Goal: Task Accomplishment & Management: Manage account settings

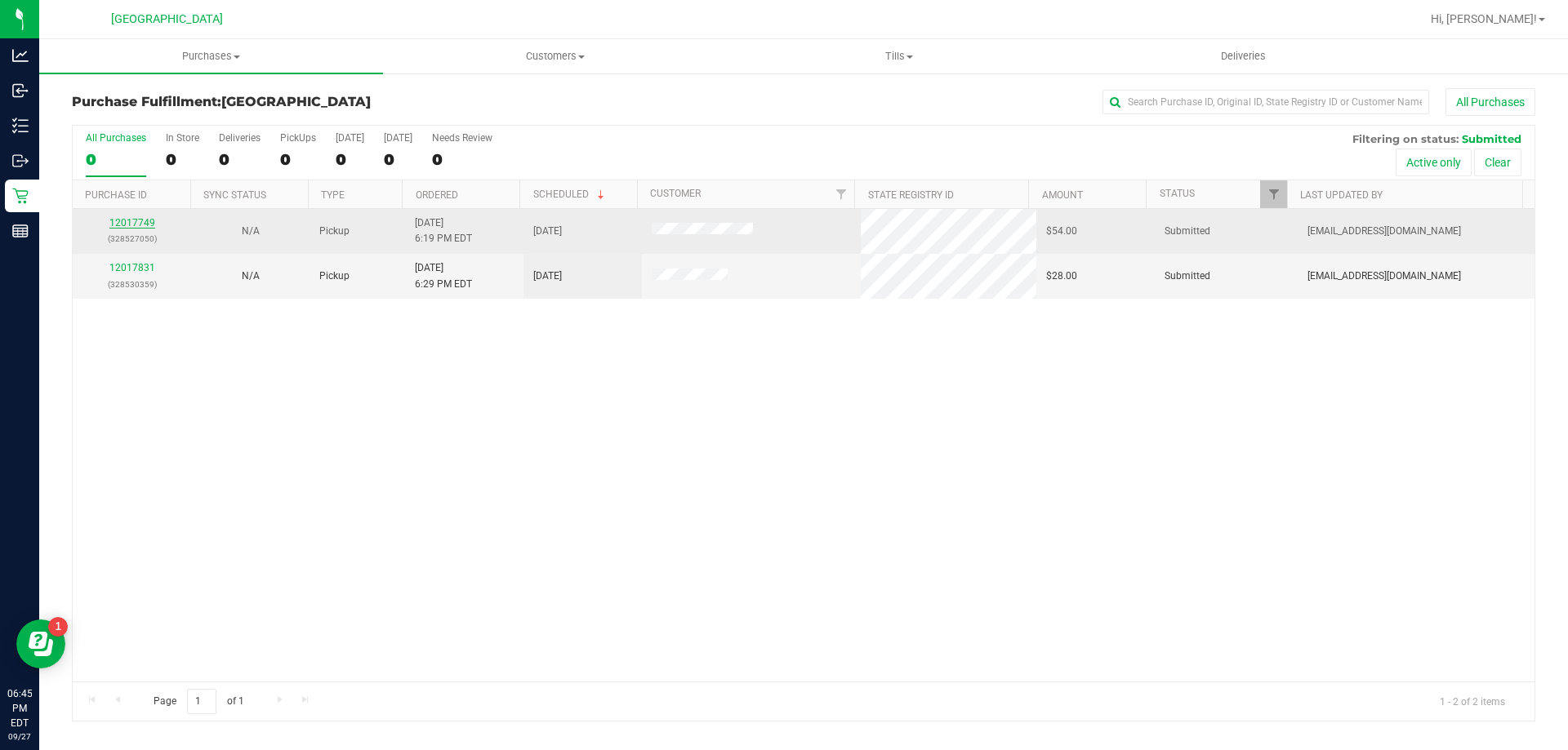
click at [133, 220] on link "12017749" at bounding box center [133, 223] width 46 height 12
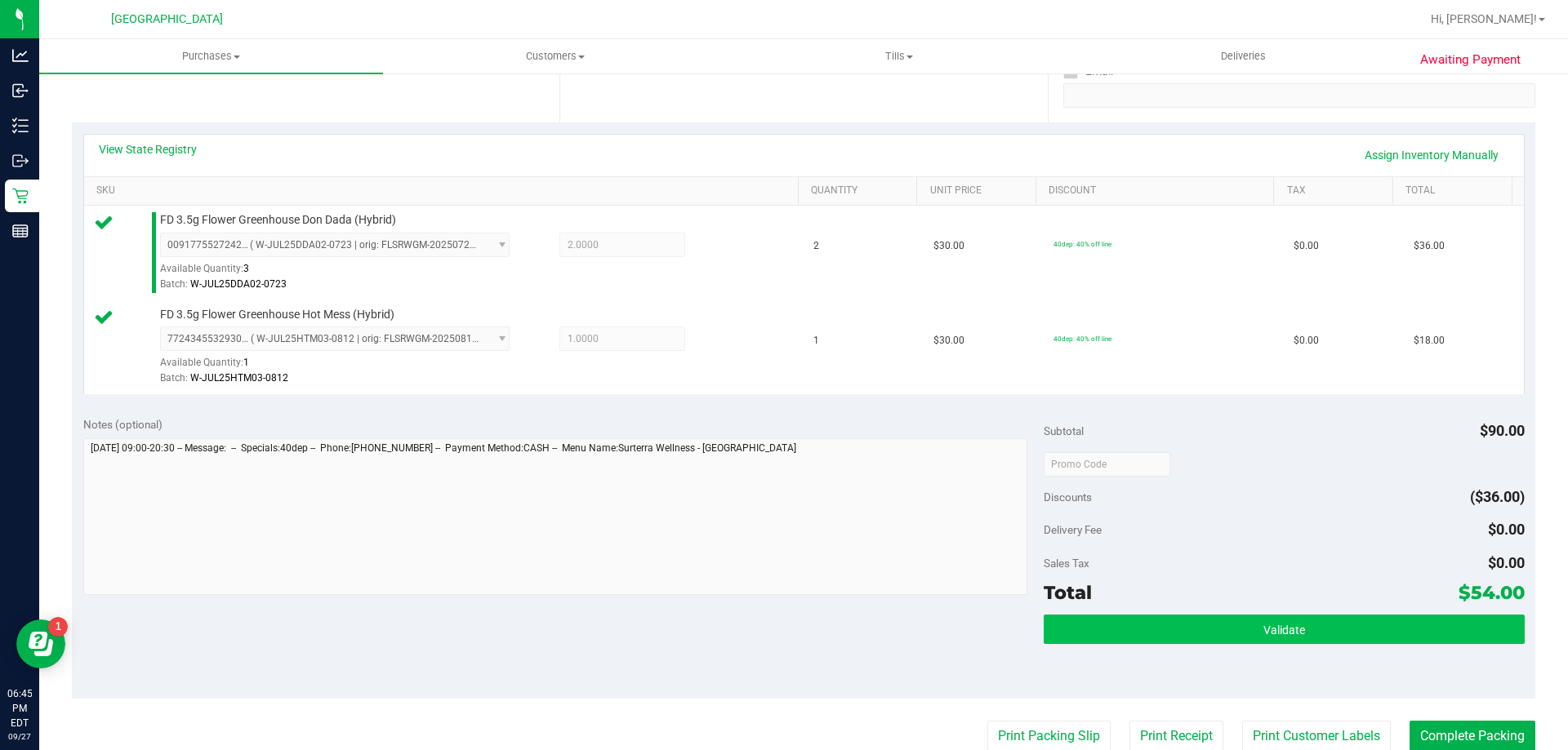
scroll to position [327, 0]
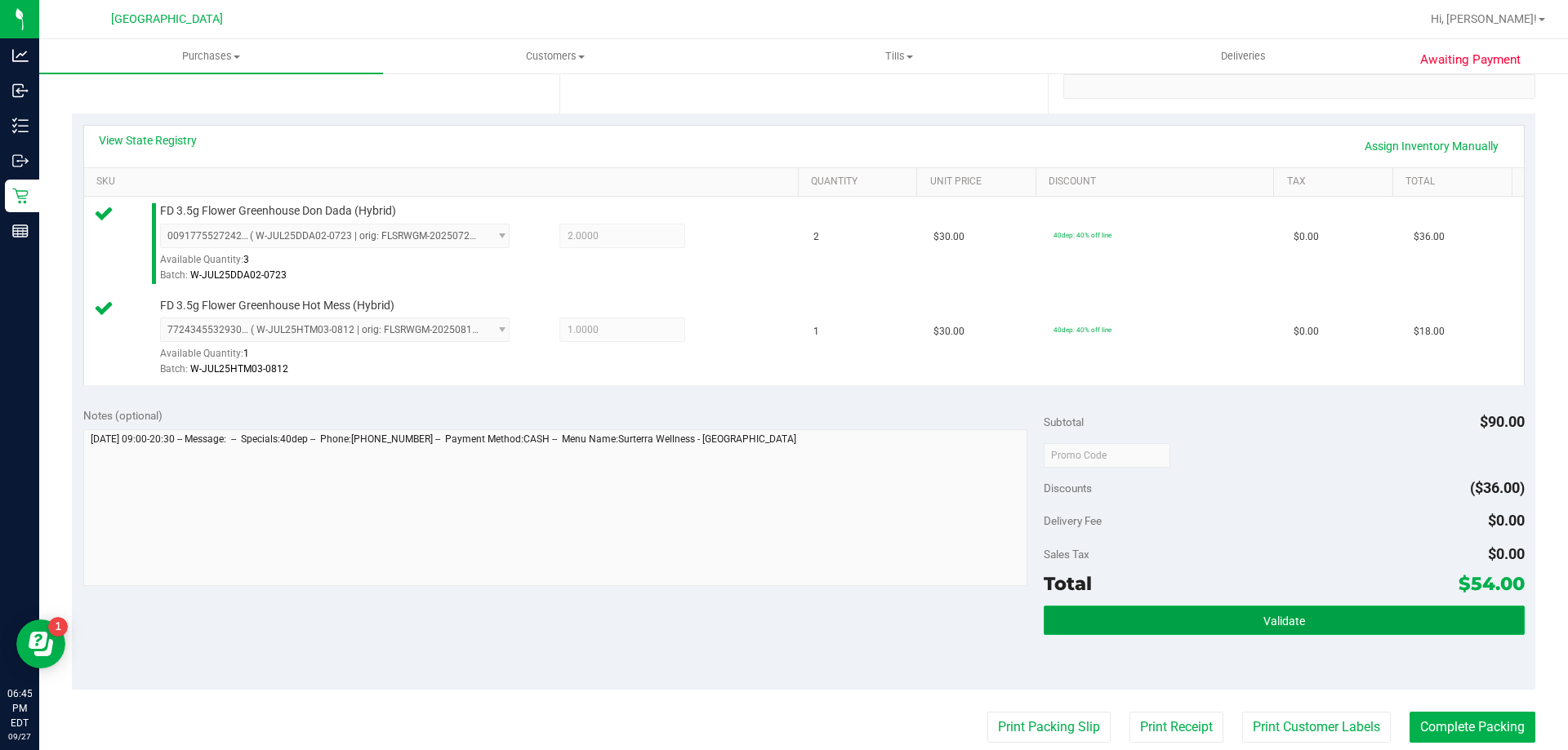
click at [1099, 617] on button "Validate" at bounding box center [1283, 620] width 480 height 30
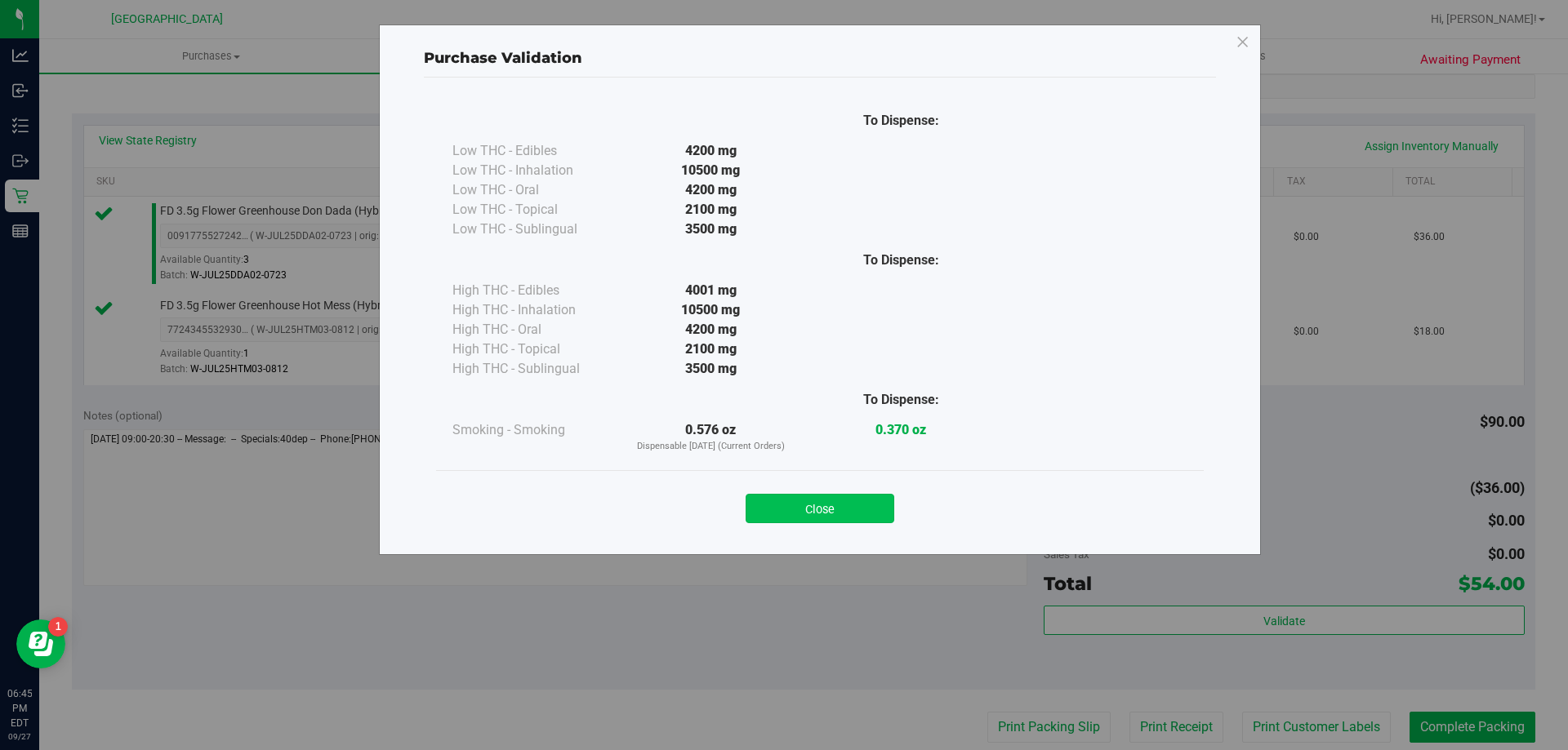
click at [780, 518] on button "Close" at bounding box center [819, 508] width 149 height 30
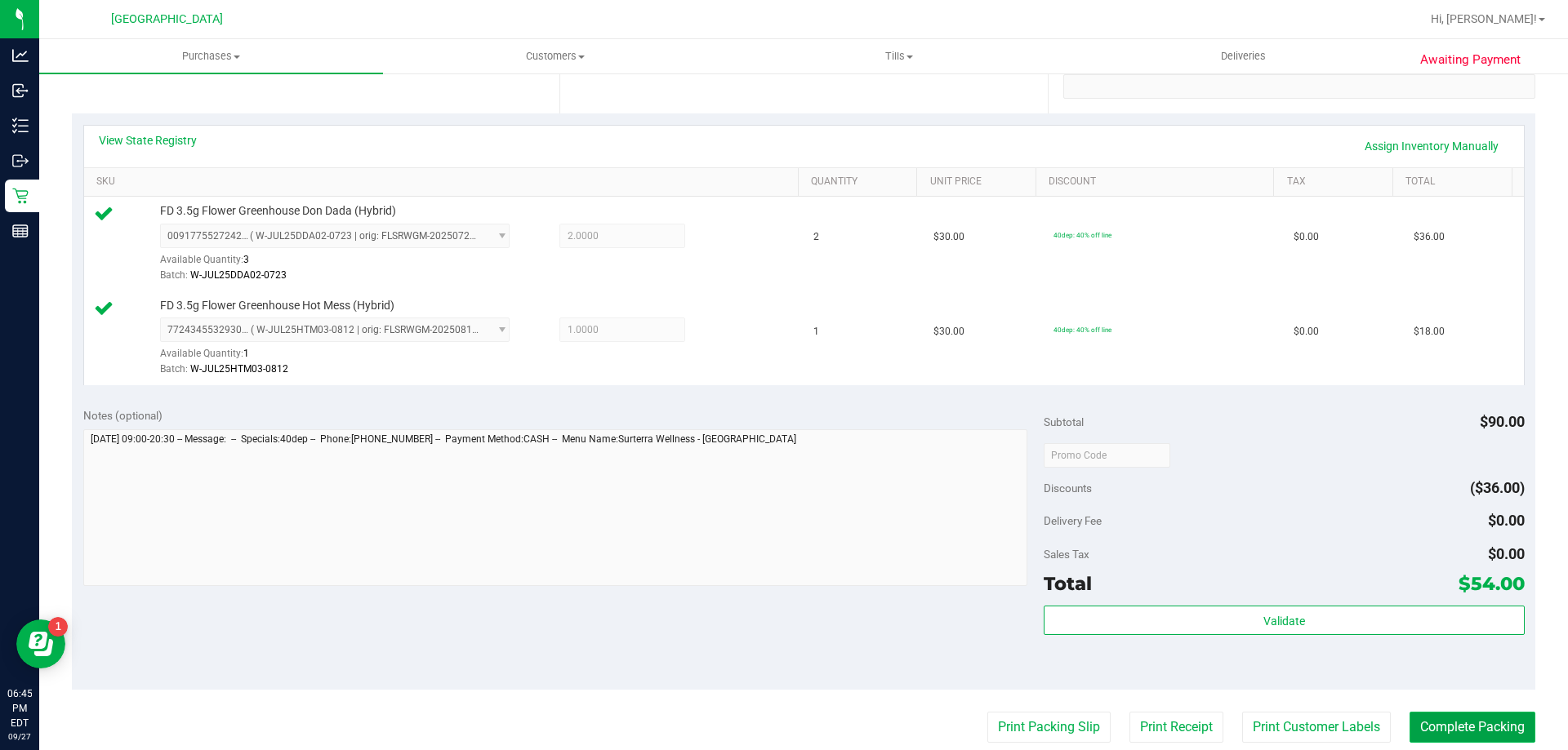
click at [1451, 735] on button "Complete Packing" at bounding box center [1472, 727] width 126 height 31
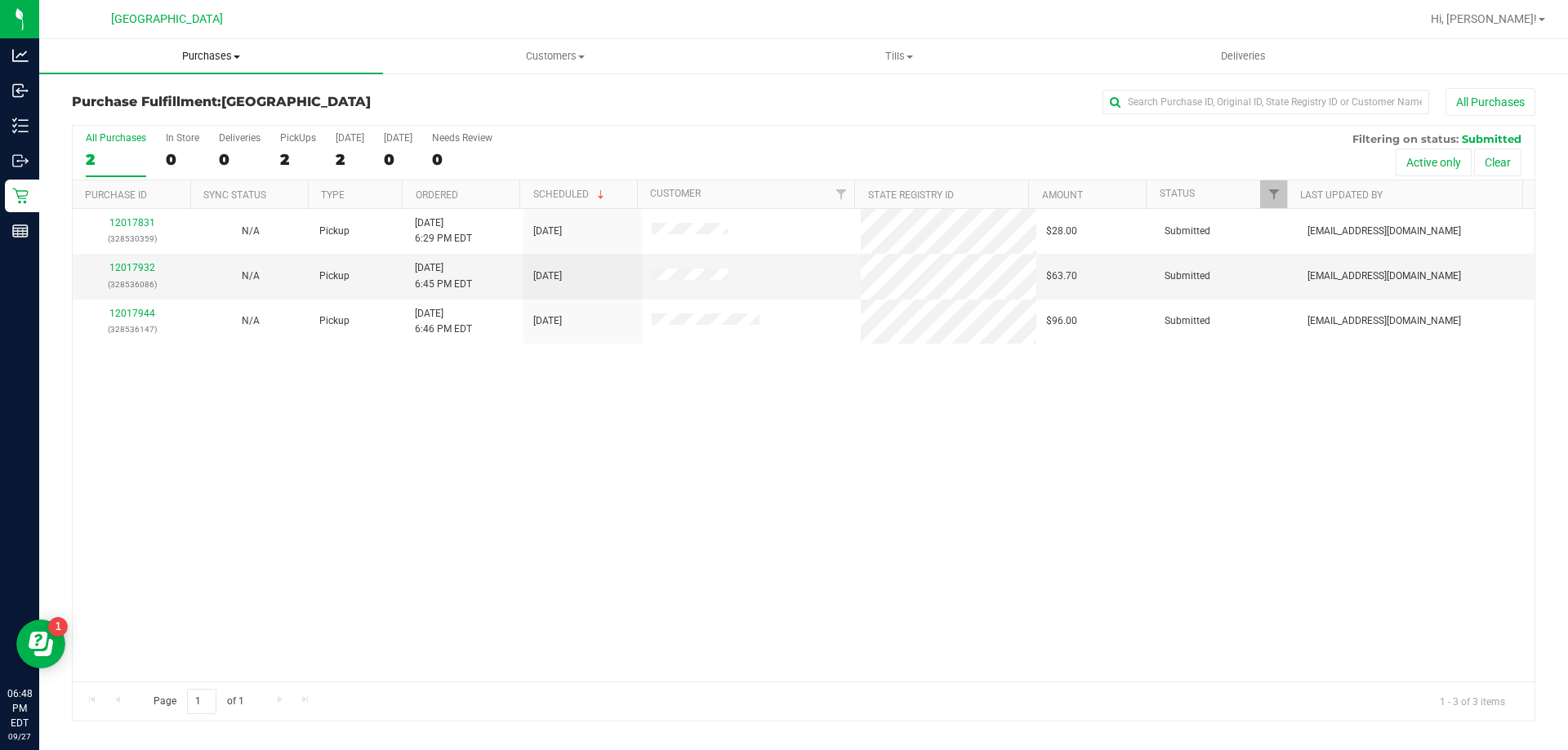
click at [204, 53] on span "Purchases" at bounding box center [210, 56] width 344 height 14
click at [154, 113] on li "Fulfillment" at bounding box center [210, 118] width 344 height 19
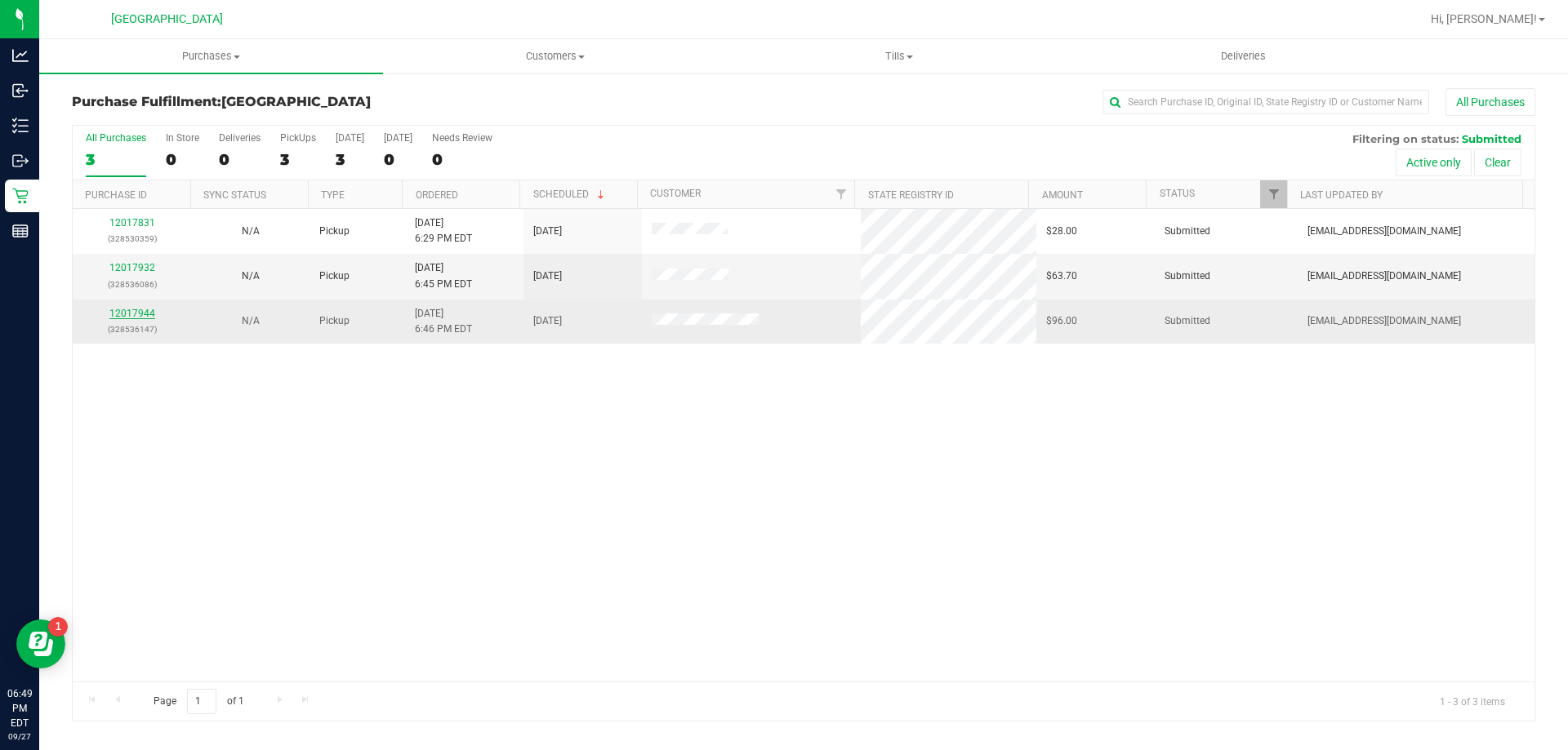
click at [128, 310] on link "12017944" at bounding box center [133, 313] width 46 height 12
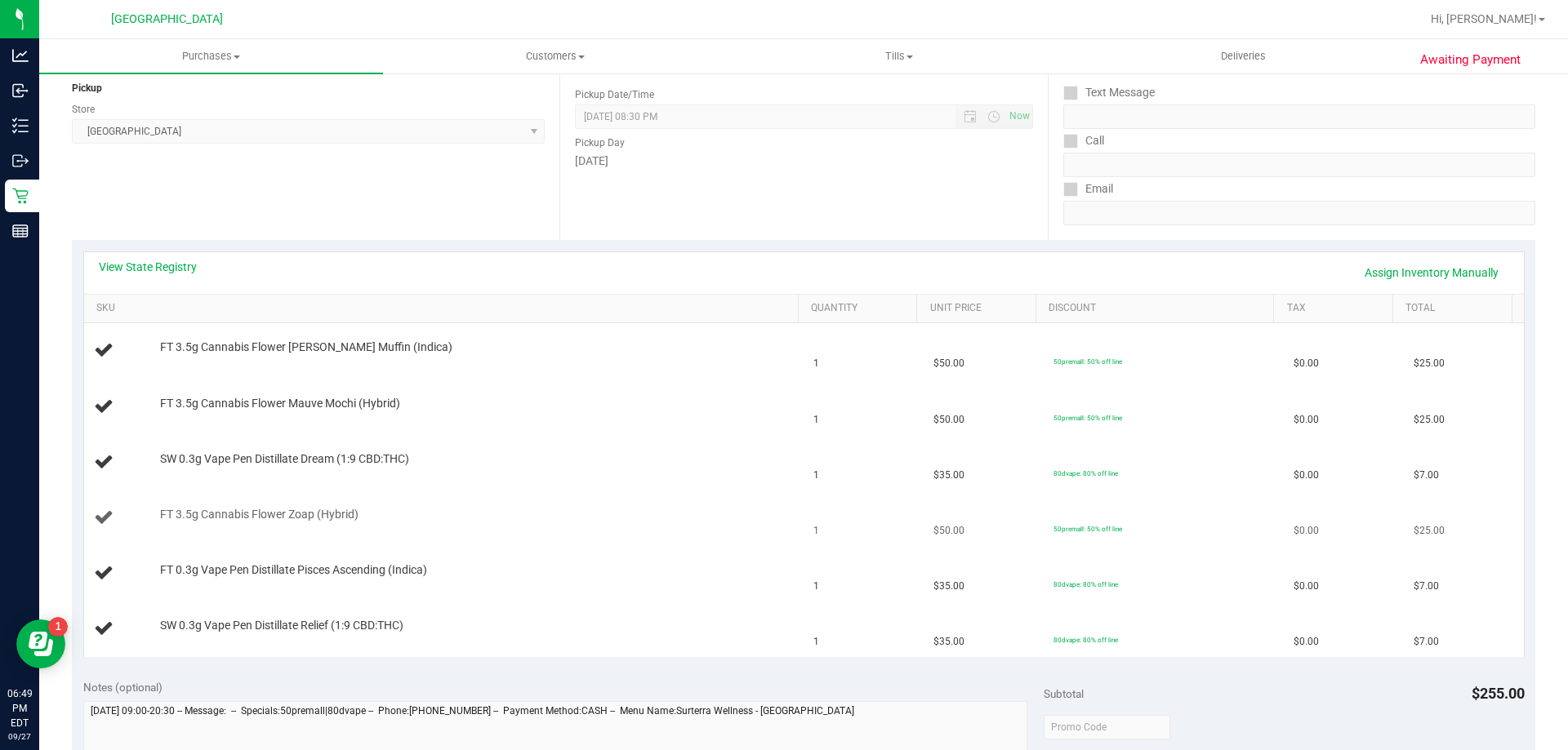
scroll to position [245, 0]
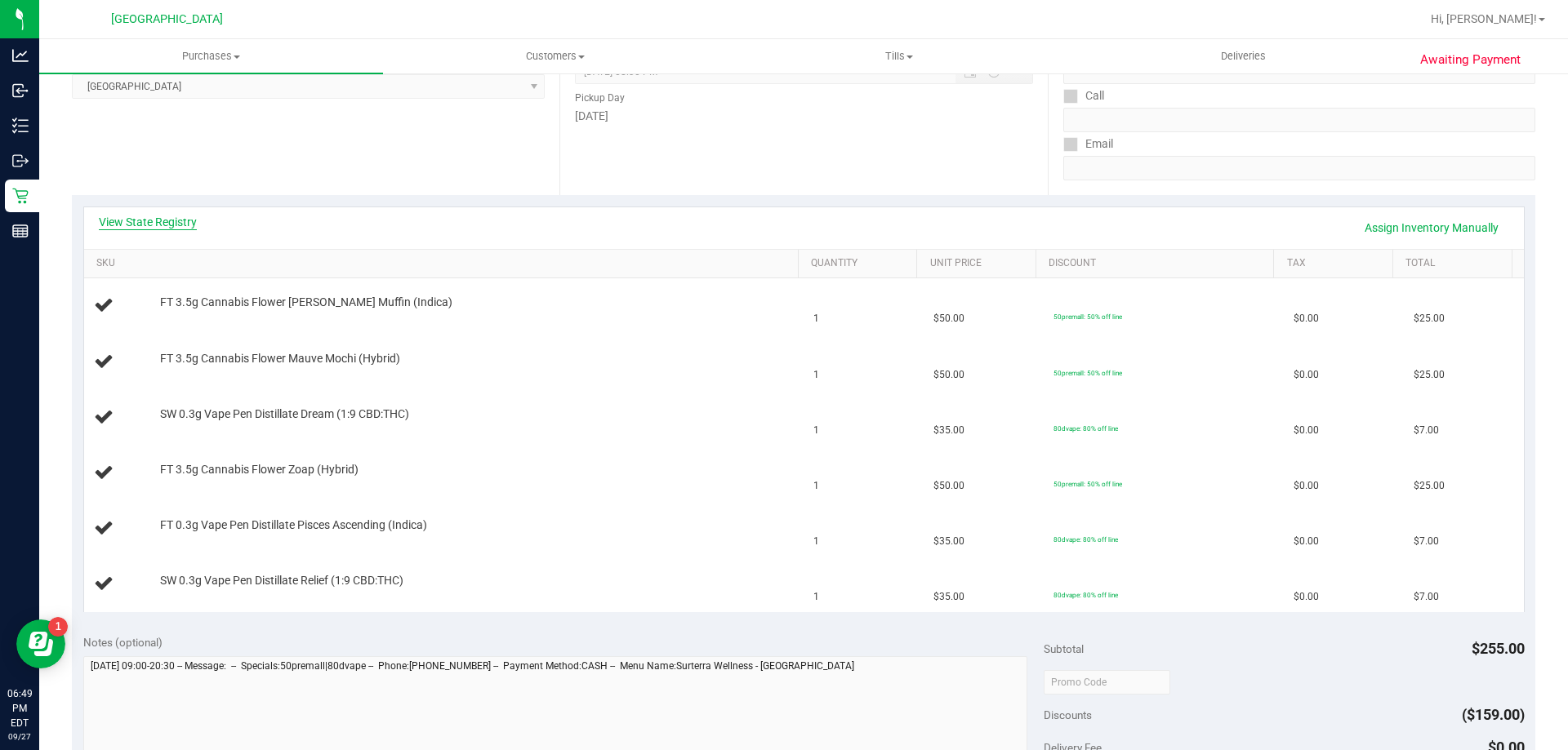
click at [172, 216] on link "View State Registry" at bounding box center [148, 221] width 98 height 16
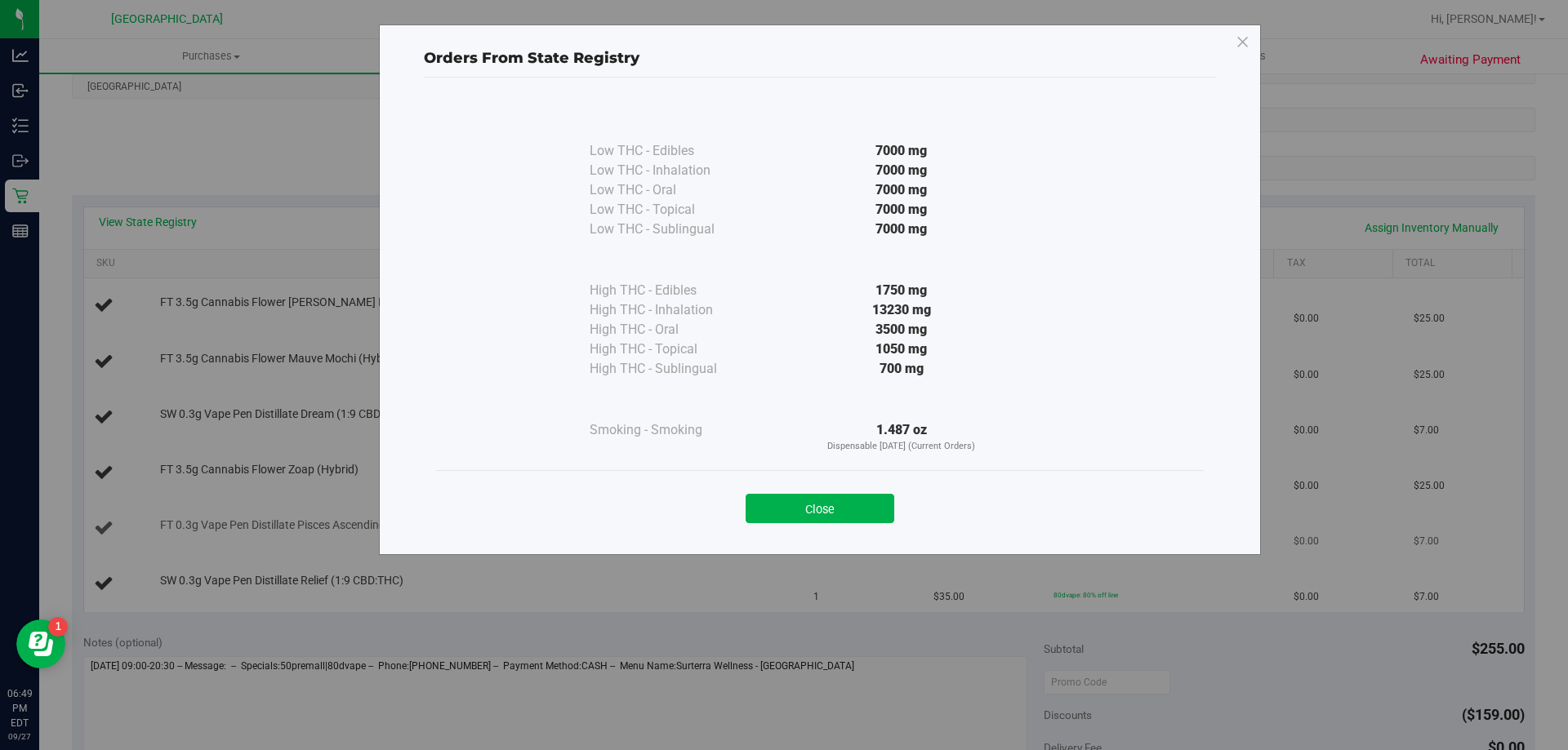
click at [879, 508] on button "Close" at bounding box center [819, 508] width 149 height 30
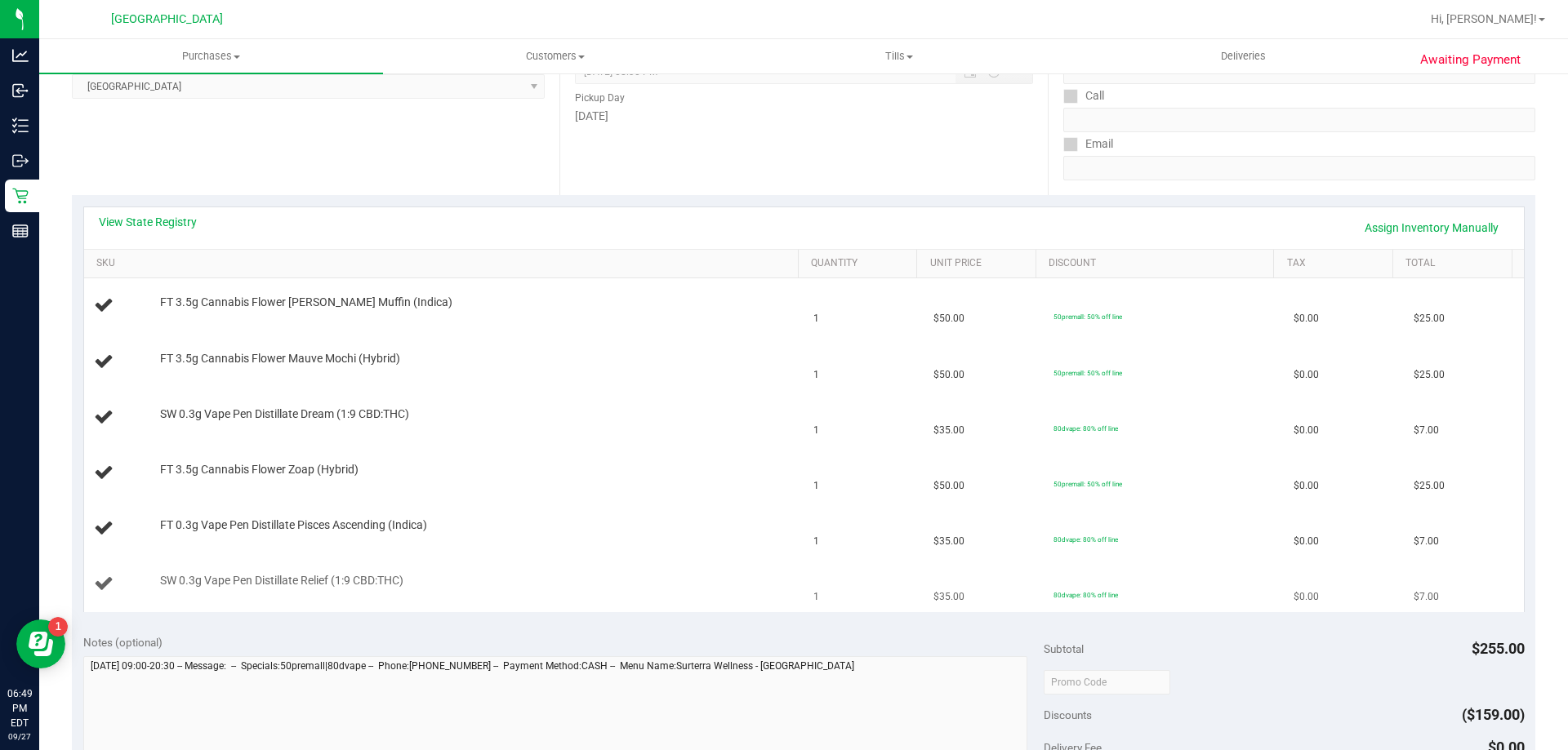
scroll to position [490, 0]
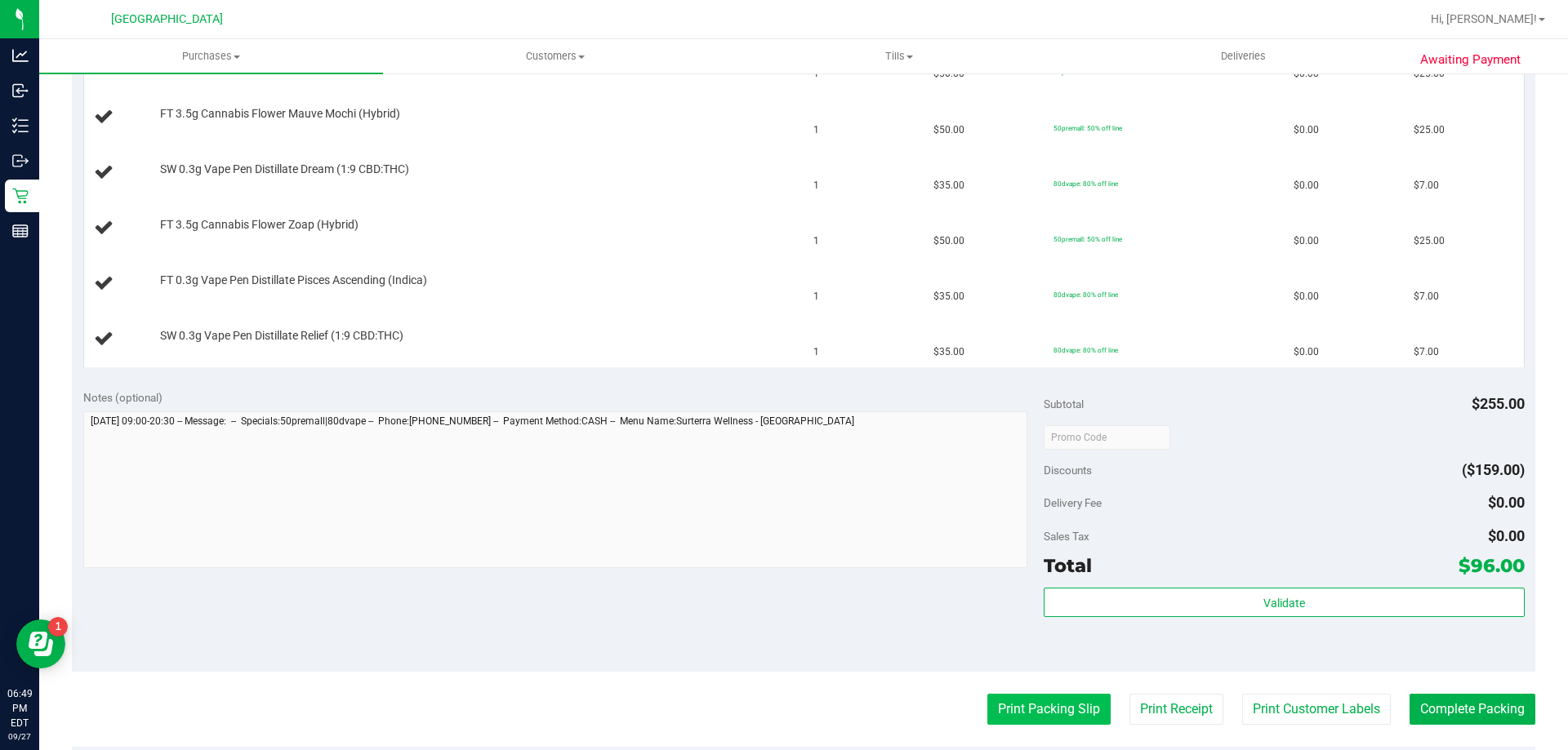
click at [1061, 706] on button "Print Packing Slip" at bounding box center [1049, 709] width 123 height 31
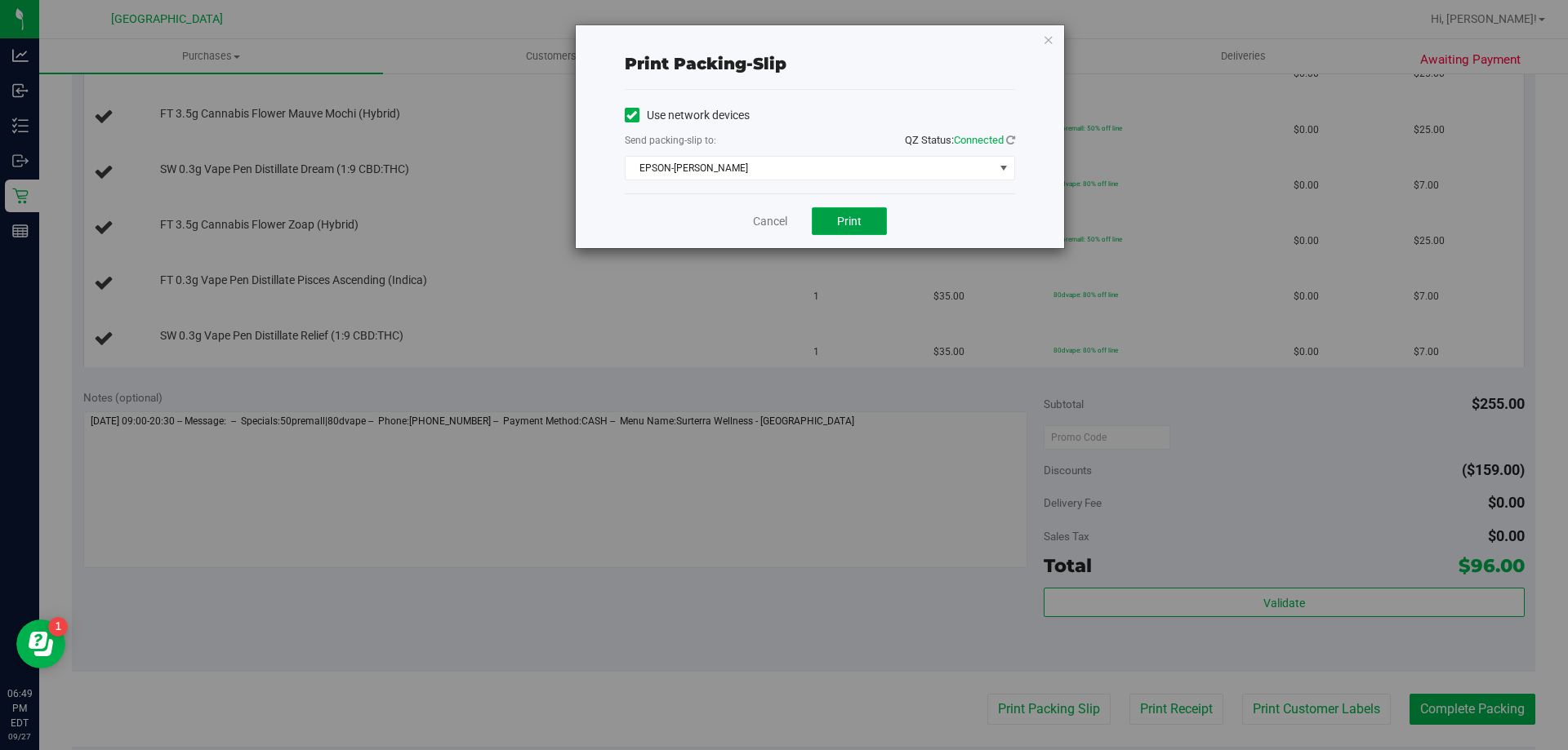
click at [844, 224] on span "Print" at bounding box center [849, 220] width 24 height 13
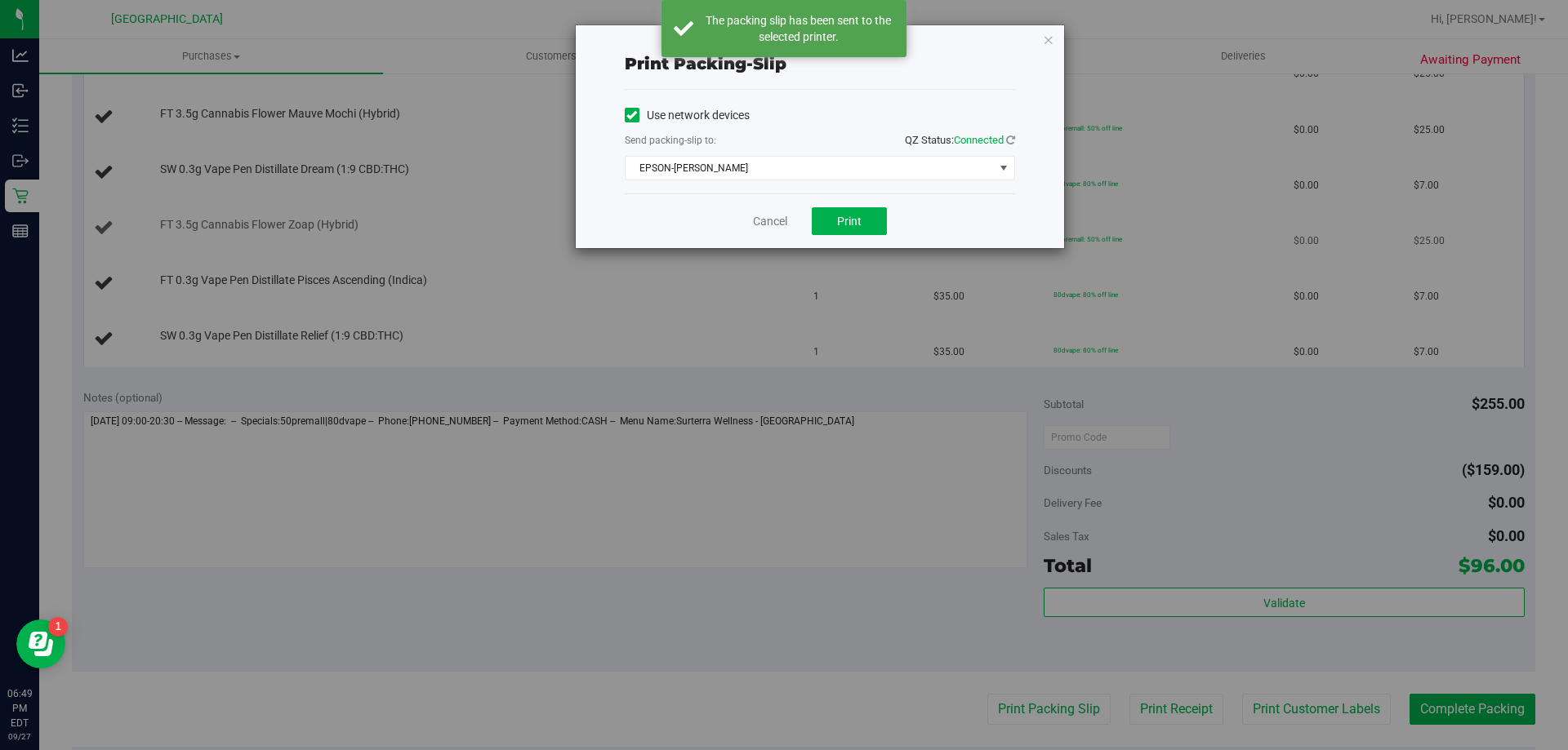
drag, startPoint x: 1049, startPoint y: 39, endPoint x: 1158, endPoint y: 229, distance: 219.0
click at [1049, 39] on icon "button" at bounding box center [1048, 39] width 12 height 19
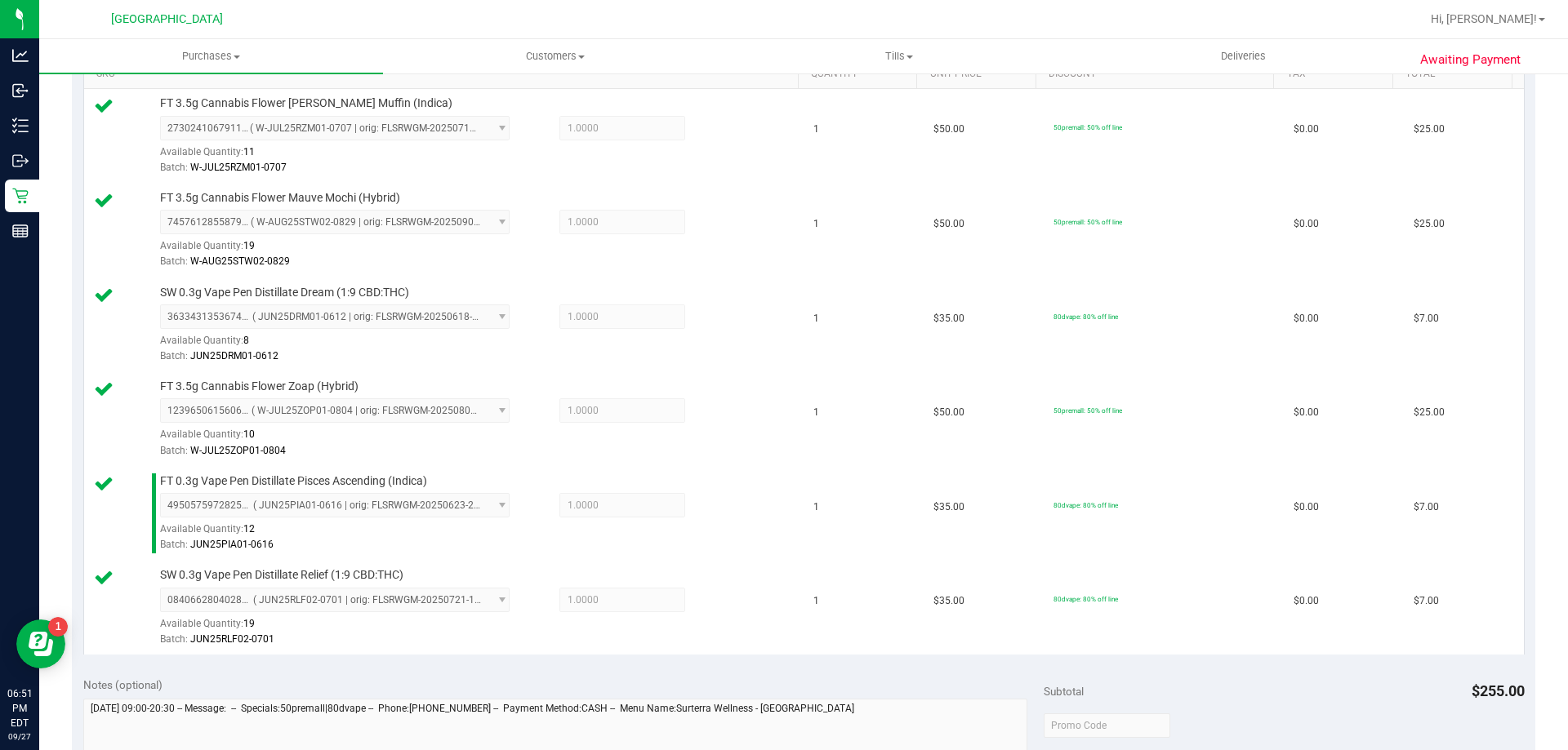
scroll to position [653, 0]
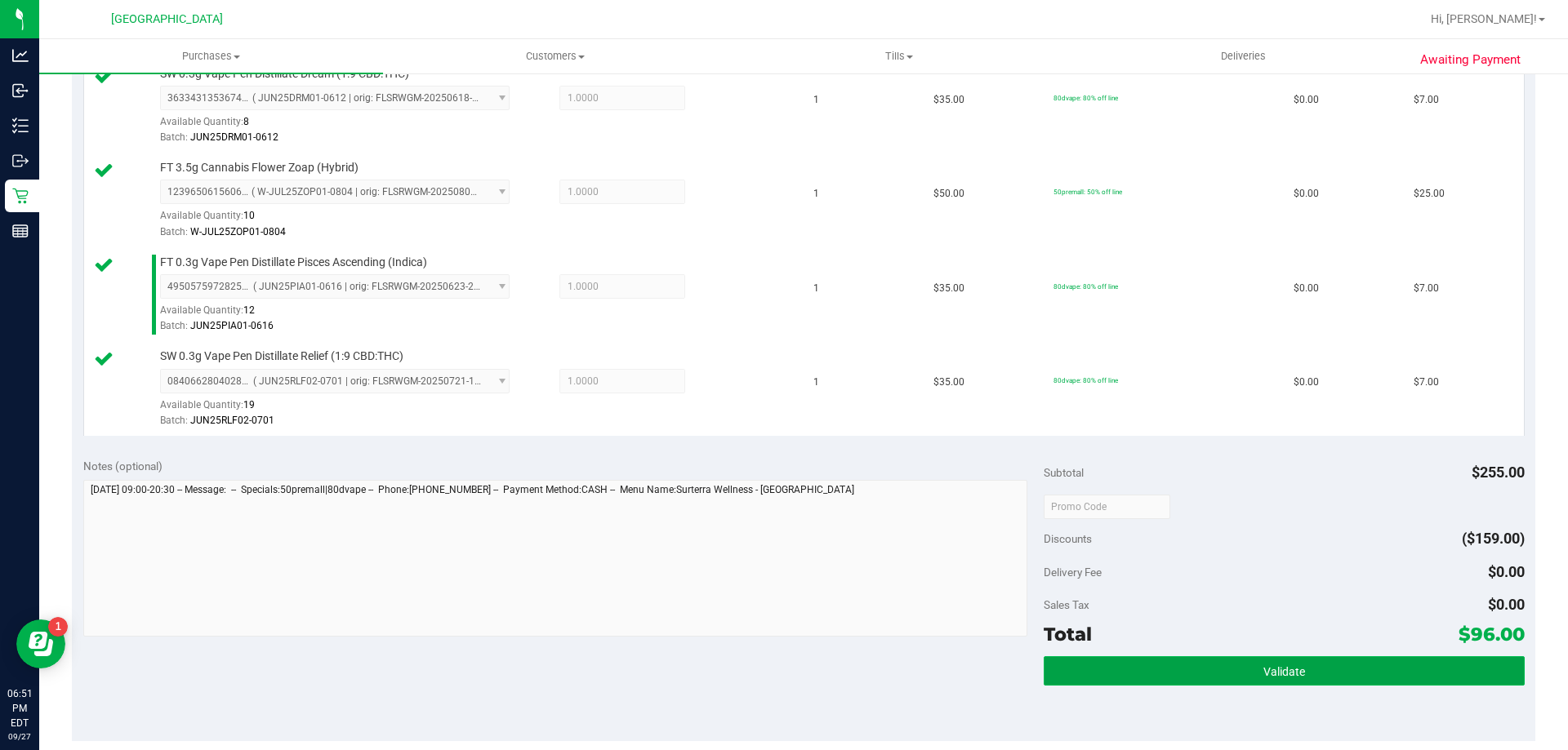
click at [1279, 677] on span "Validate" at bounding box center [1283, 671] width 41 height 13
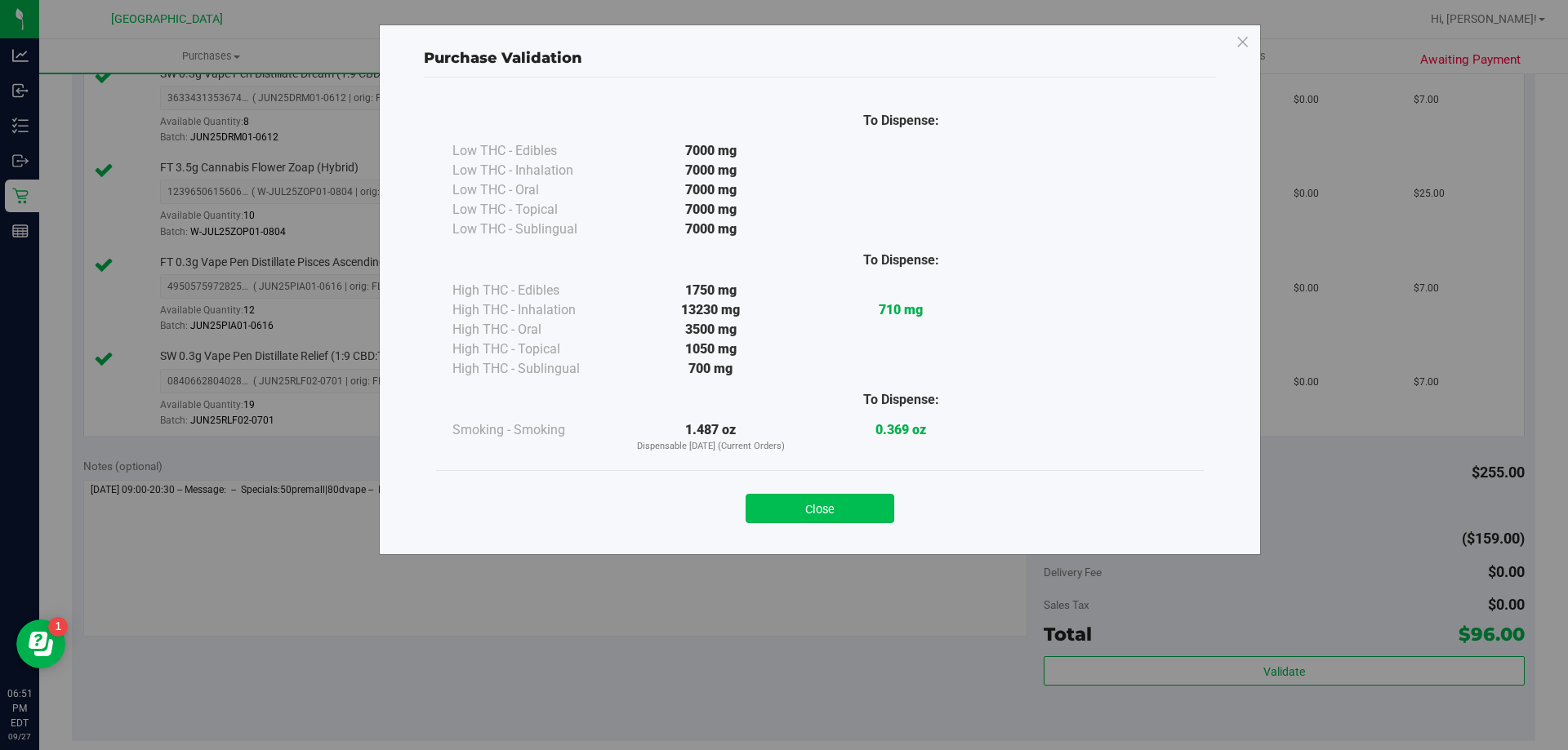
click at [850, 508] on button "Close" at bounding box center [819, 508] width 149 height 30
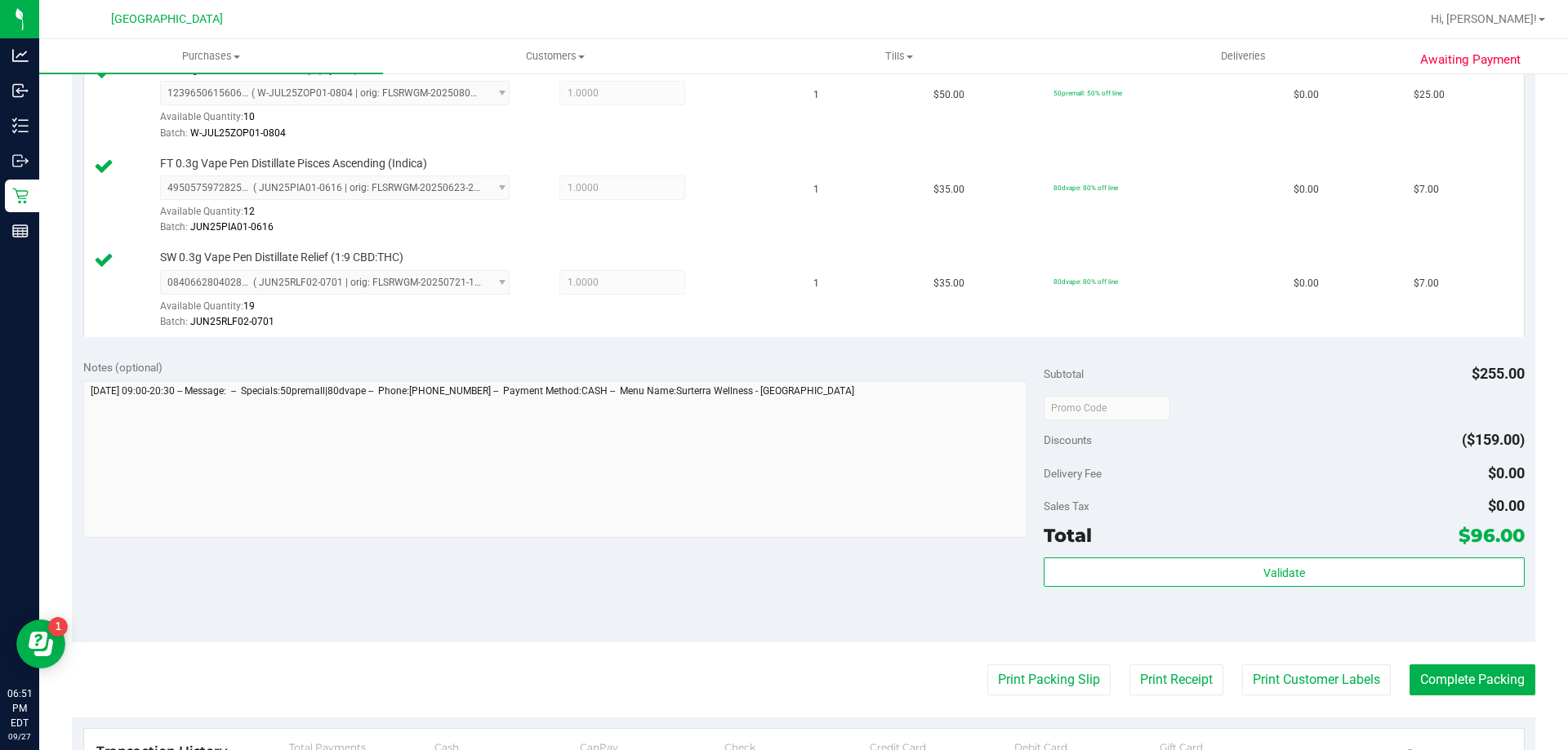
scroll to position [898, 0]
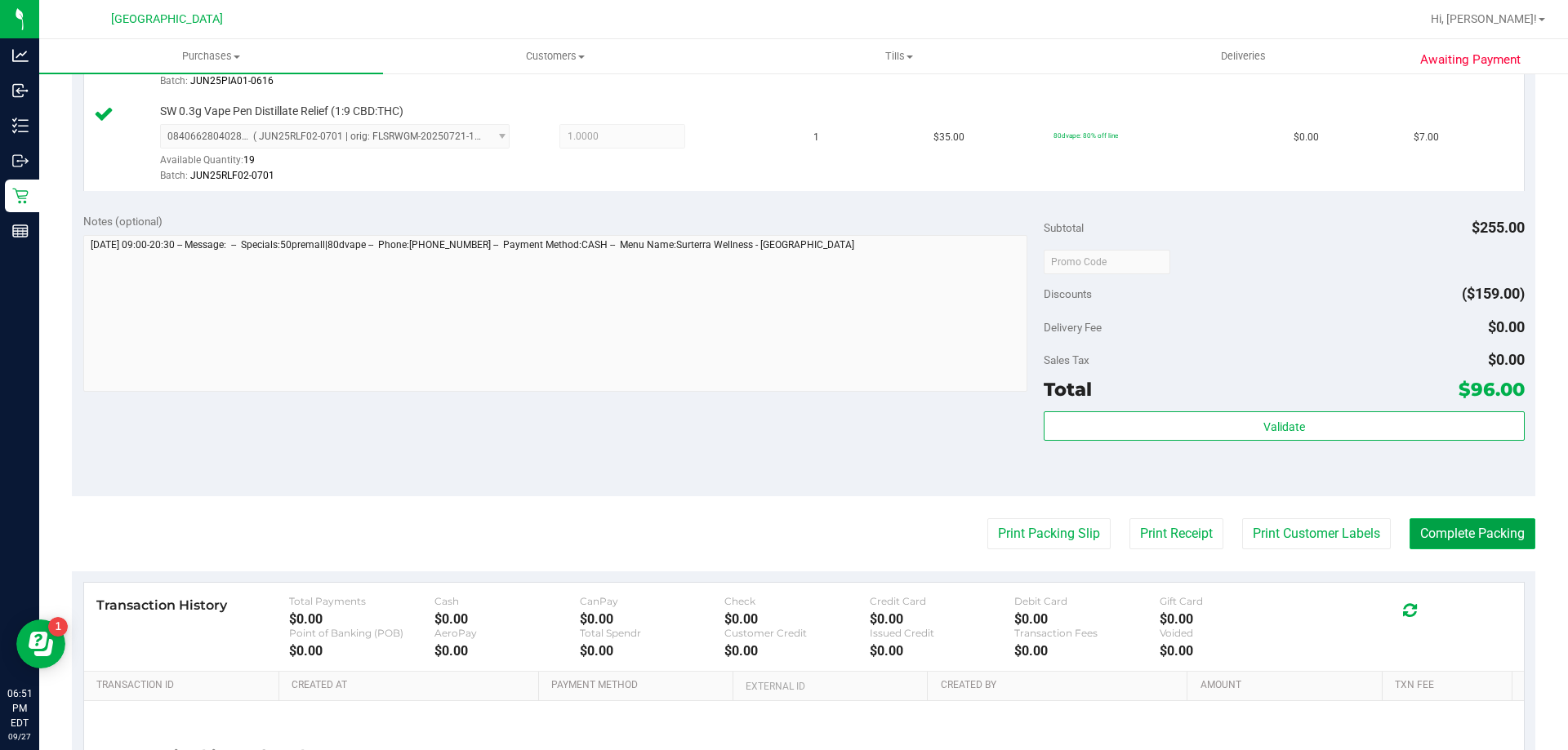
click at [1467, 537] on button "Complete Packing" at bounding box center [1472, 534] width 126 height 31
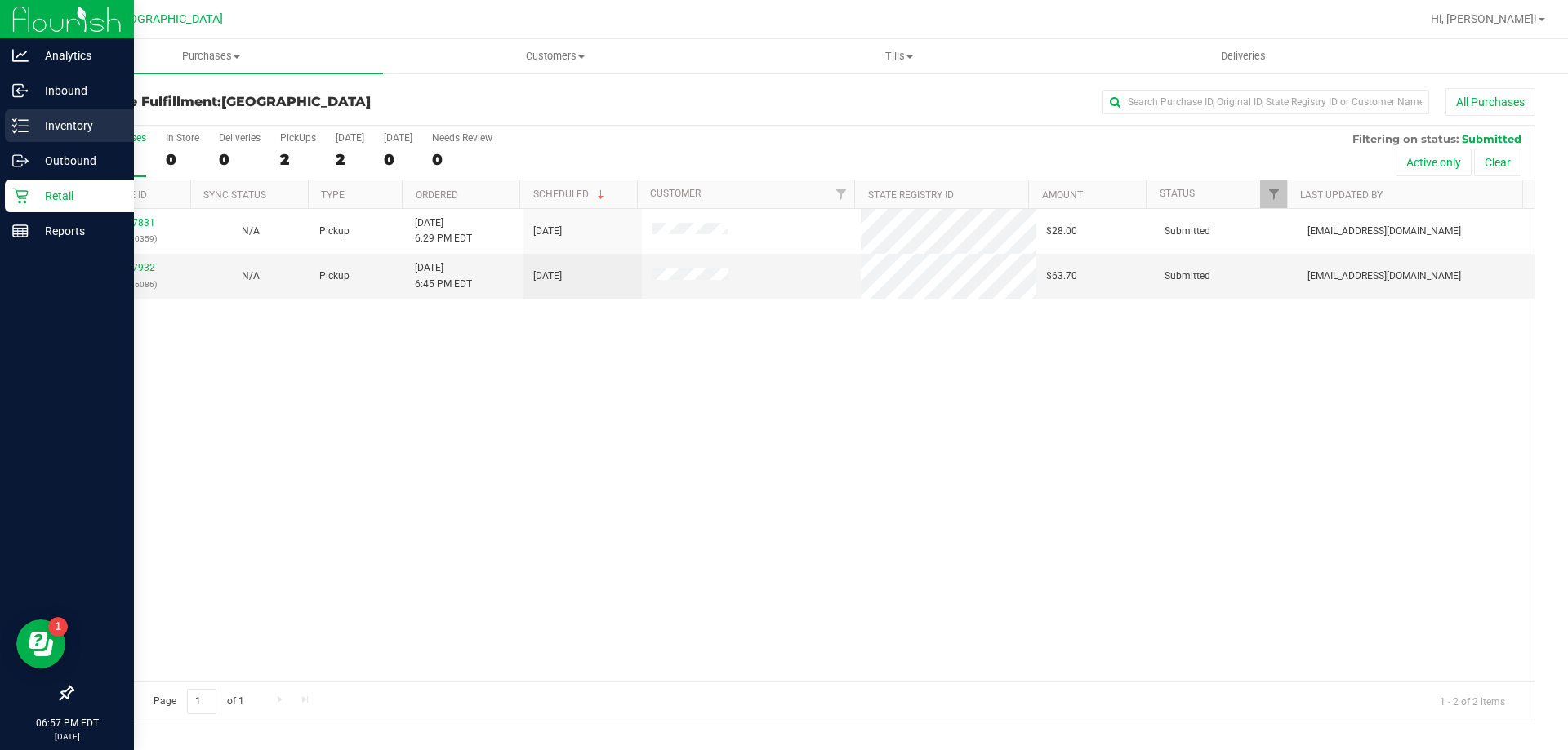
click at [26, 123] on icon at bounding box center [19, 125] width 16 height 16
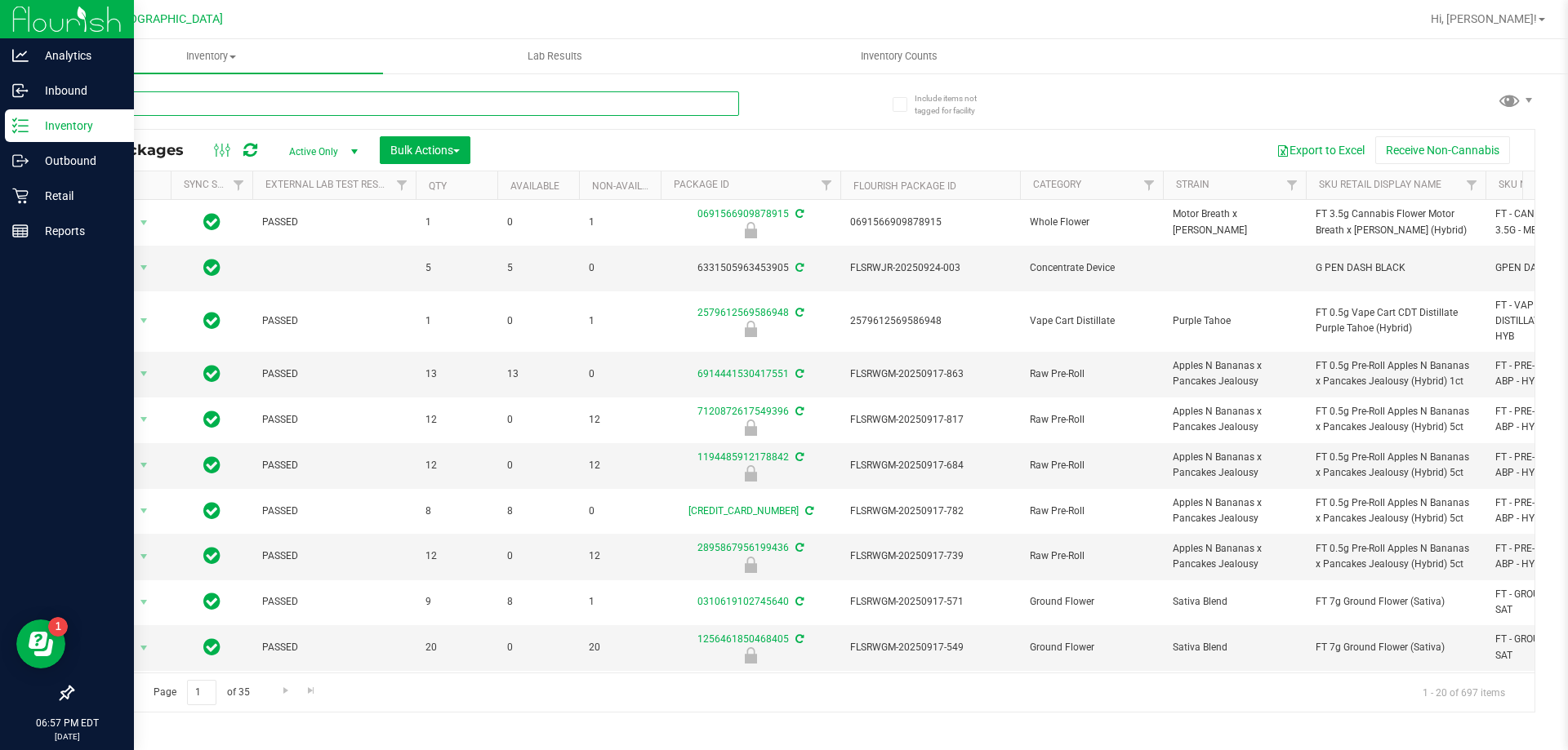
click at [471, 109] on input "text" at bounding box center [406, 103] width 667 height 24
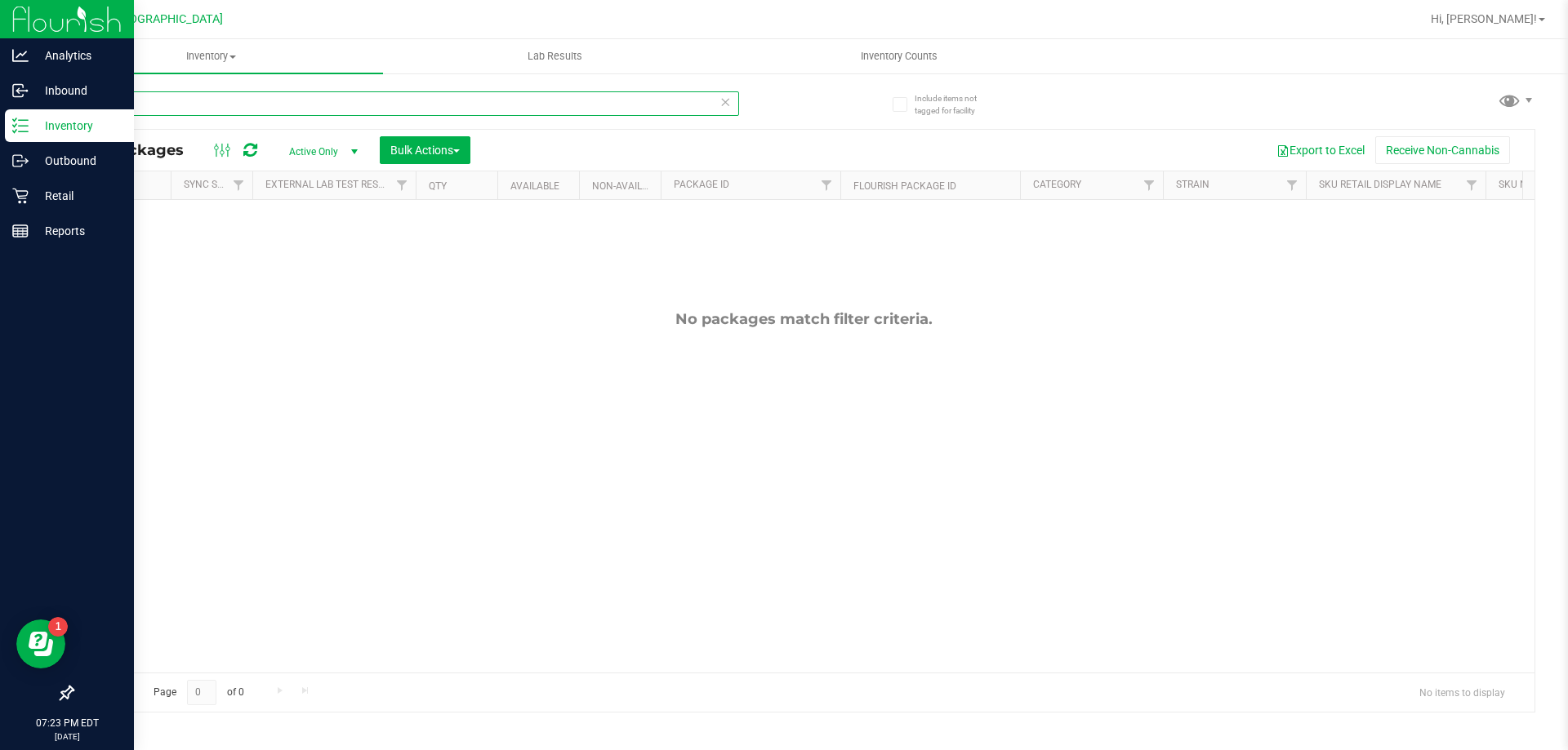
click at [275, 95] on input "bez" at bounding box center [406, 103] width 667 height 24
click at [275, 95] on input "bez" at bounding box center [406, 103] width 667 height 24
type input "htm"
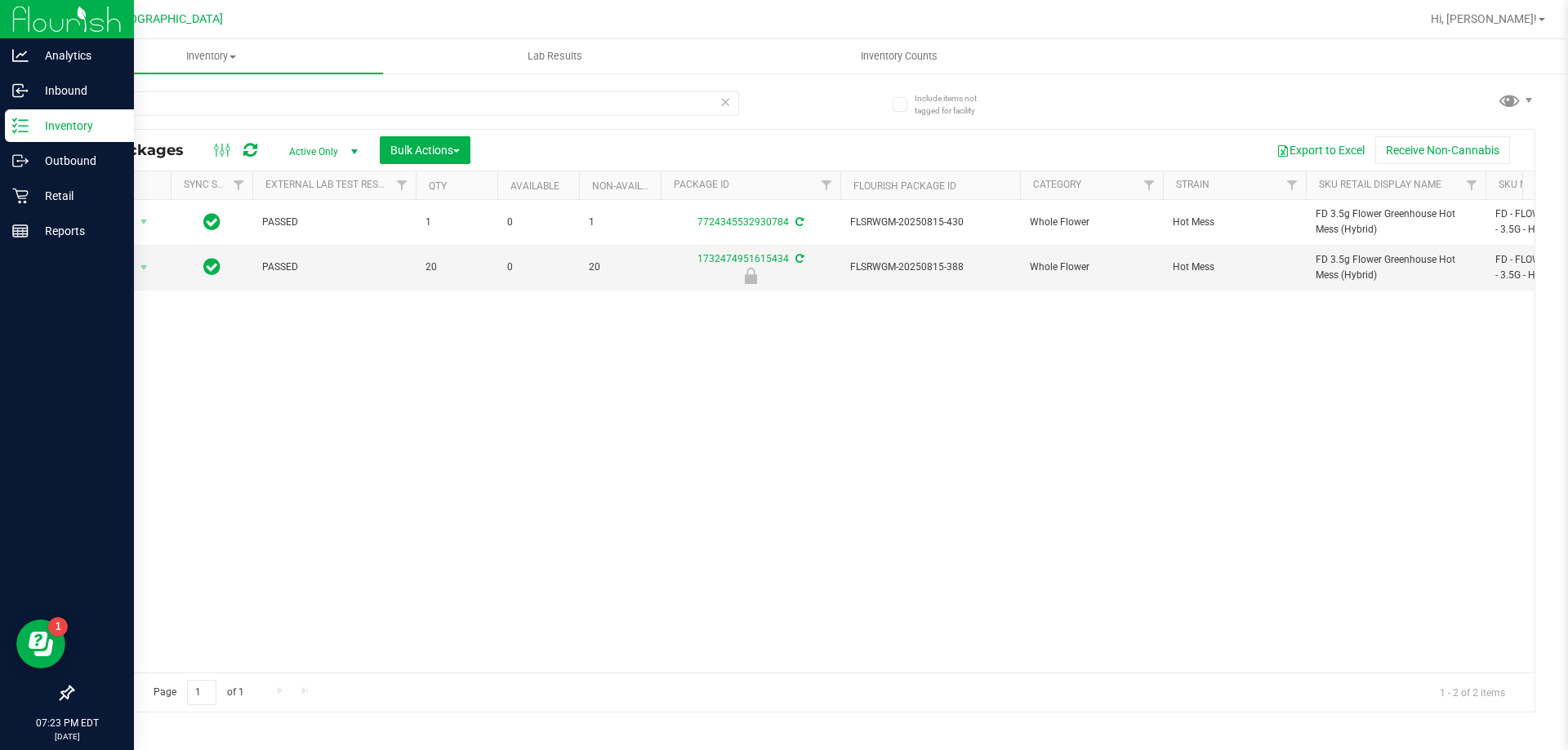
click at [736, 445] on div "Action Action Adjust qty Create package Edit attributes Global inventory Locate…" at bounding box center [803, 437] width 1462 height 473
drag, startPoint x: 696, startPoint y: 422, endPoint x: 9, endPoint y: 265, distance: 704.7
click at [689, 422] on div "Action Action Adjust qty Create package Edit attributes Global inventory Locate…" at bounding box center [803, 437] width 1462 height 473
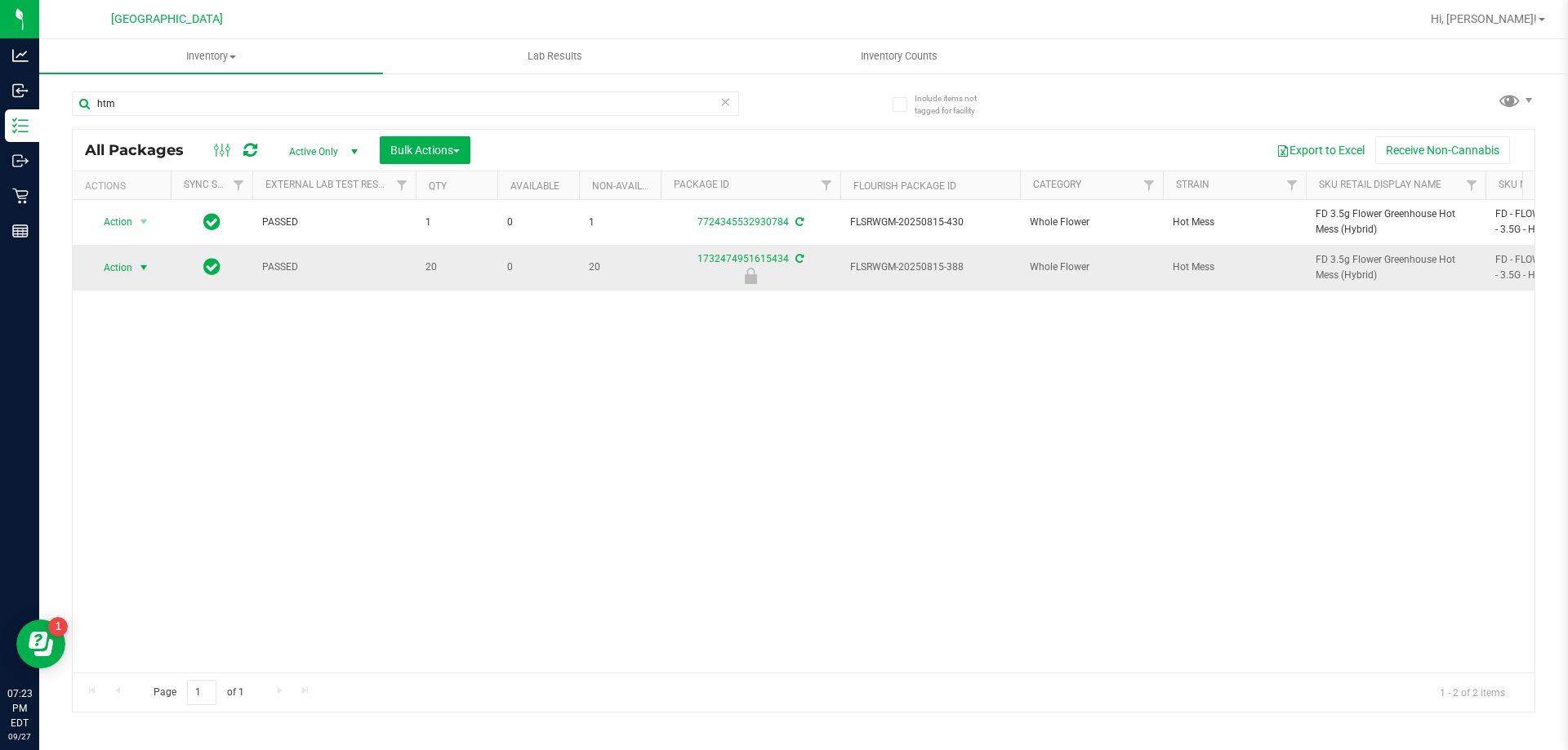
click at [130, 277] on span "Action" at bounding box center [111, 267] width 44 height 23
click at [142, 449] on li "Unlock package" at bounding box center [142, 461] width 105 height 24
click at [384, 402] on div "Action Action Adjust qty Create package Edit attributes Global inventory Locate…" at bounding box center [803, 437] width 1462 height 473
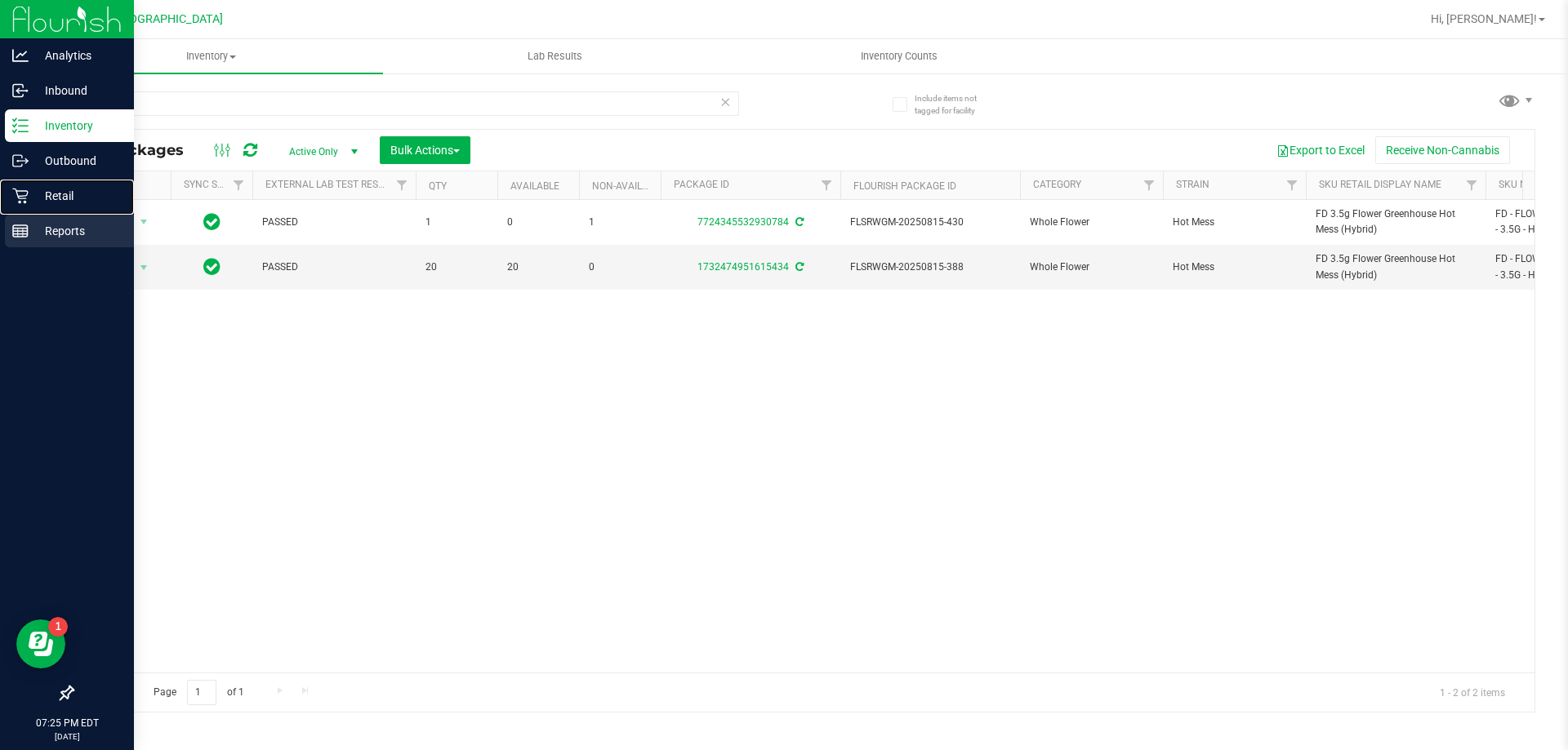
drag, startPoint x: 63, startPoint y: 193, endPoint x: 121, endPoint y: 218, distance: 63.2
click at [65, 193] on p "Retail" at bounding box center [78, 195] width 98 height 19
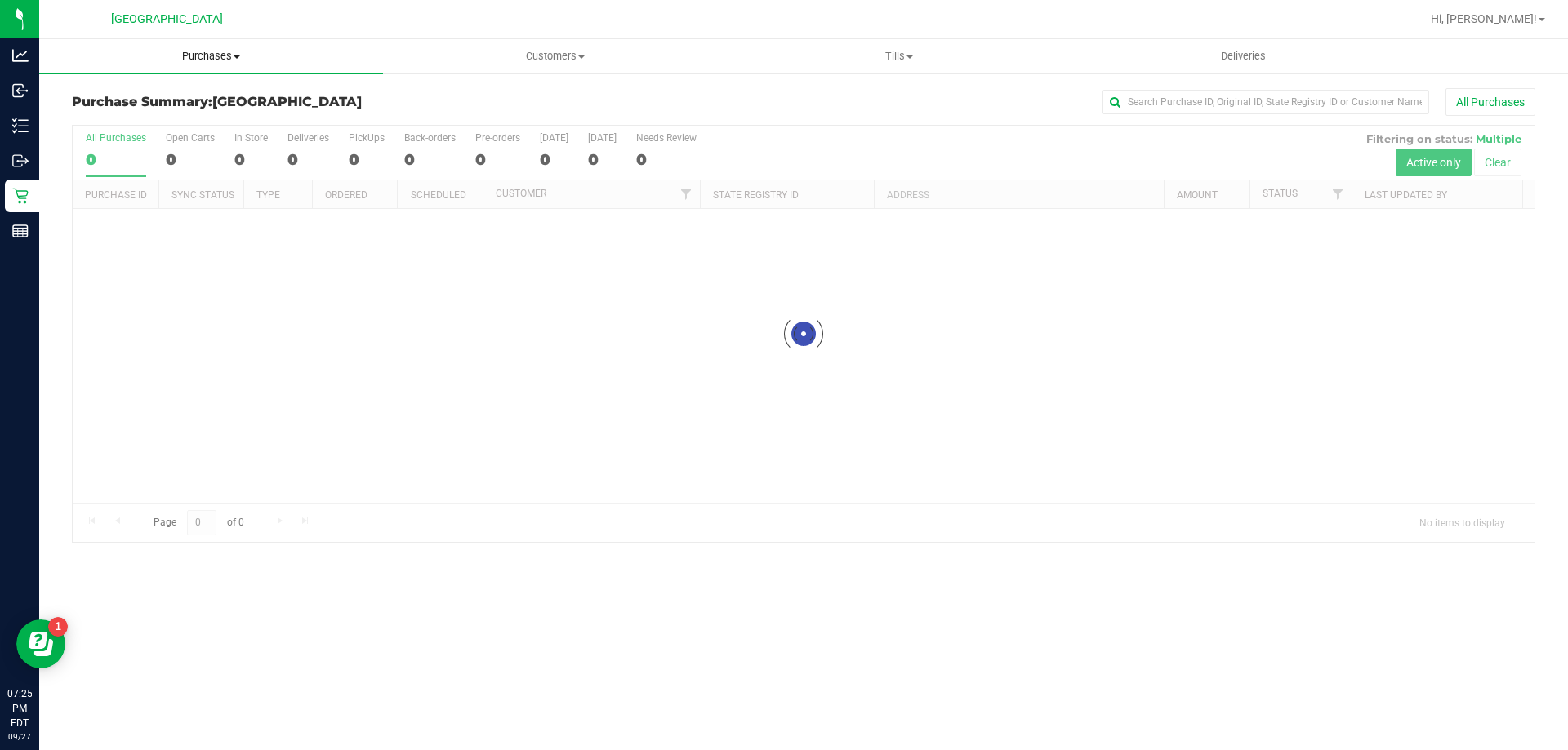
click at [194, 48] on uib-tab-heading "Purchases Summary of purchases Fulfillment All purchases" at bounding box center [210, 56] width 344 height 35
click at [139, 115] on li "Fulfillment" at bounding box center [210, 118] width 344 height 19
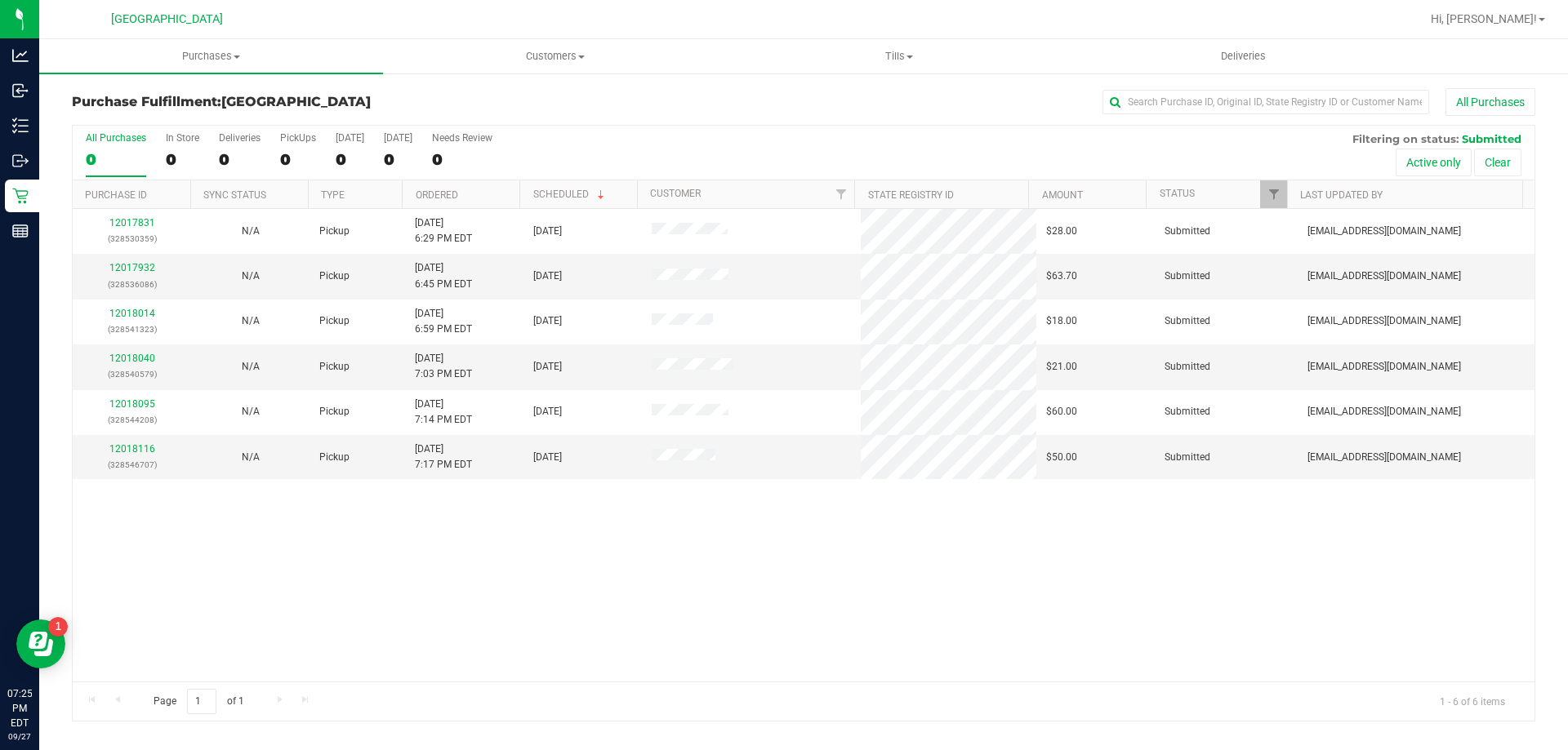
click at [705, 543] on div "12017831 (328530359) N/A Pickup [DATE] 6:29 PM EDT 9/27/2025 $28.00 Submitted […" at bounding box center [803, 445] width 1462 height 473
drag, startPoint x: 411, startPoint y: 545, endPoint x: 438, endPoint y: 545, distance: 27.0
click at [431, 545] on div "12017831 (328530359) N/A Pickup [DATE] 6:29 PM EDT 9/27/2025 $28.00 Submitted […" at bounding box center [803, 445] width 1462 height 473
click at [443, 538] on div "12017831 (328530359) N/A Pickup [DATE] 6:29 PM EDT 9/27/2025 $28.00 Submitted […" at bounding box center [803, 445] width 1462 height 473
click at [510, 512] on div "12017831 (328530359) N/A Pickup [DATE] 6:29 PM EDT 9/27/2025 $28.00 Submitted […" at bounding box center [803, 445] width 1462 height 473
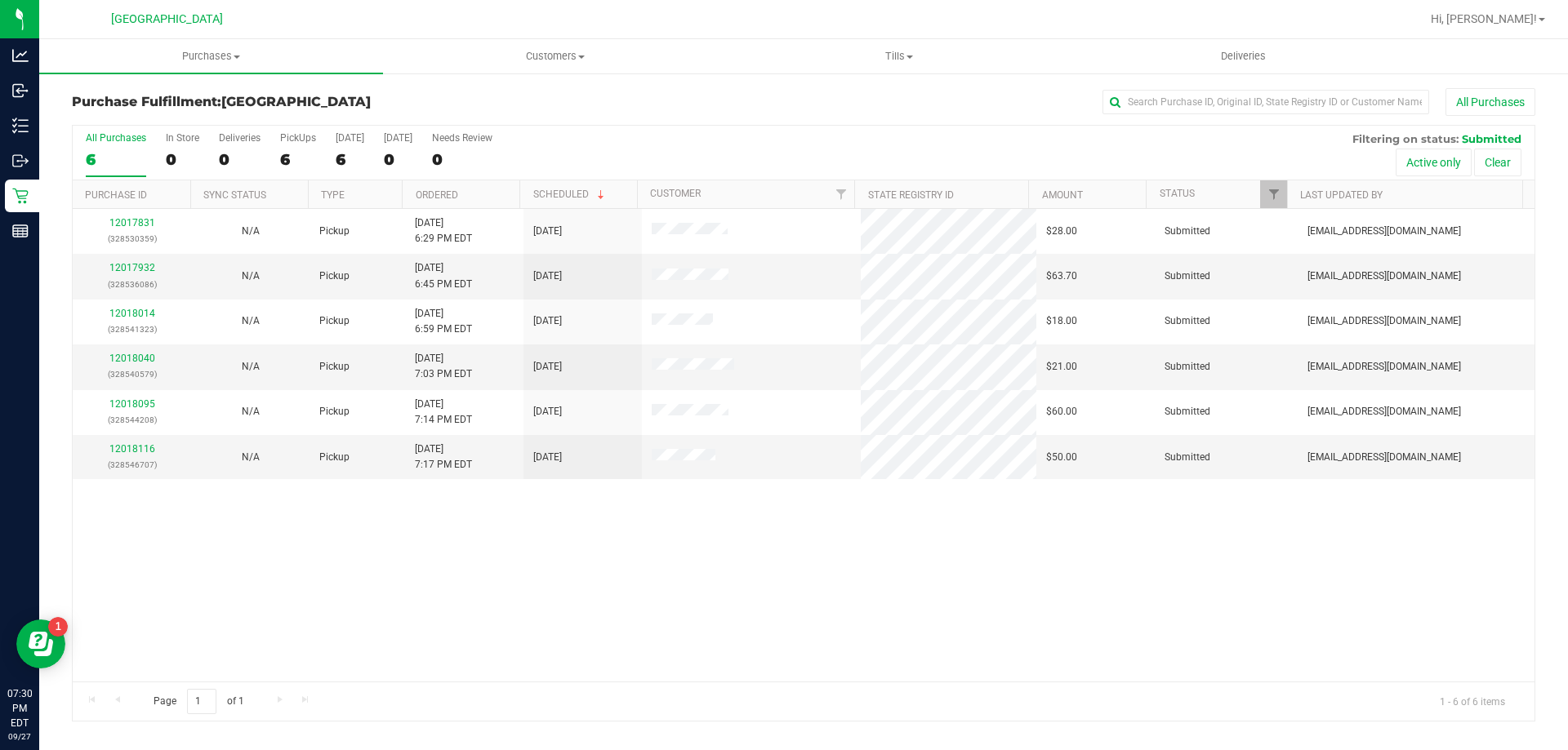
click at [509, 540] on div "12017831 (328530359) N/A Pickup [DATE] 6:29 PM EDT 9/27/2025 $28.00 Submitted […" at bounding box center [803, 445] width 1462 height 473
drag, startPoint x: 519, startPoint y: 556, endPoint x: 509, endPoint y: 558, distance: 10.2
click at [509, 558] on div "12017831 (328530359) N/A Pickup [DATE] 6:29 PM EDT 9/27/2025 $28.00 Submitted […" at bounding box center [803, 445] width 1462 height 473
click at [562, 588] on div "12017831 (328530359) N/A Pickup [DATE] 6:29 PM EDT 9/27/2025 $28.00 Submitted […" at bounding box center [803, 445] width 1462 height 473
click at [651, 569] on div "12017831 (328530359) N/A Pickup [DATE] 6:29 PM EDT 9/27/2025 $28.00 Submitted […" at bounding box center [803, 445] width 1462 height 473
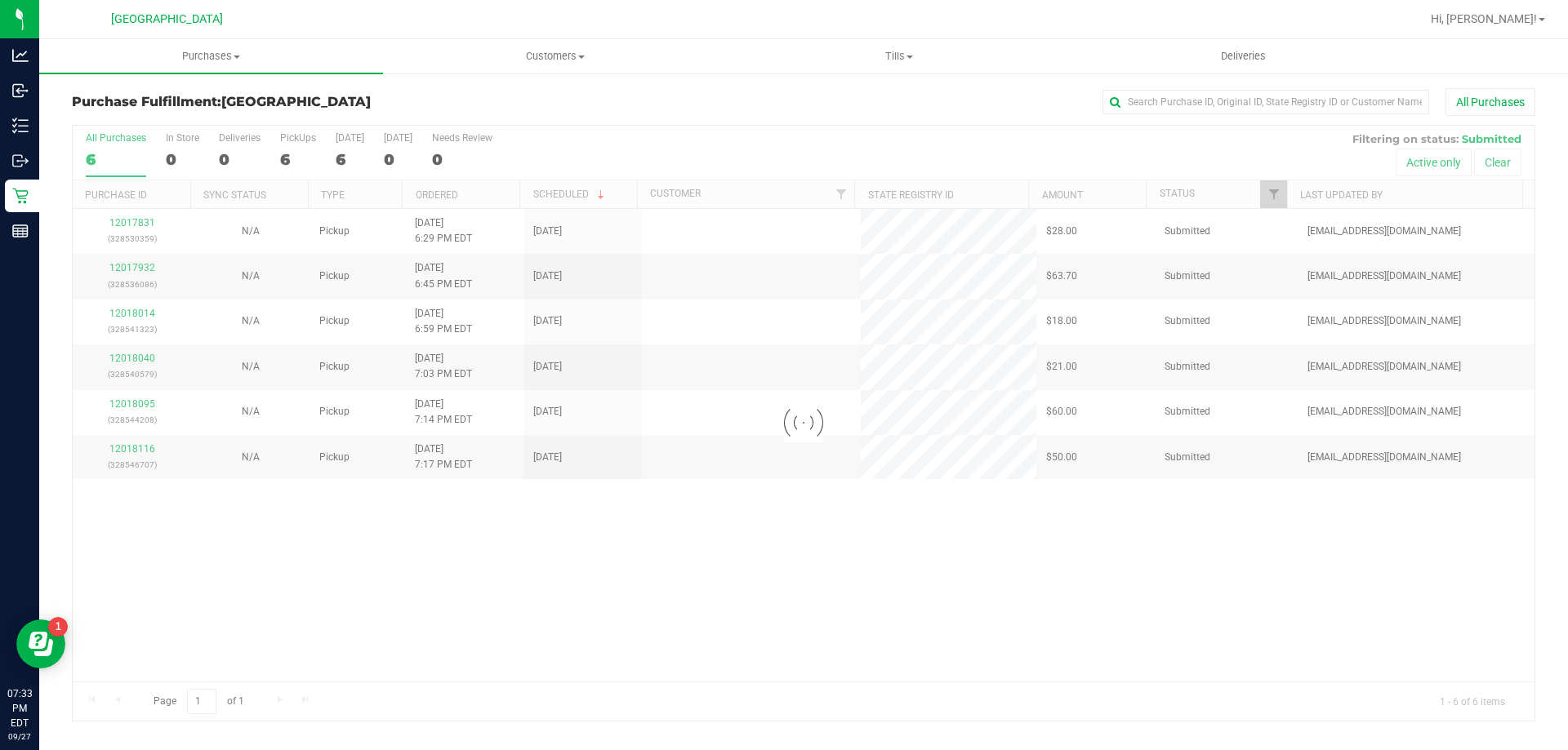
click at [596, 575] on div "Loading... 12017831 (328530359) N/A Pickup [DATE] 6:29 PM EDT 9/27/2025 $28.00 …" at bounding box center [803, 445] width 1462 height 473
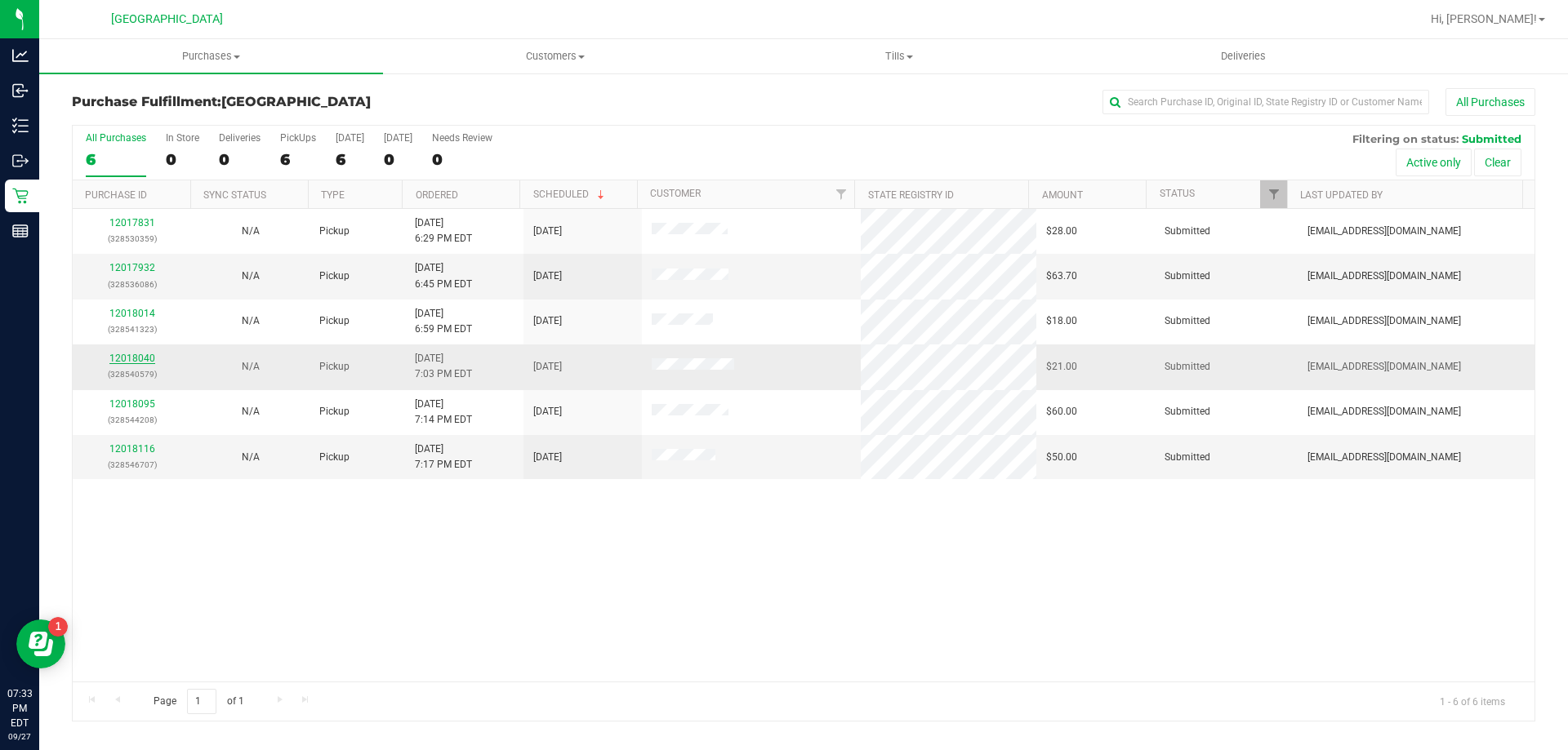
click at [143, 360] on link "12018040" at bounding box center [133, 359] width 46 height 12
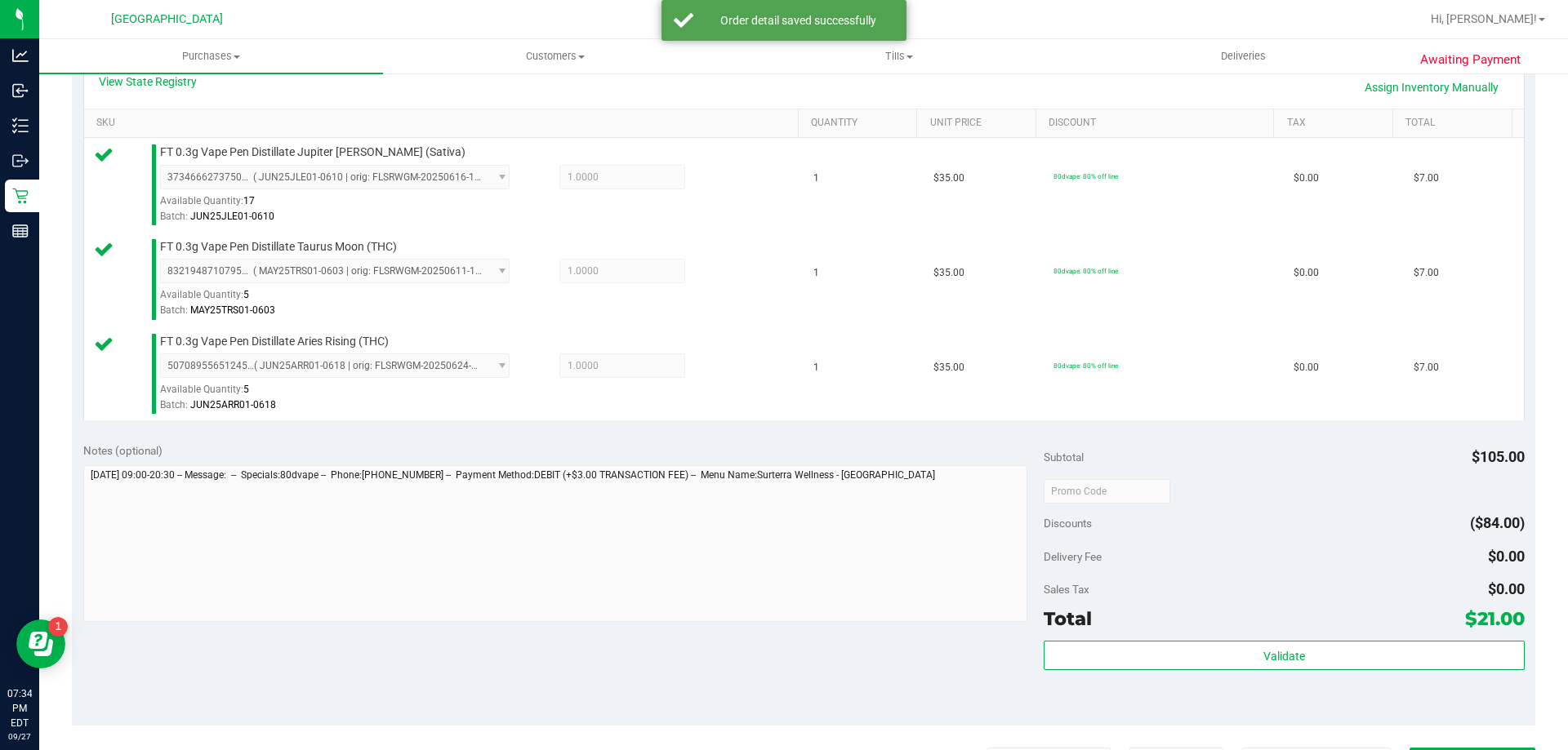
scroll to position [572, 0]
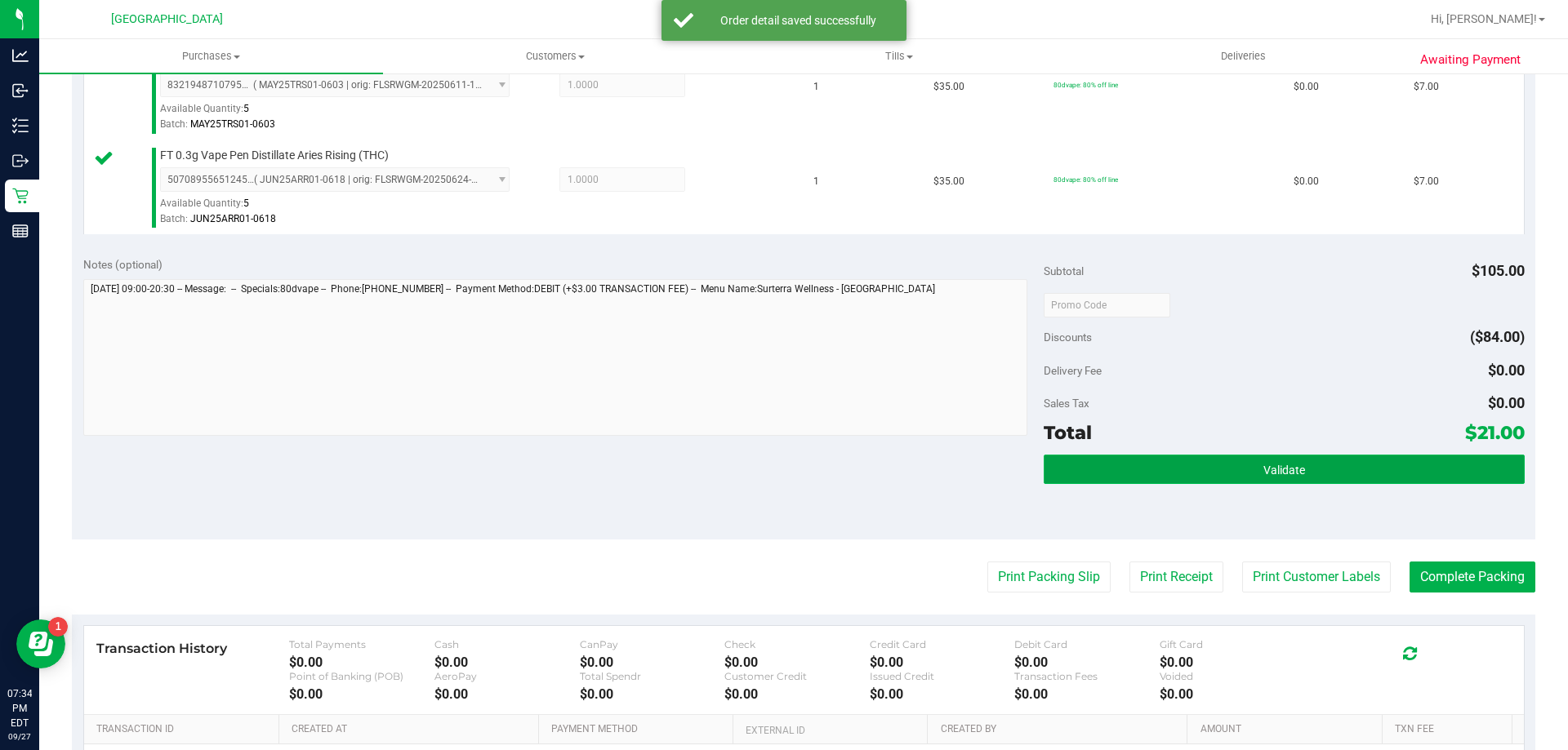
click at [1064, 471] on button "Validate" at bounding box center [1283, 469] width 480 height 30
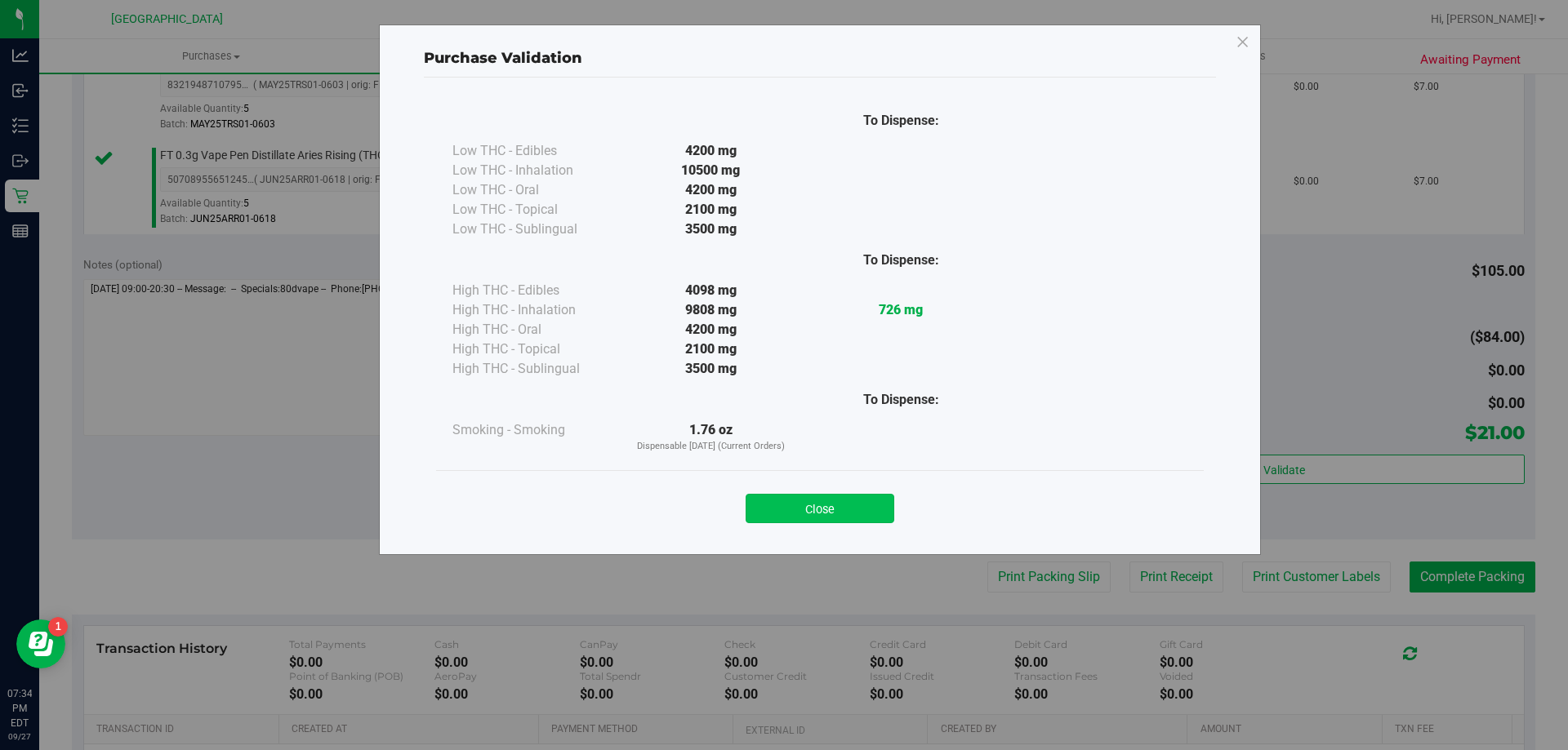
click at [830, 508] on button "Close" at bounding box center [819, 508] width 149 height 30
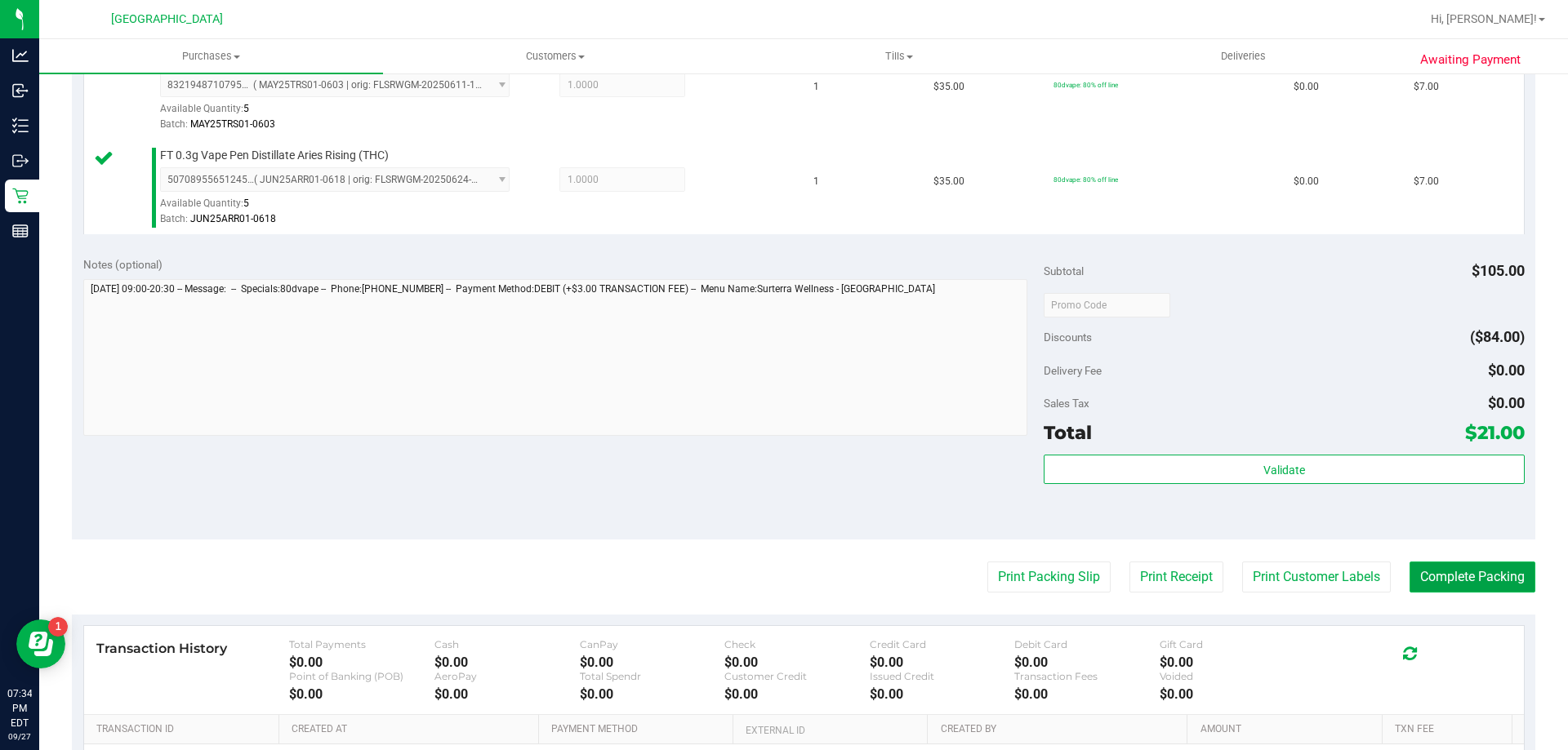
click at [1460, 574] on button "Complete Packing" at bounding box center [1472, 577] width 126 height 31
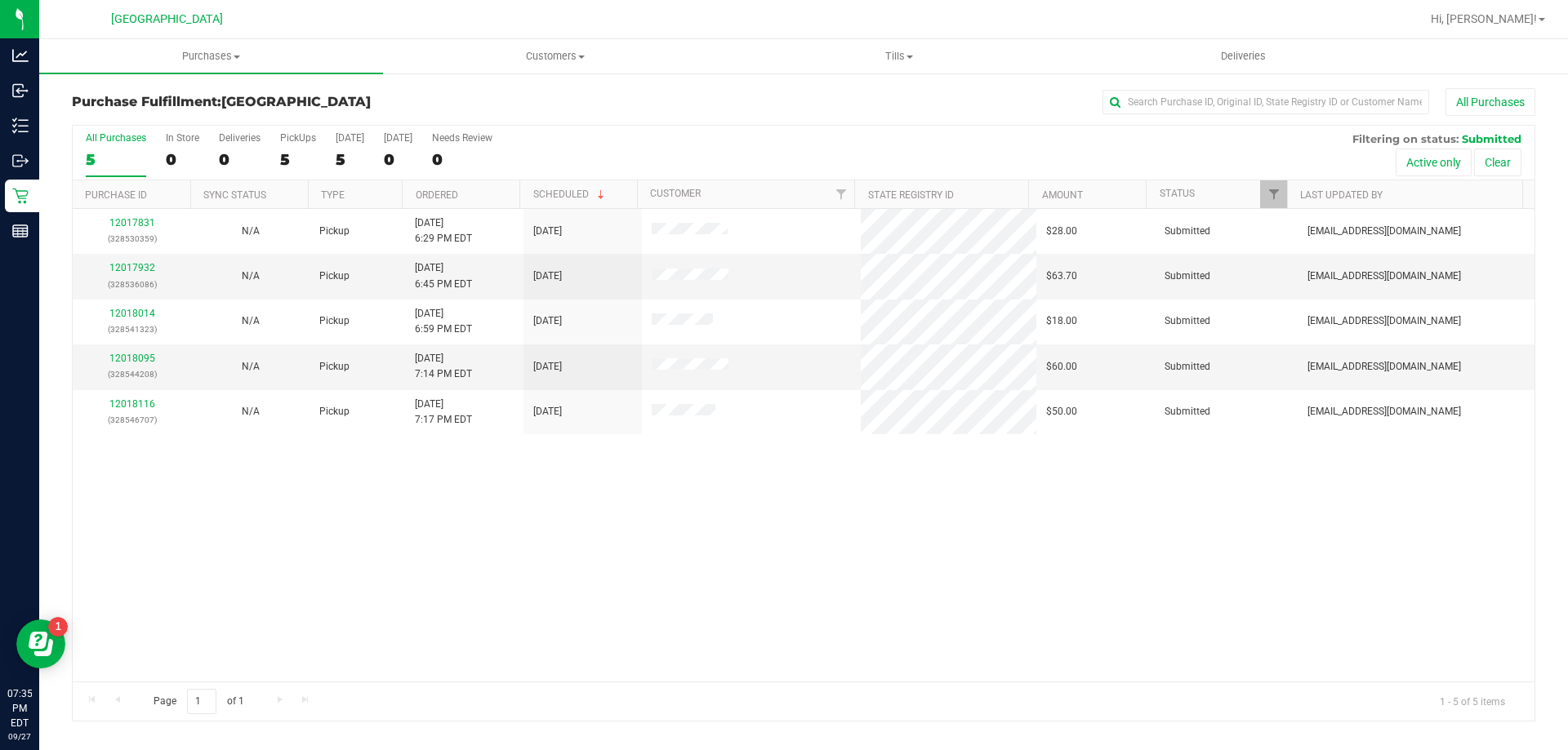
click at [608, 576] on div "12017831 (328530359) N/A Pickup [DATE] 6:29 PM EDT 9/27/2025 $28.00 Submitted […" at bounding box center [803, 445] width 1462 height 473
click at [389, 449] on div "12017831 (328530359) N/A Pickup [DATE] 6:29 PM EDT 9/27/2025 $28.00 Submitted […" at bounding box center [803, 445] width 1462 height 473
click at [482, 535] on div "12017831 (328530359) N/A Pickup [DATE] 6:29 PM EDT 9/27/2025 $28.00 Submitted […" at bounding box center [803, 445] width 1462 height 473
click at [633, 518] on div "12017831 (328530359) N/A Pickup [DATE] 6:29 PM EDT 9/27/2025 $28.00 Submitted […" at bounding box center [803, 445] width 1462 height 473
click at [144, 356] on link "12018116" at bounding box center [133, 359] width 46 height 12
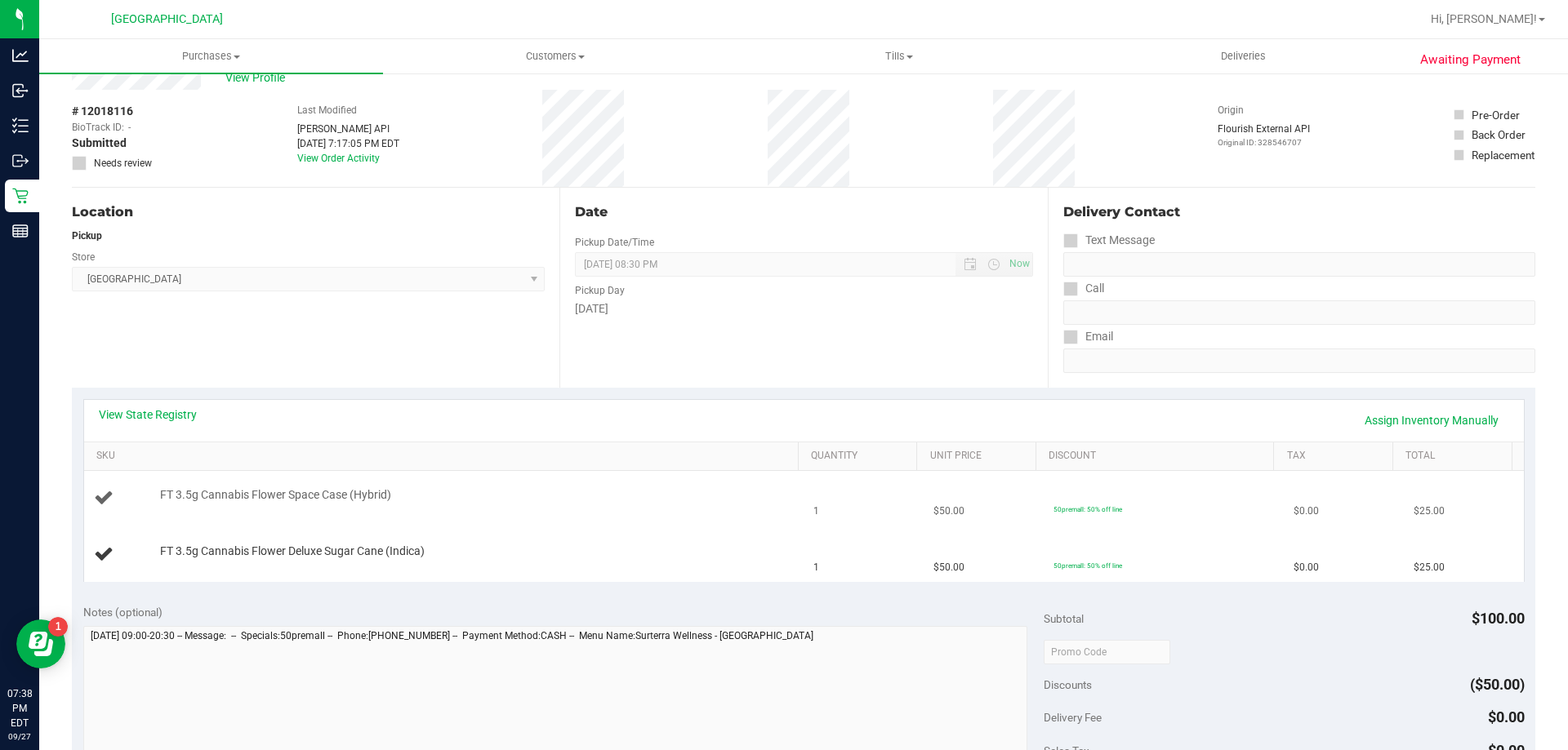
scroll to position [82, 0]
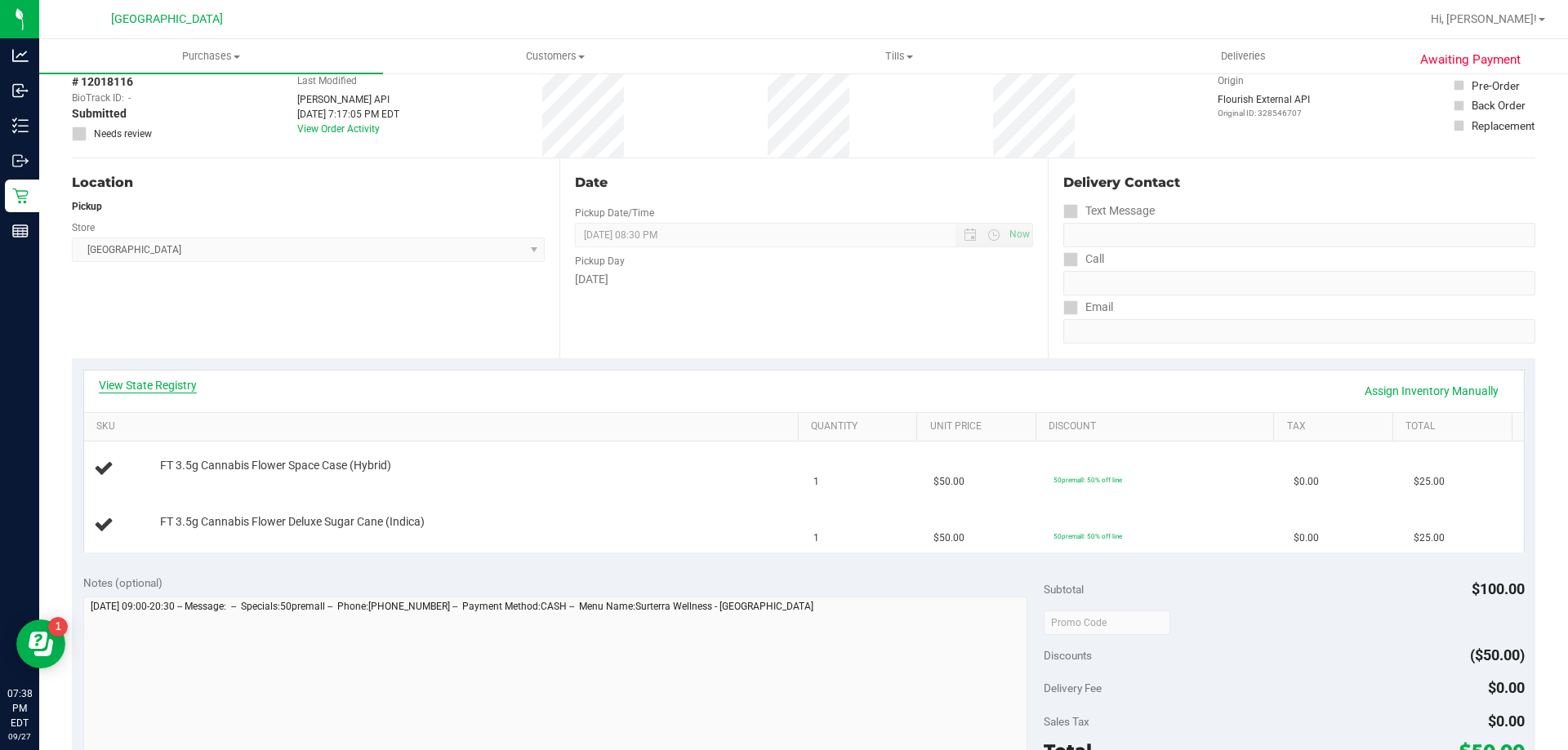
click at [147, 387] on link "View State Registry" at bounding box center [148, 385] width 98 height 16
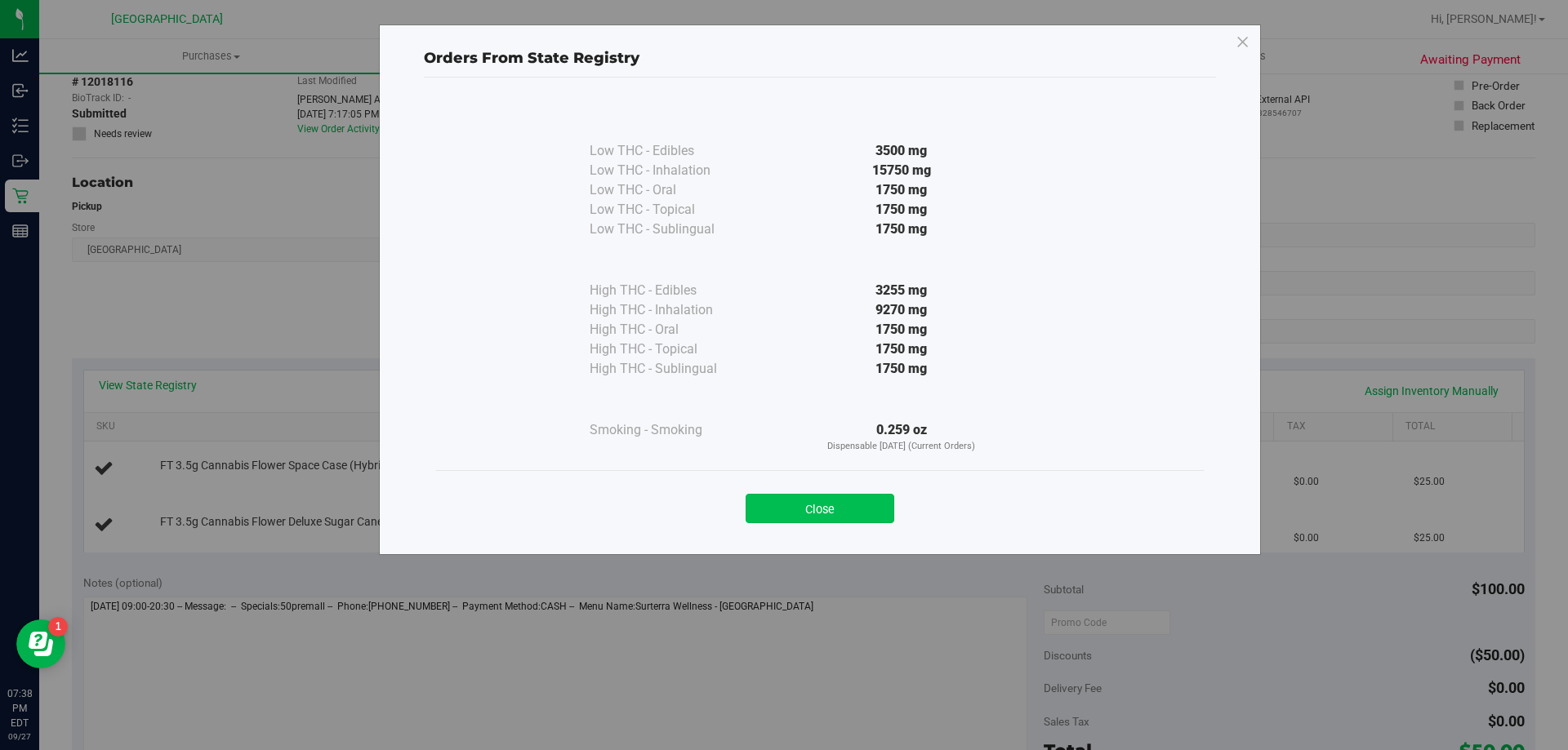
click at [873, 497] on button "Close" at bounding box center [819, 508] width 149 height 30
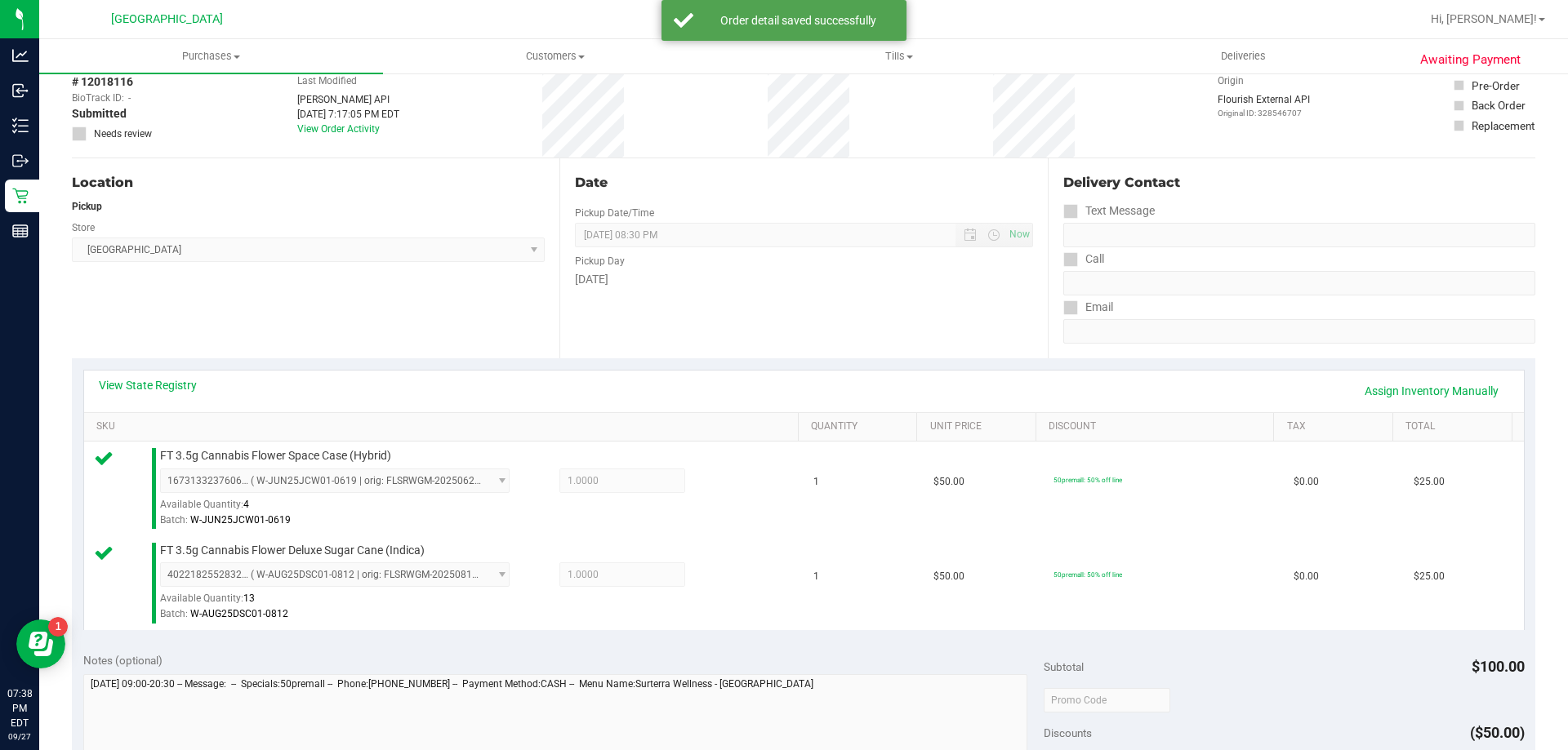
scroll to position [327, 0]
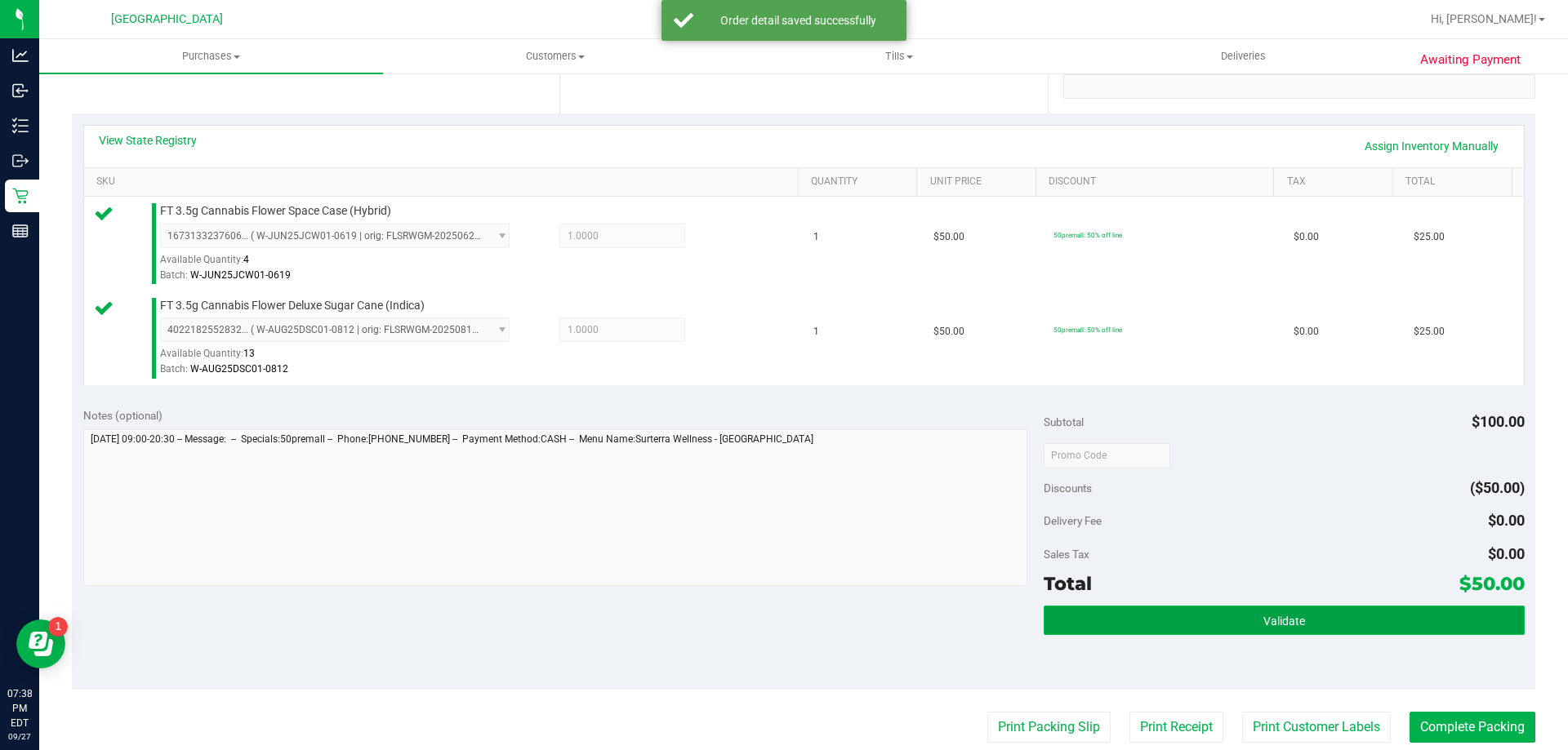
click at [1173, 626] on button "Validate" at bounding box center [1283, 620] width 480 height 30
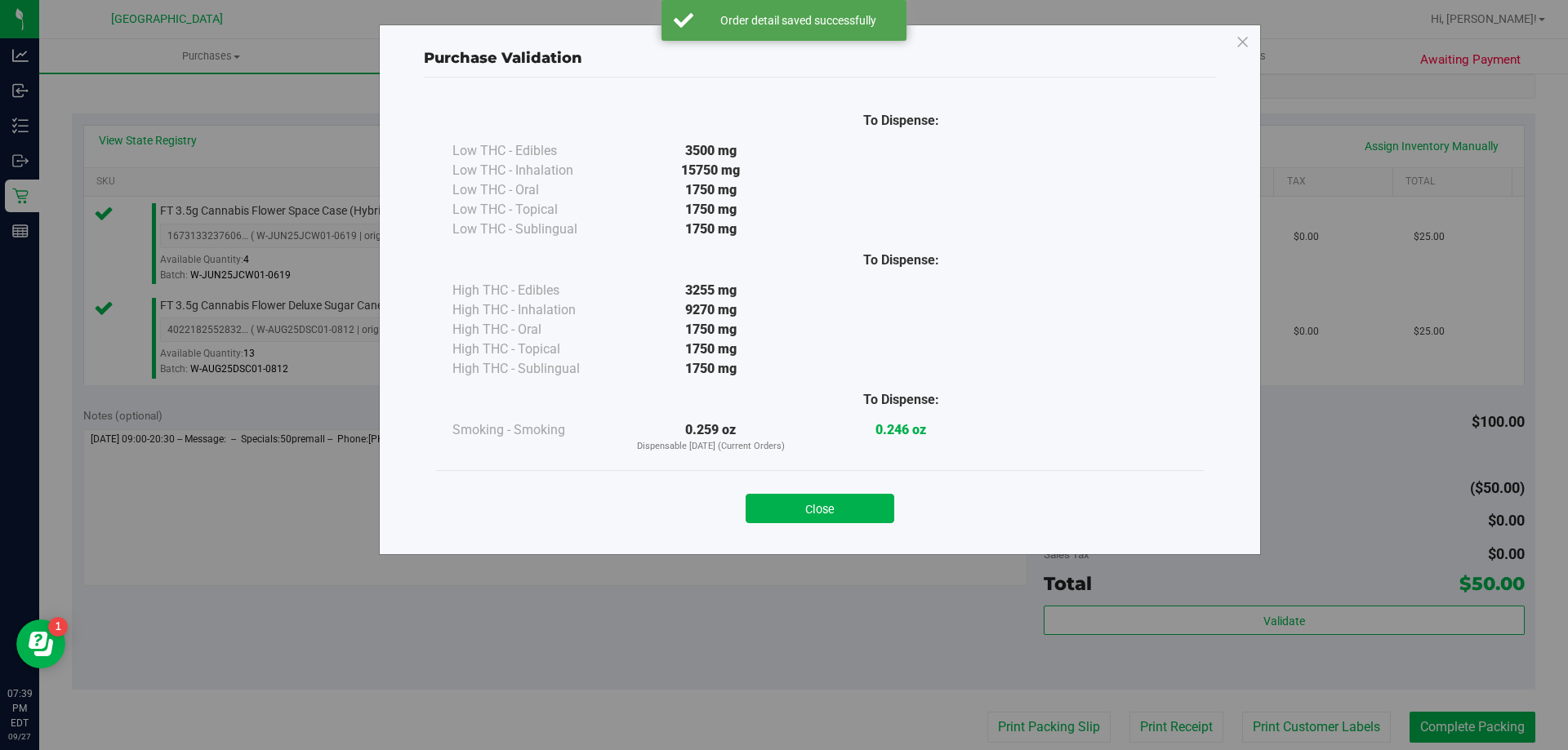
click at [809, 502] on button "Close" at bounding box center [819, 508] width 149 height 30
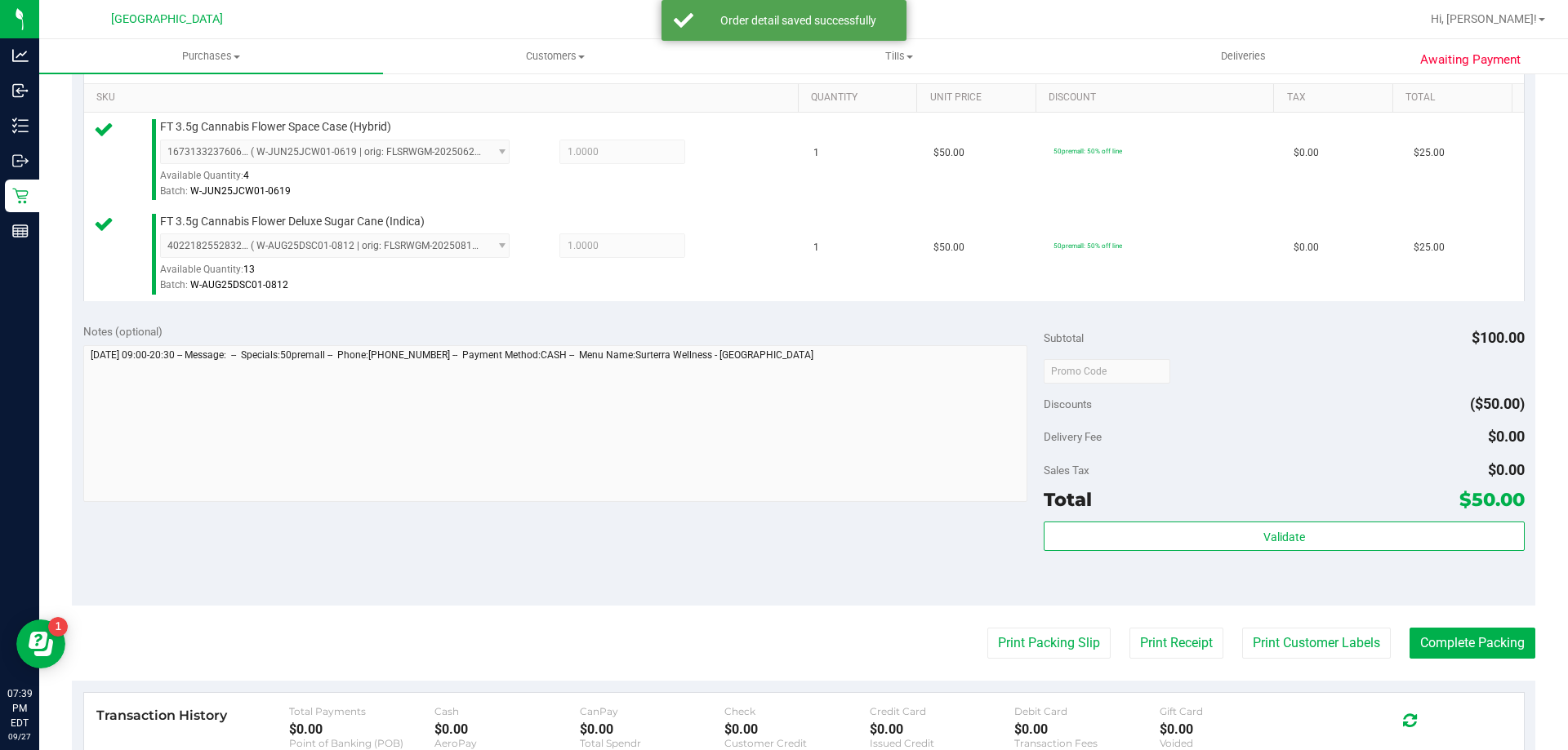
scroll to position [490, 0]
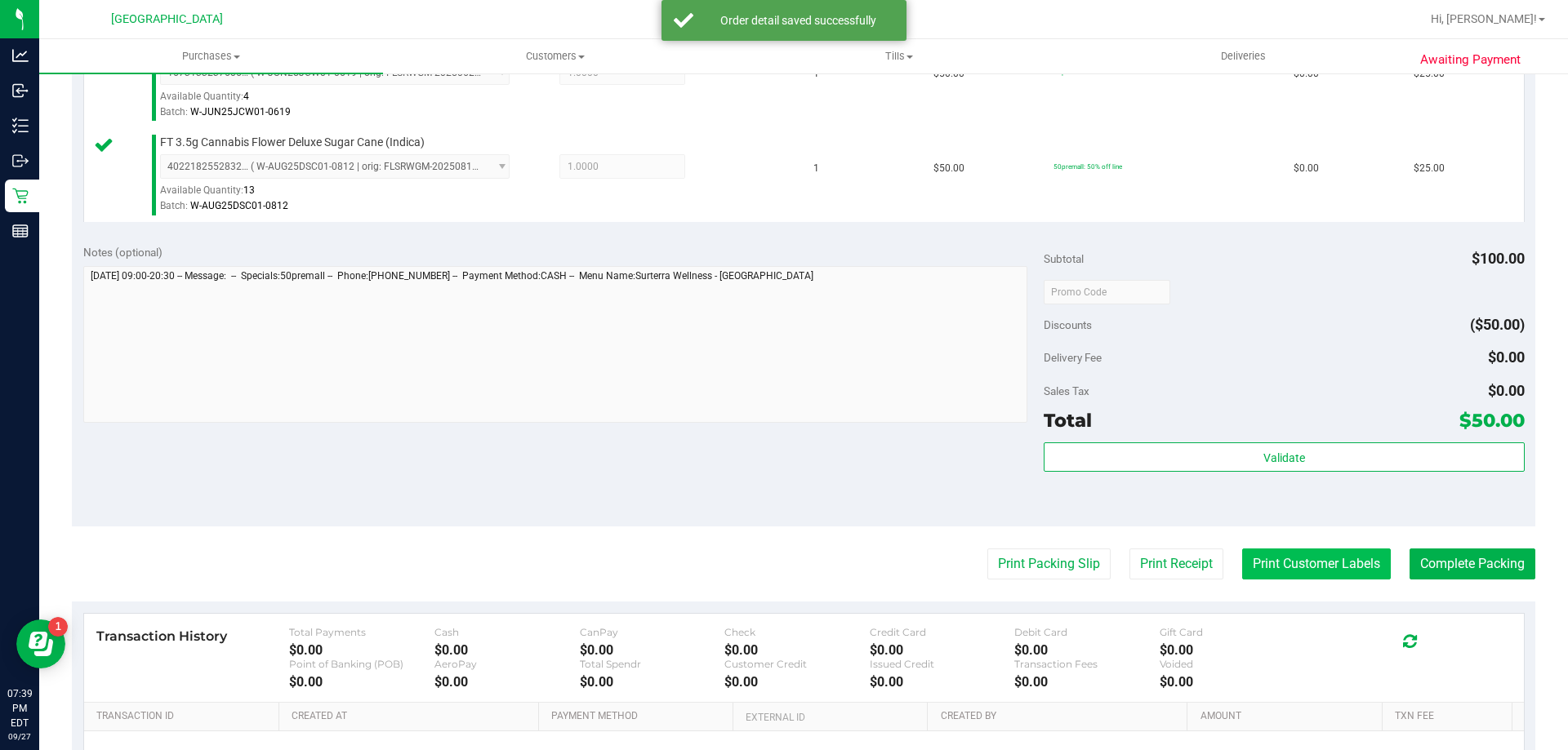
click at [1343, 566] on button "Print Customer Labels" at bounding box center [1316, 564] width 149 height 31
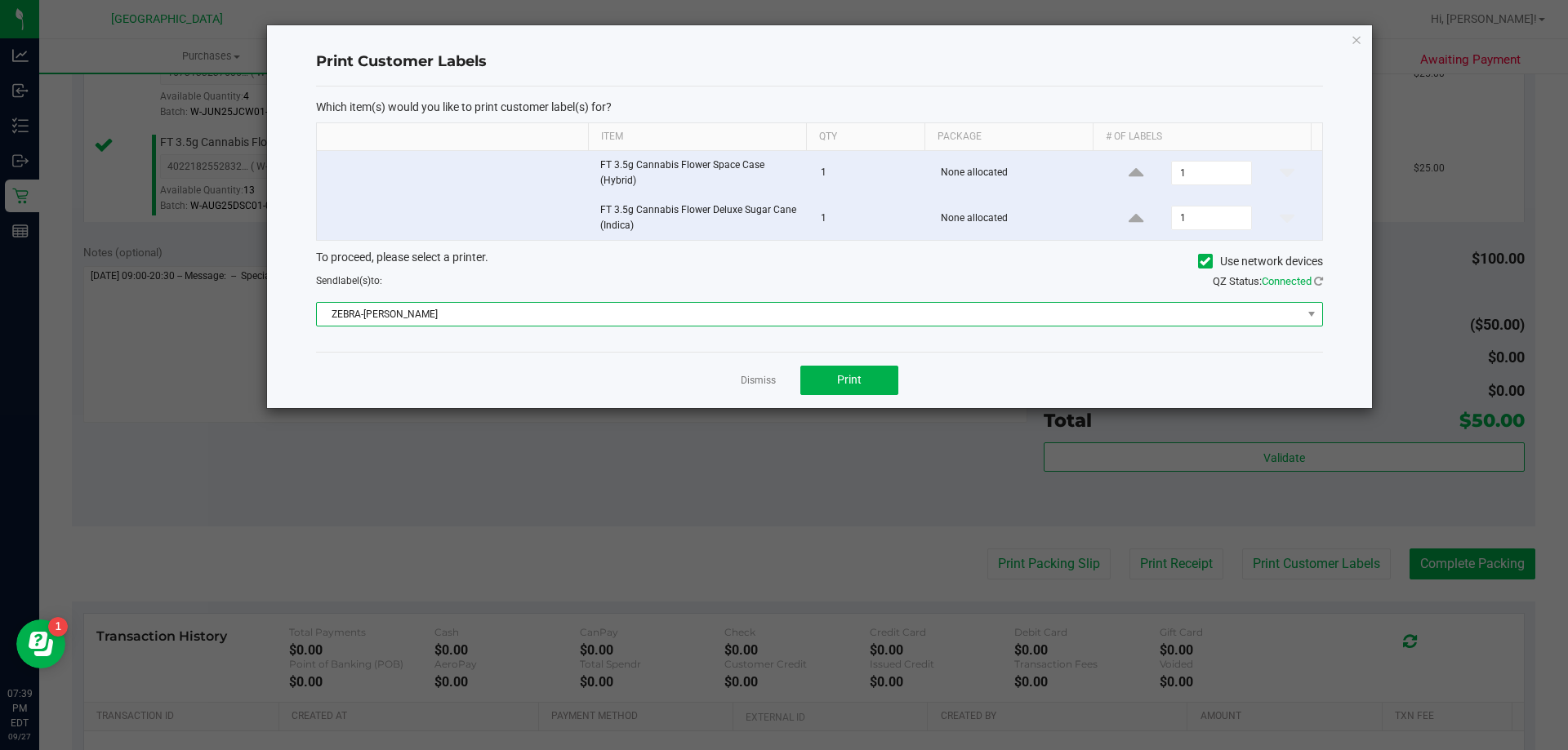
click at [489, 307] on span "ZEBRA-[PERSON_NAME]" at bounding box center [809, 314] width 985 height 23
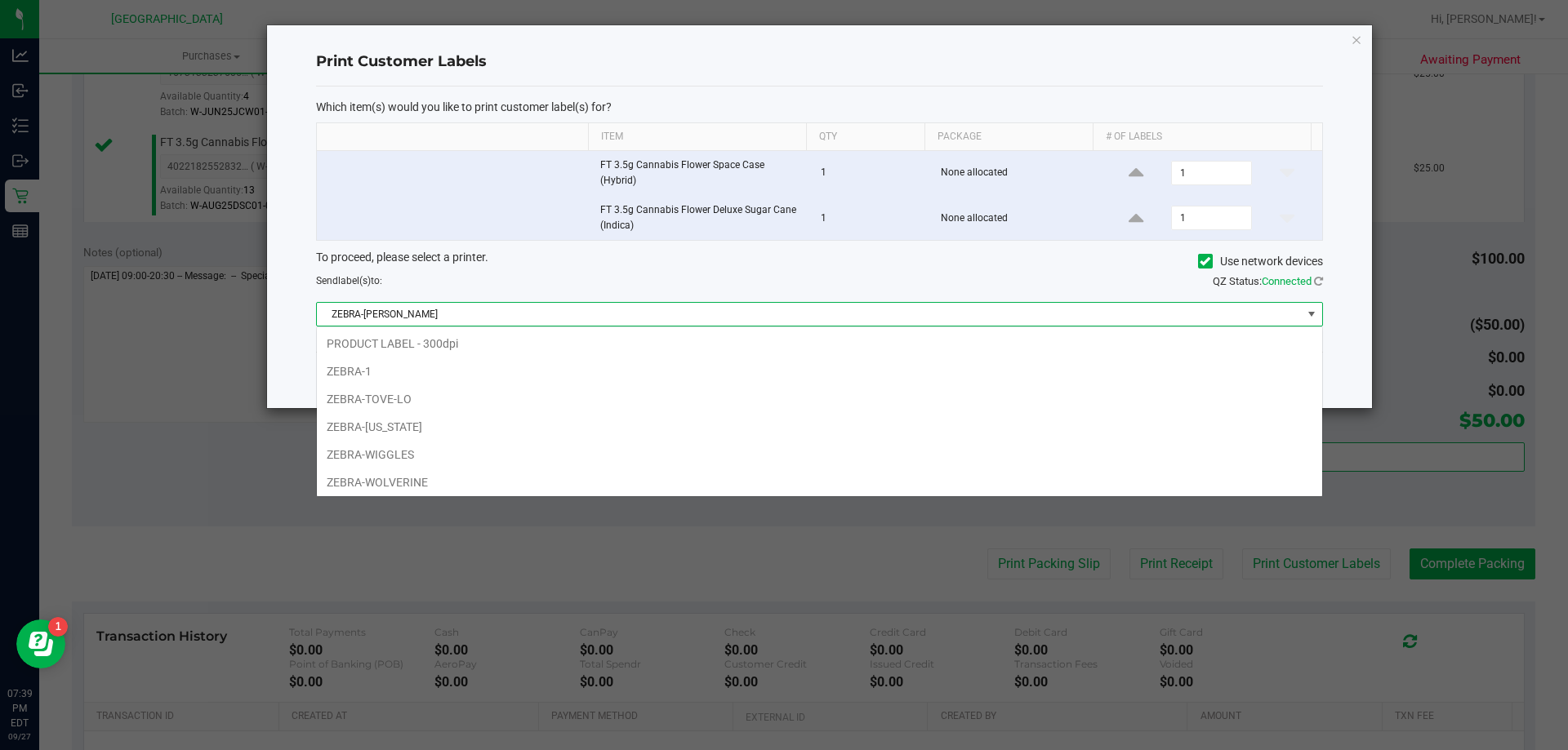
scroll to position [24, 1006]
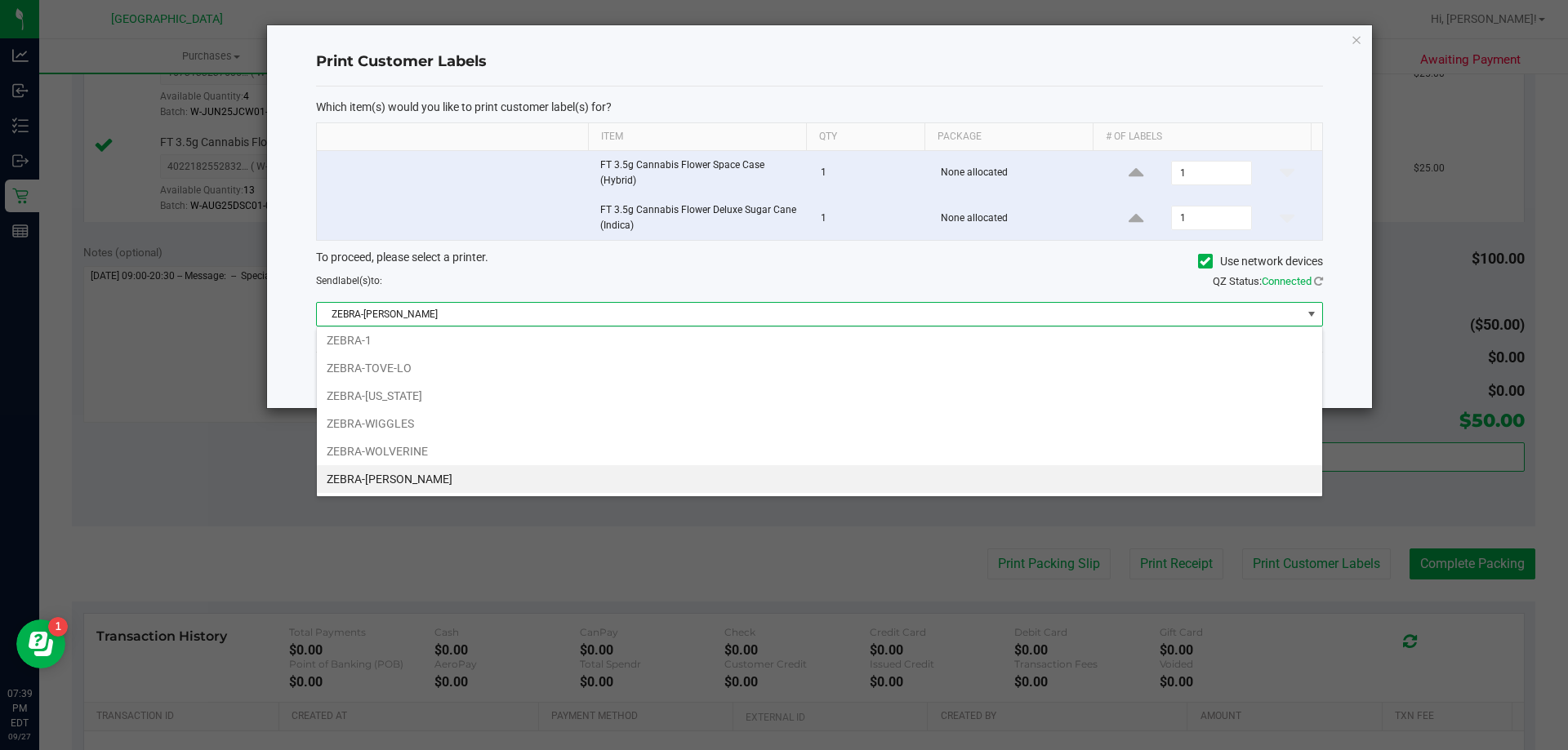
click at [489, 312] on span "ZEBRA-[PERSON_NAME]" at bounding box center [809, 314] width 985 height 23
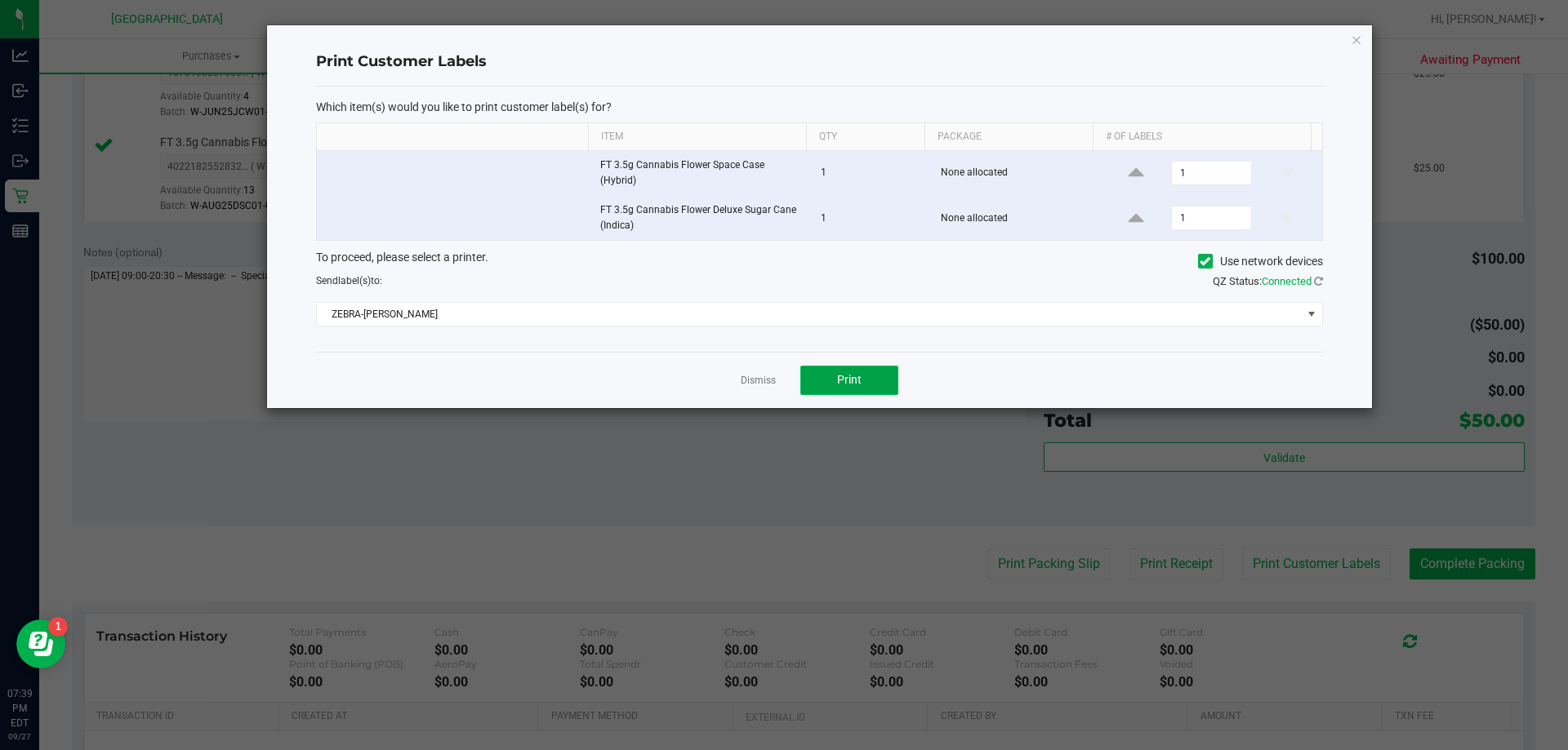
click at [840, 382] on span "Print" at bounding box center [849, 379] width 24 height 13
click at [760, 380] on link "Dismiss" at bounding box center [759, 381] width 35 height 14
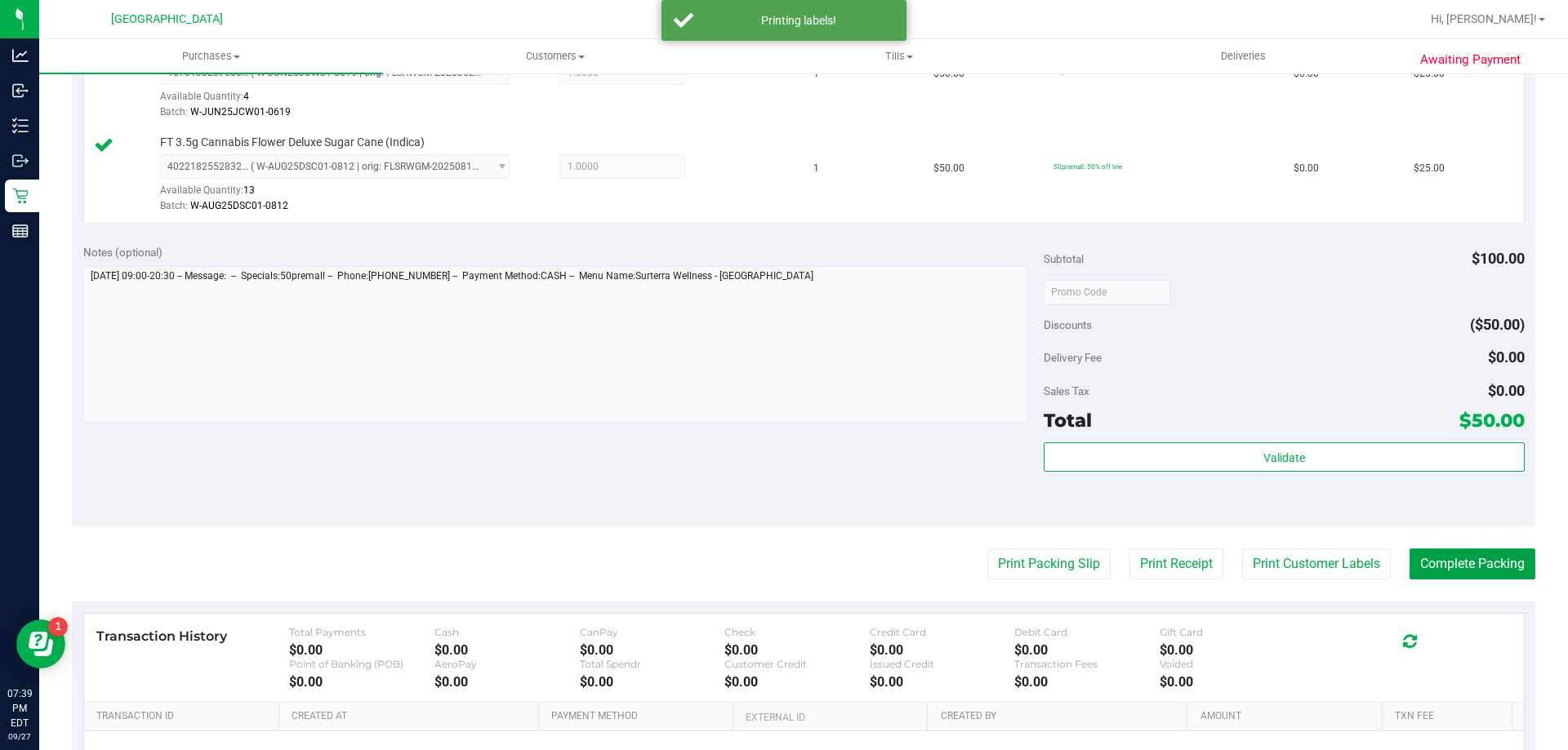
click at [1441, 570] on button "Complete Packing" at bounding box center [1472, 564] width 126 height 31
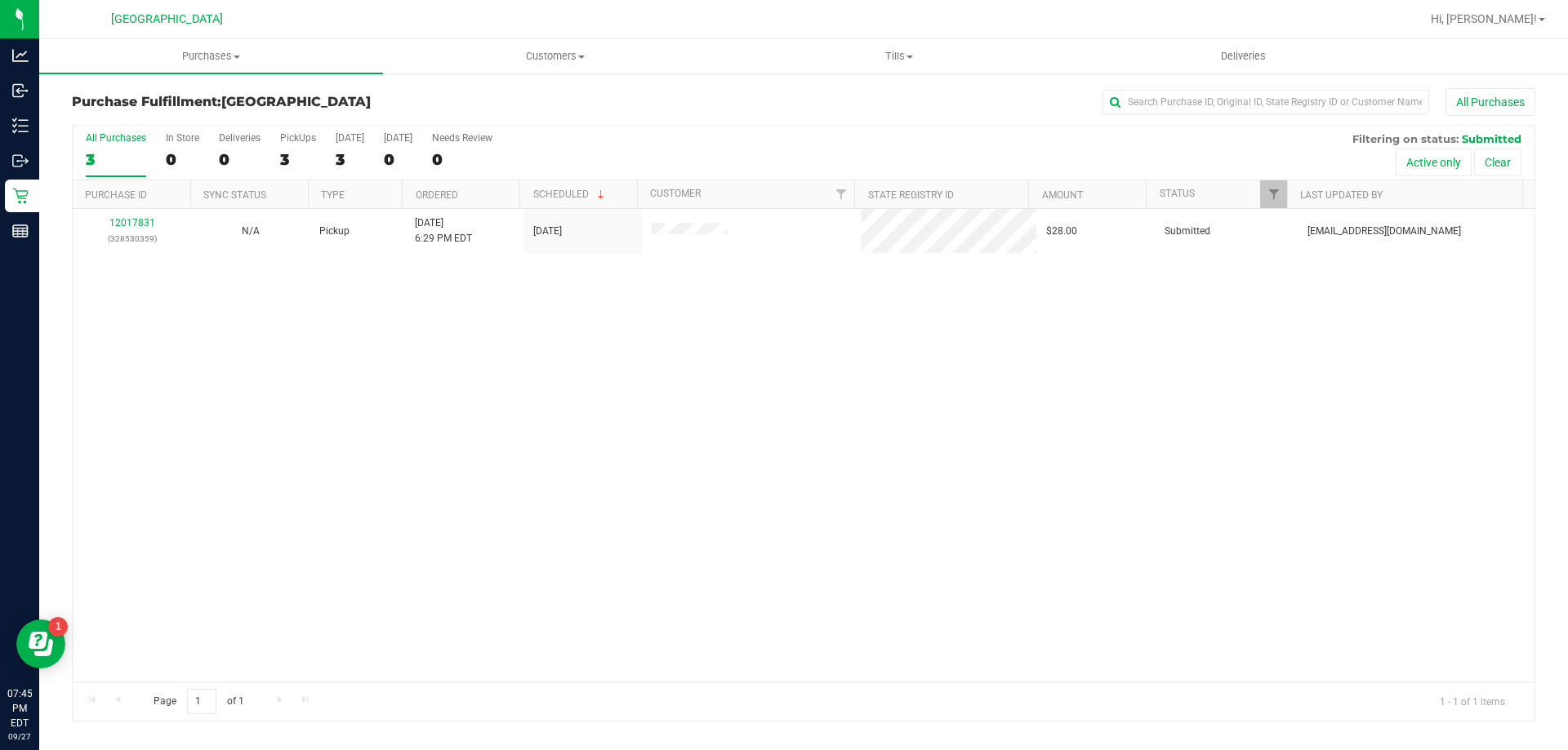
click at [1024, 508] on div "12017831 (328530359) N/A Pickup [DATE] 6:29 PM EDT 9/27/2025 $28.00 Submitted […" at bounding box center [803, 445] width 1462 height 473
click at [393, 334] on div "12017831 (328530359) N/A Pickup [DATE] 6:29 PM EDT 9/27/2025 $28.00 Submitted […" at bounding box center [803, 445] width 1462 height 473
click at [896, 47] on uib-tab-heading "Tills Manage tills Reconcile e-payments" at bounding box center [898, 56] width 342 height 33
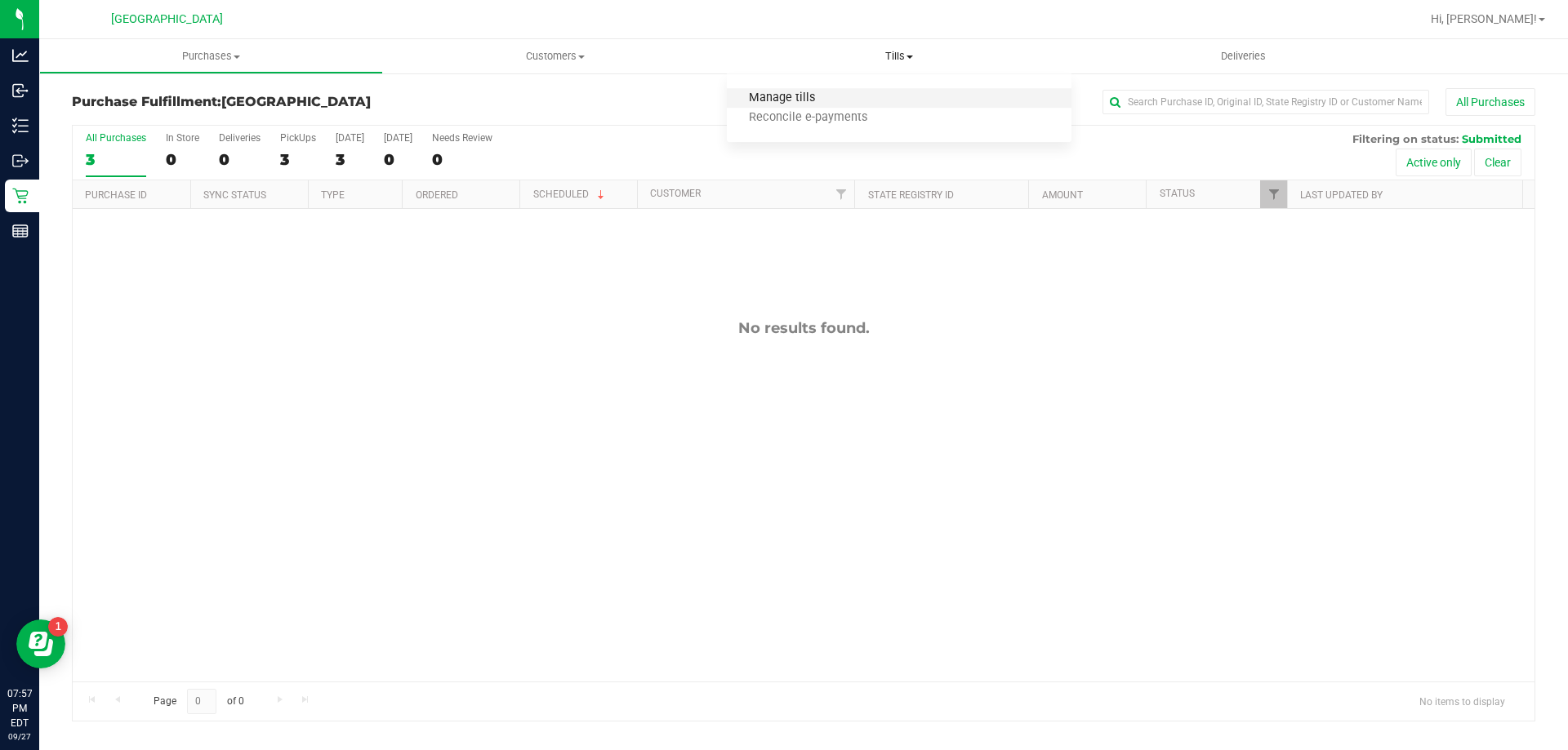
click at [765, 91] on span "Manage tills" at bounding box center [781, 98] width 110 height 14
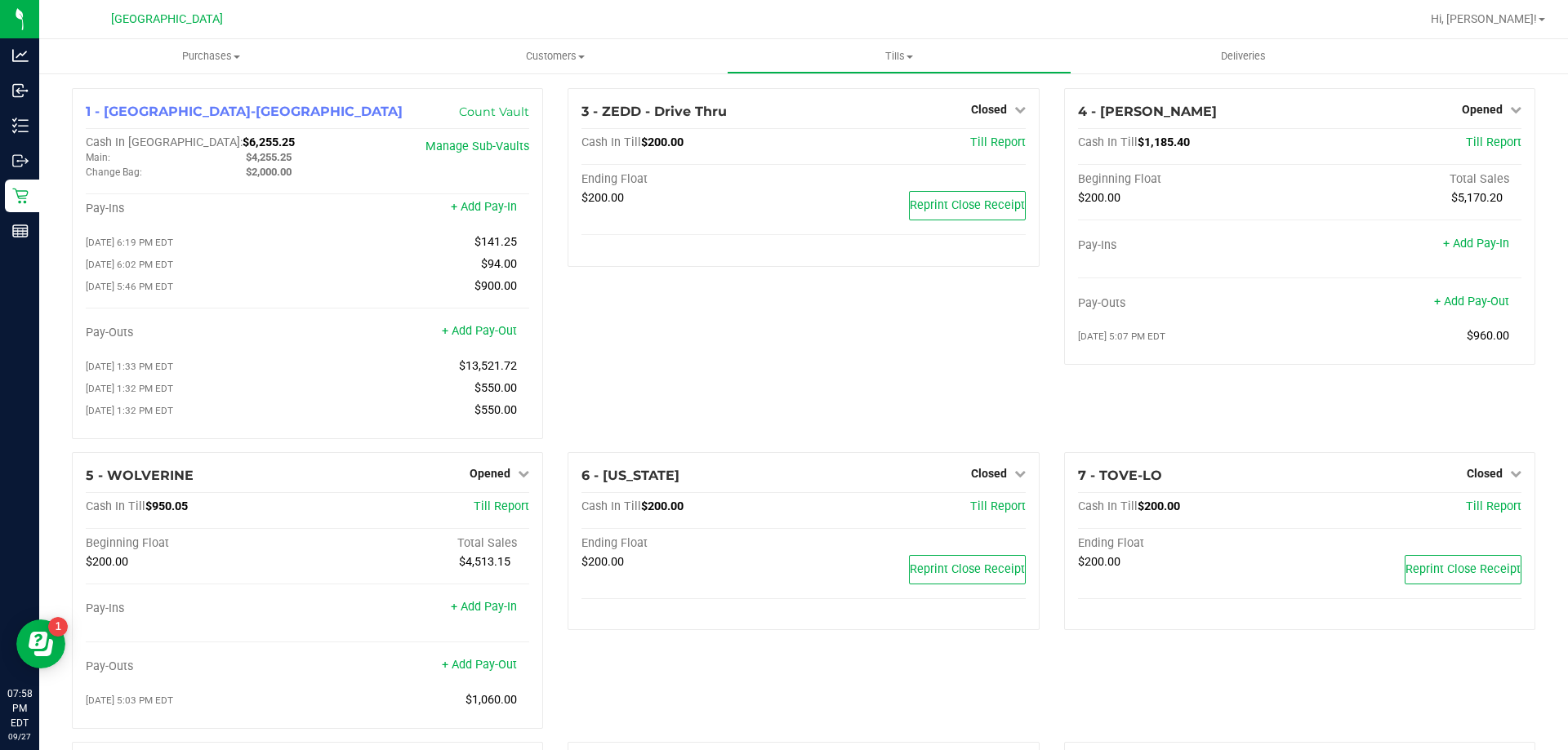
click at [598, 393] on div "3 - ZEDD - Drive Thru Closed Open Till Cash In Till $200.00 Till Report Ending …" at bounding box center [803, 269] width 496 height 364
click at [201, 68] on uib-tab-heading "Purchases Summary of purchases Fulfillment All purchases" at bounding box center [210, 56] width 344 height 35
click at [143, 115] on li "Fulfillment" at bounding box center [210, 118] width 344 height 19
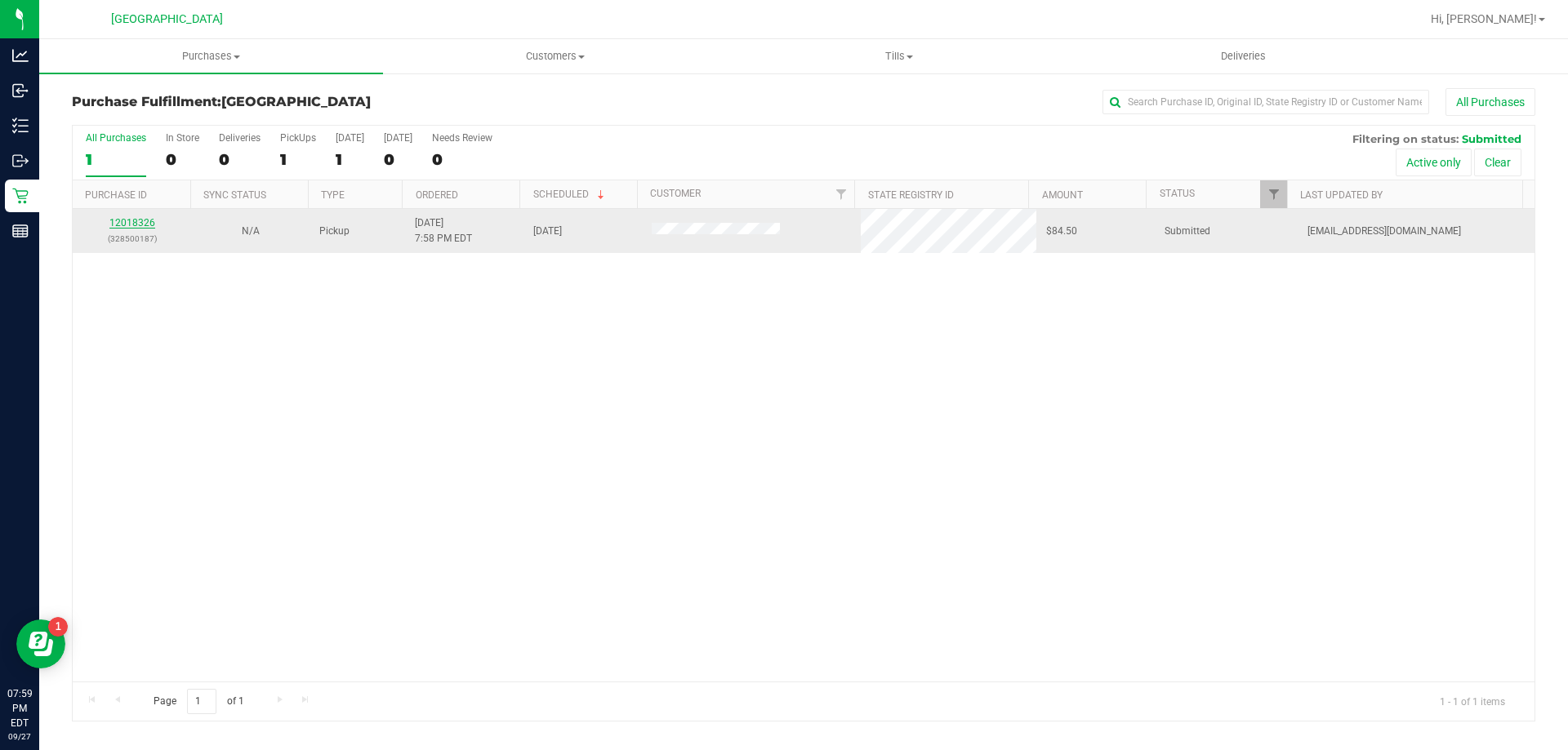
click at [114, 224] on link "12018326" at bounding box center [133, 223] width 46 height 12
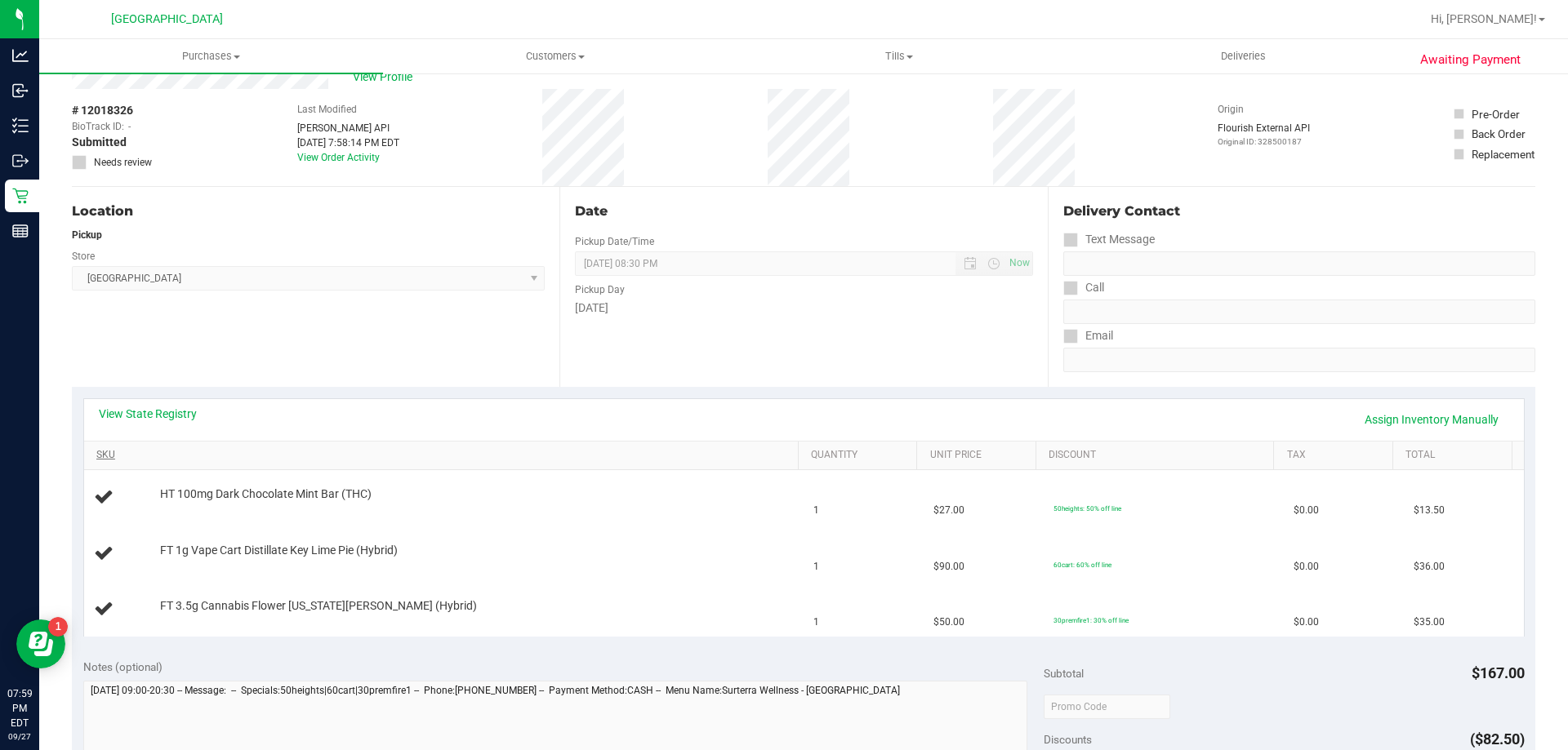
scroll to position [82, 0]
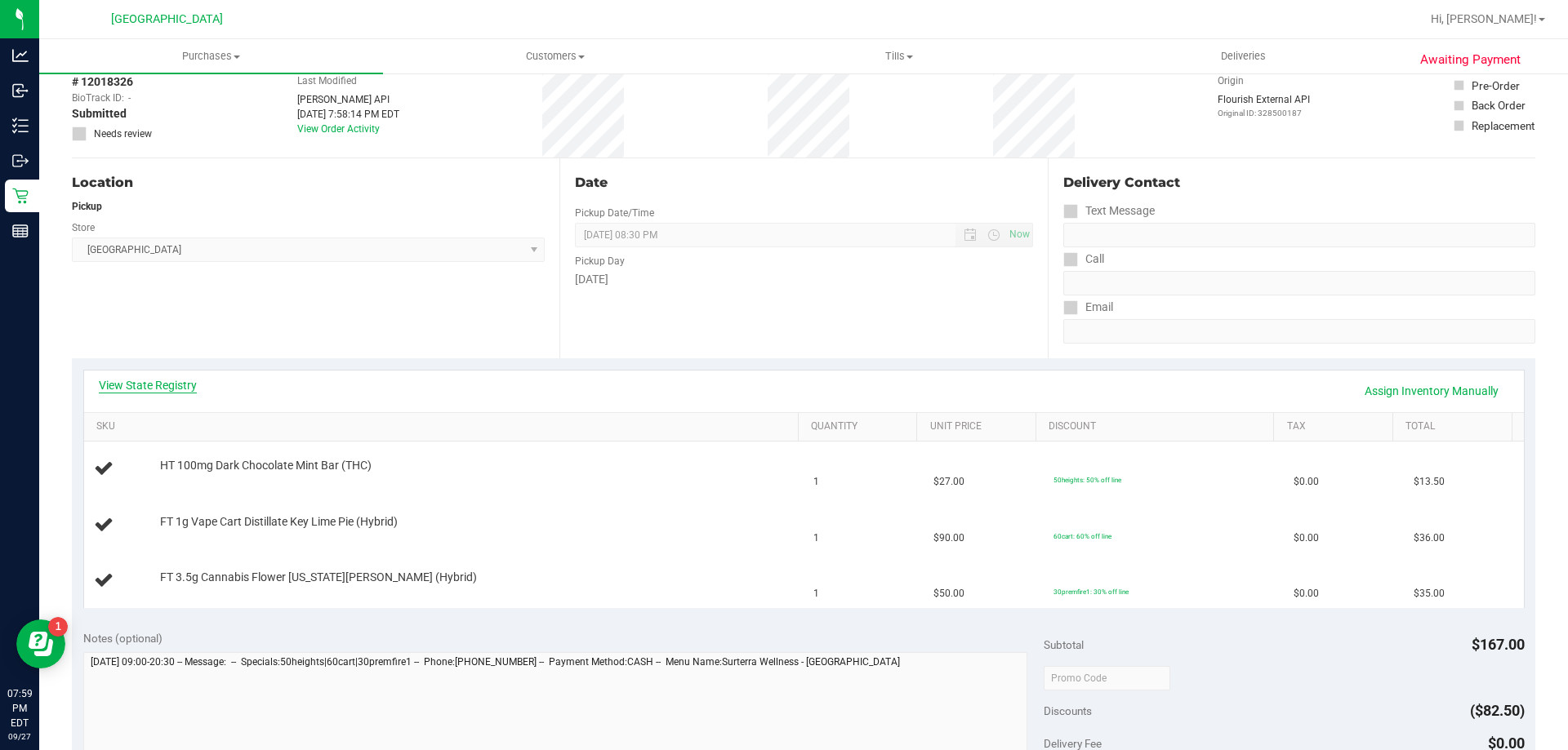
click at [178, 388] on link "View State Registry" at bounding box center [148, 385] width 98 height 16
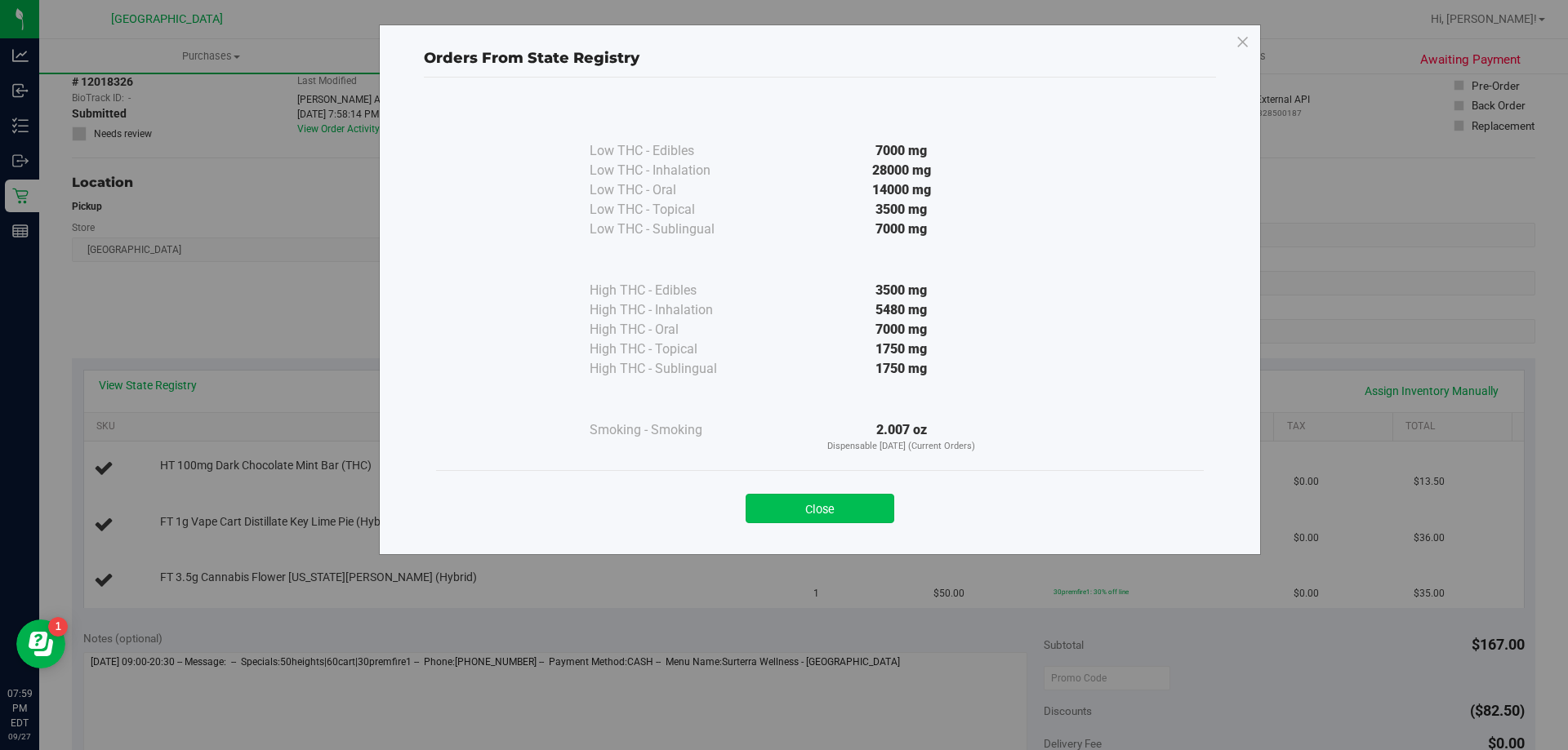
click at [833, 505] on button "Close" at bounding box center [819, 508] width 149 height 30
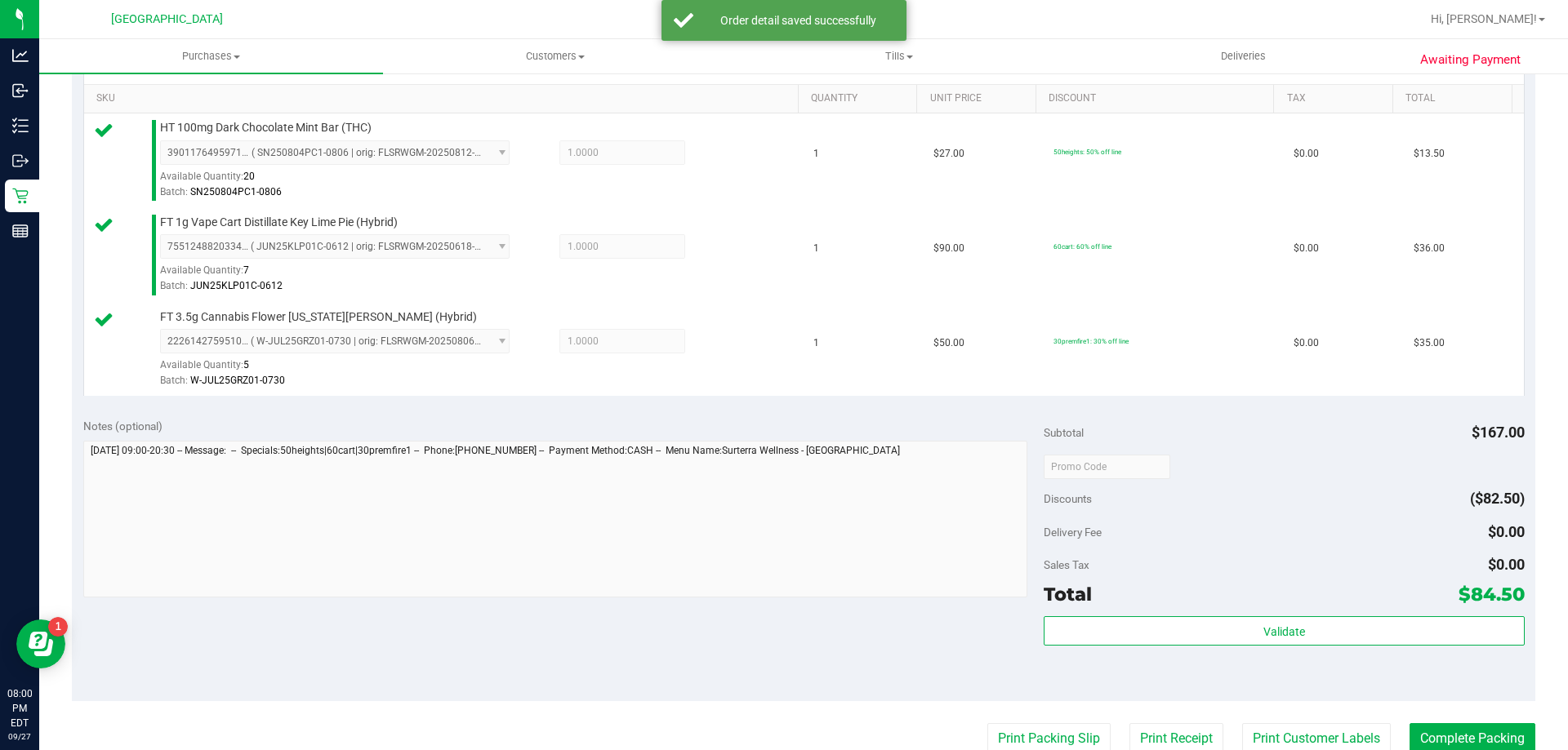
scroll to position [490, 0]
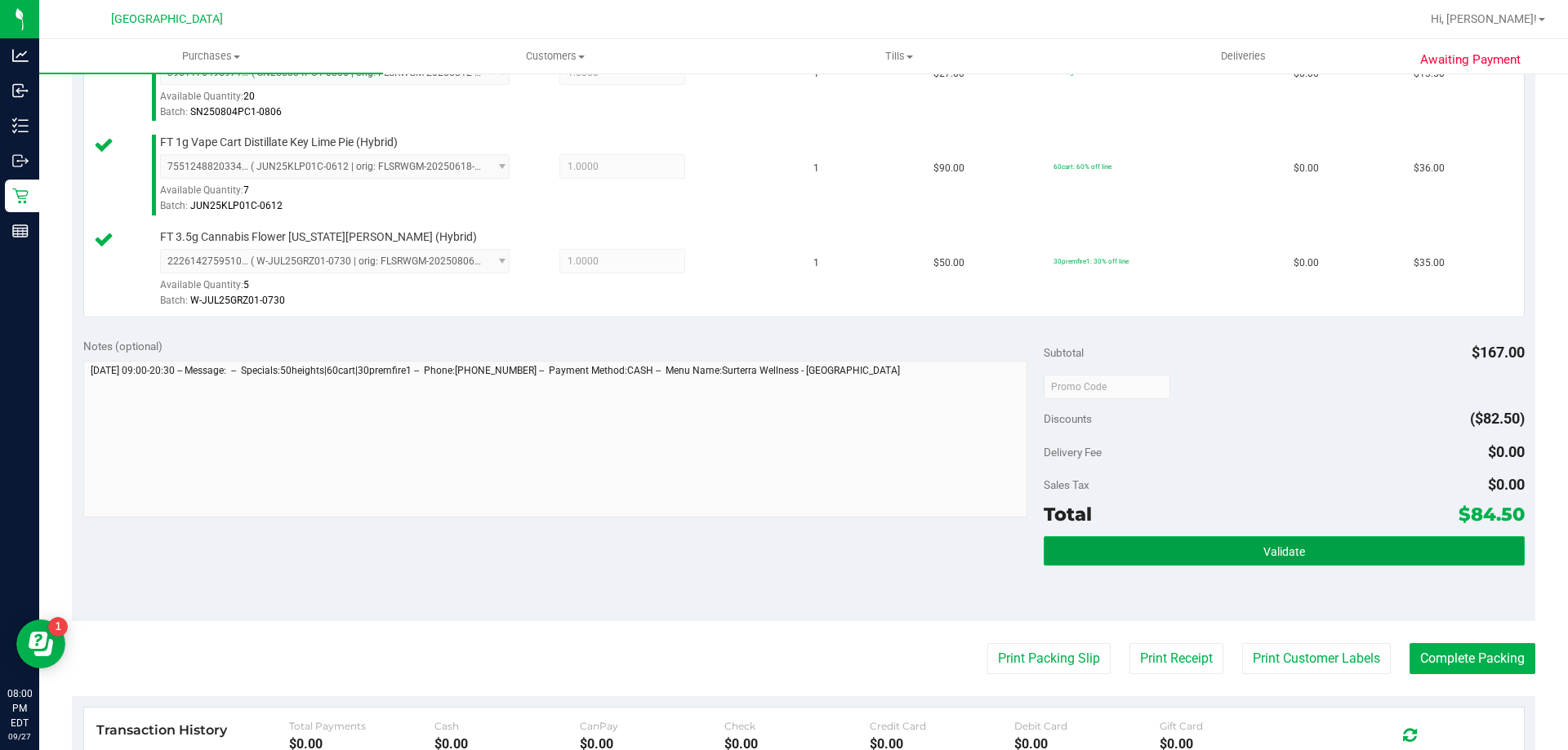
click at [1371, 549] on button "Validate" at bounding box center [1283, 551] width 480 height 30
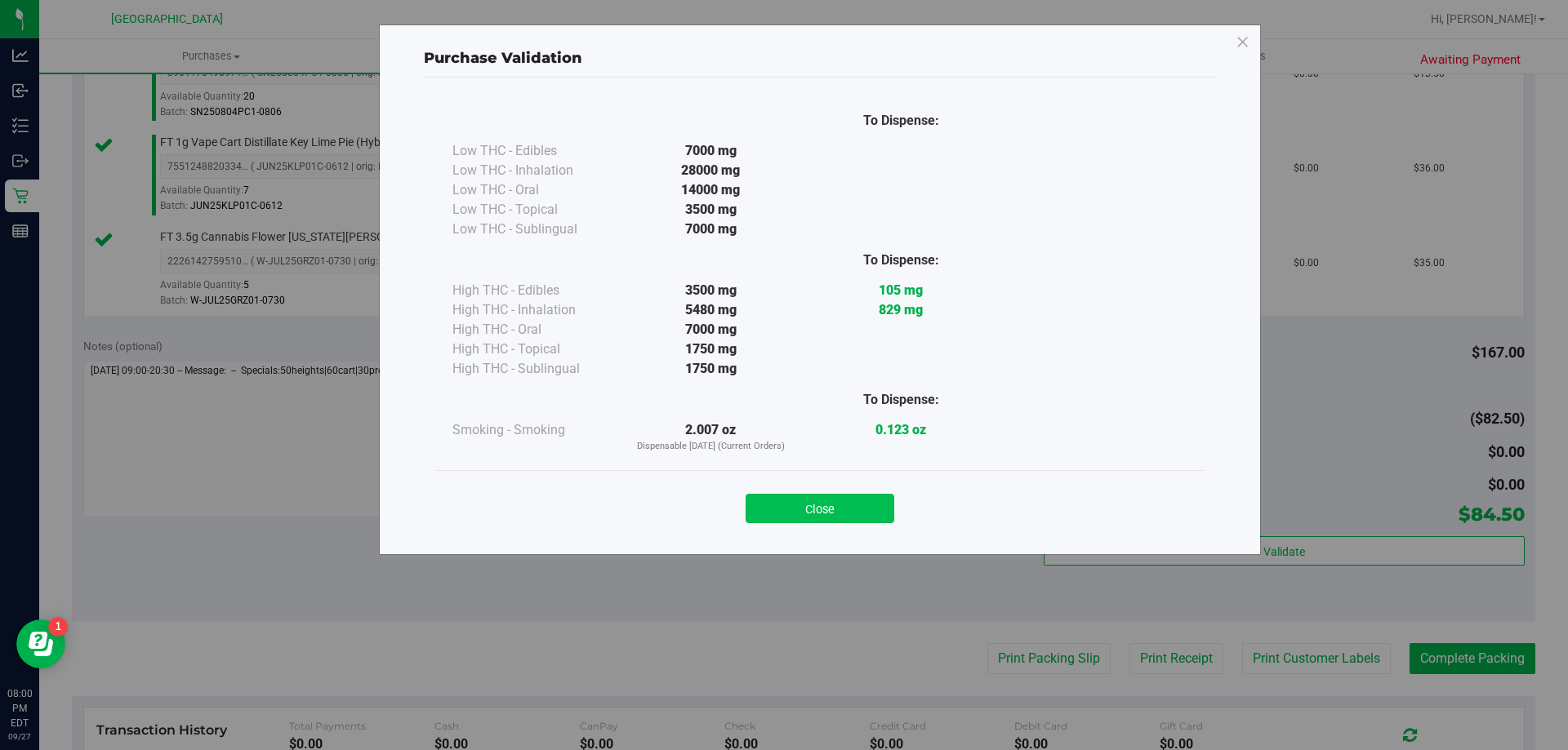
click at [825, 508] on button "Close" at bounding box center [819, 508] width 149 height 30
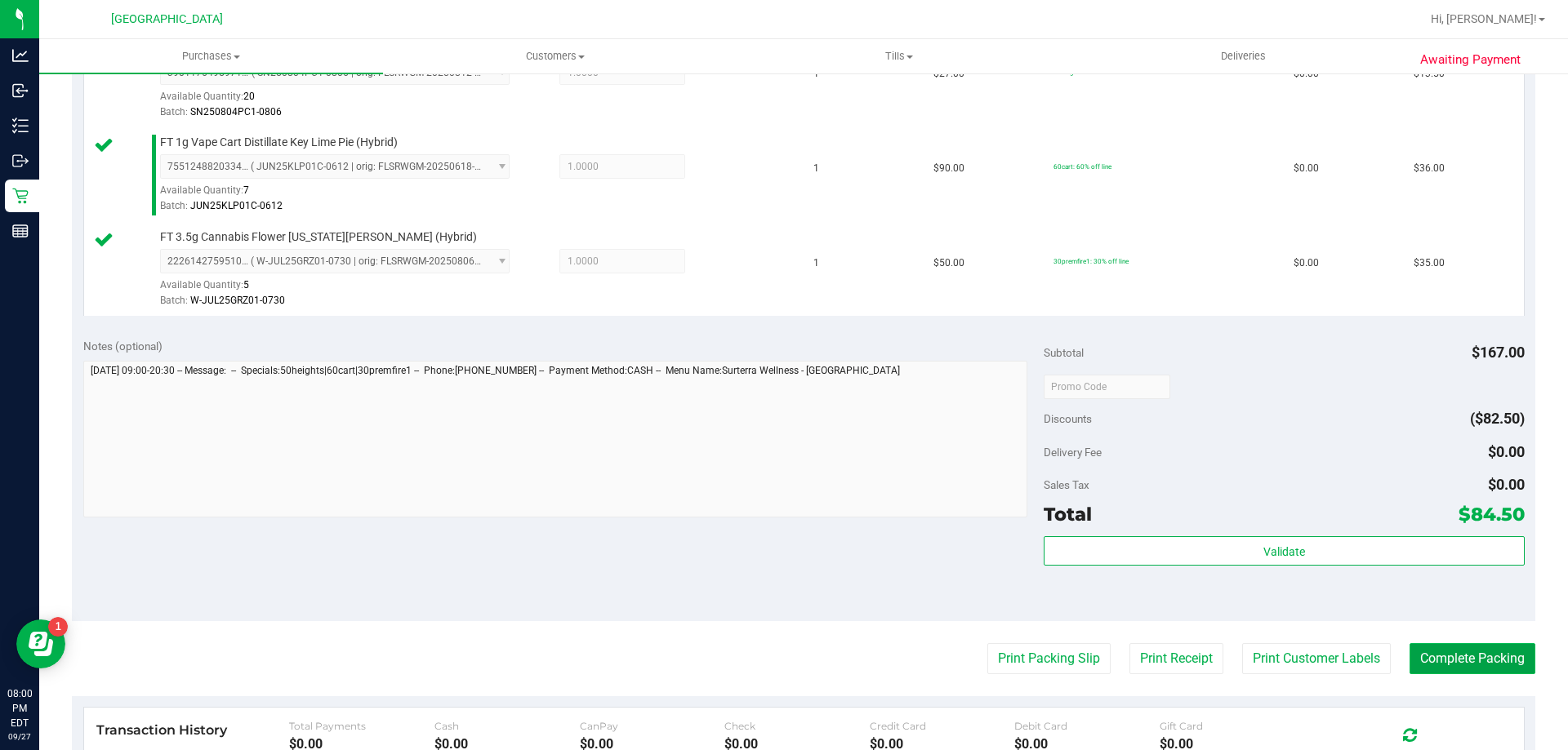
click at [1451, 658] on button "Complete Packing" at bounding box center [1472, 659] width 126 height 31
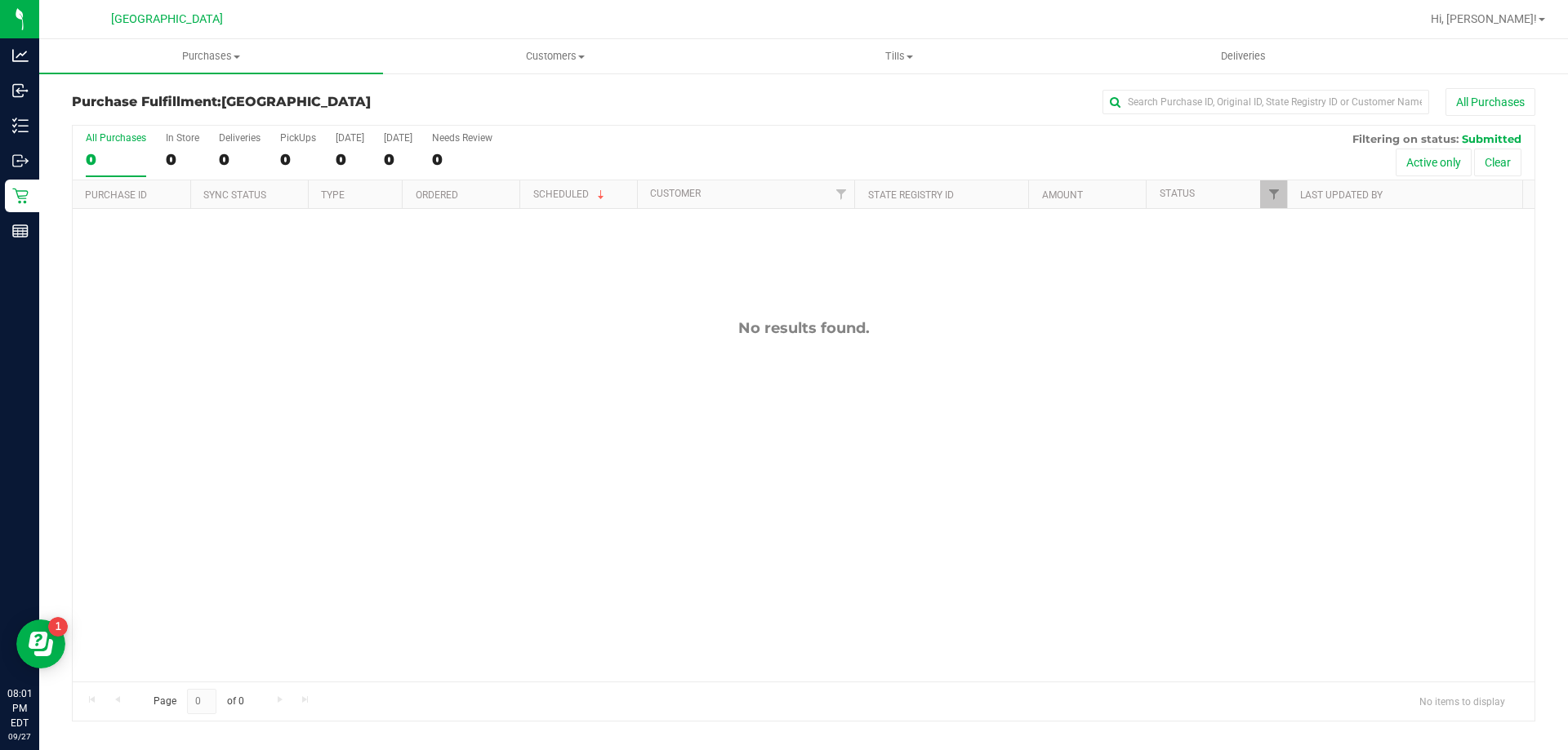
click at [517, 366] on div "No results found." at bounding box center [803, 500] width 1462 height 583
drag, startPoint x: 909, startPoint y: 408, endPoint x: 904, endPoint y: 430, distance: 22.6
click at [904, 414] on div "12018374 (328563260) N/A Pickup [DATE] 8:08 PM EDT 9/27/2025 $64.00 Submitted […" at bounding box center [803, 445] width 1462 height 473
drag, startPoint x: 868, startPoint y: 396, endPoint x: 858, endPoint y: 397, distance: 10.0
click at [866, 396] on div "12018374 (328563260) N/A Pickup [DATE] 8:08 PM EDT 9/27/2025 $64.00 Submitted […" at bounding box center [803, 445] width 1462 height 473
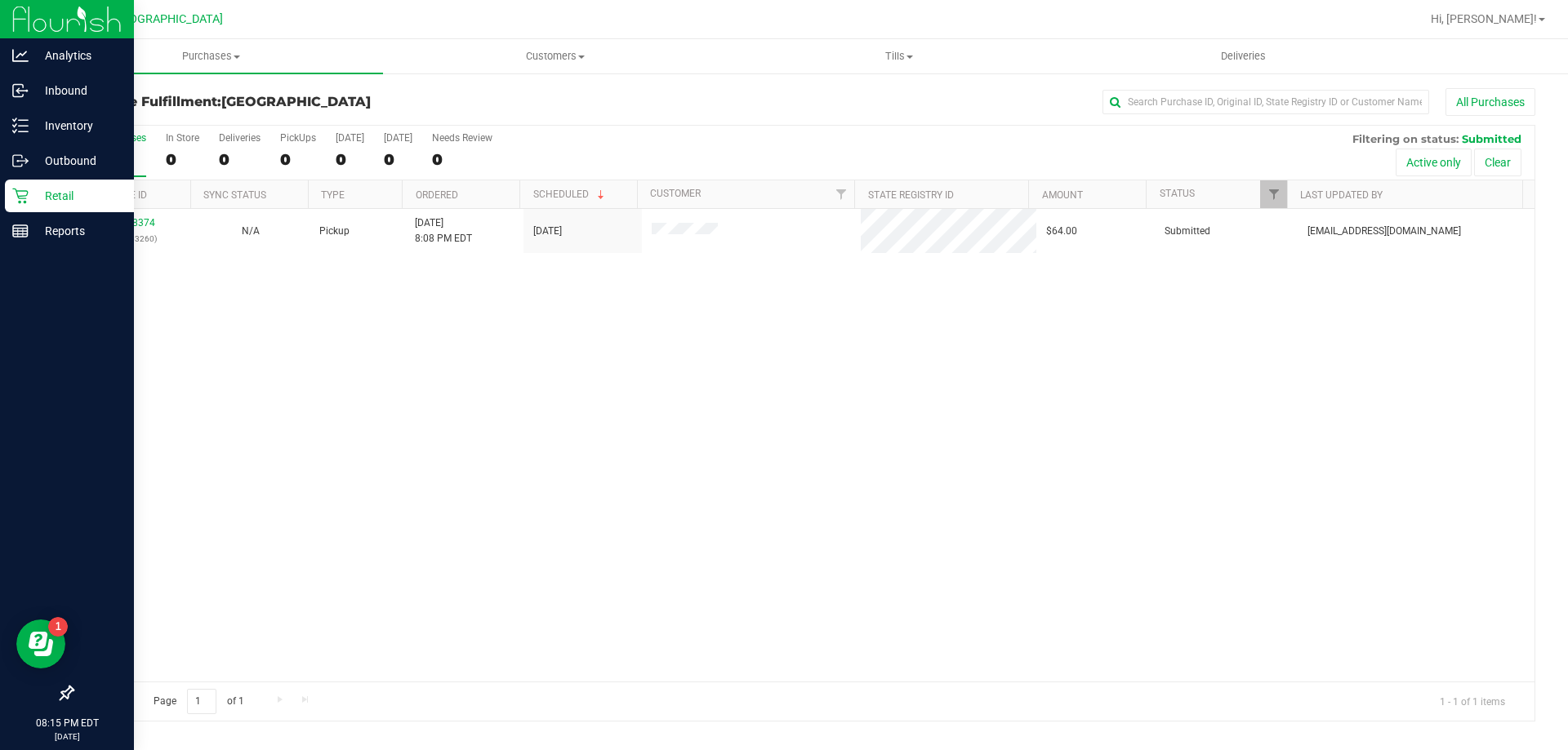
click at [33, 188] on p "Retail" at bounding box center [78, 195] width 98 height 19
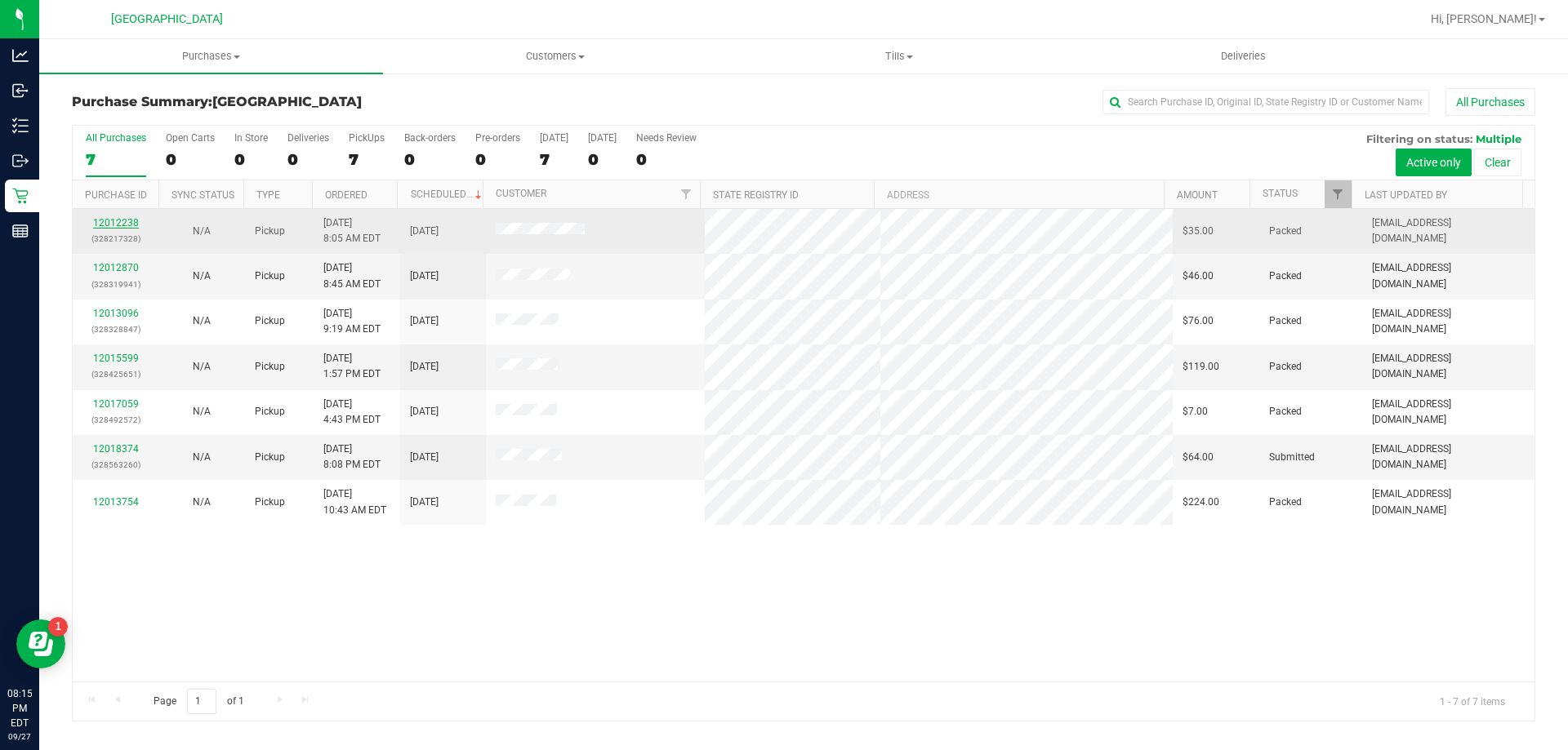
click at [133, 218] on link "12012238" at bounding box center [116, 223] width 46 height 12
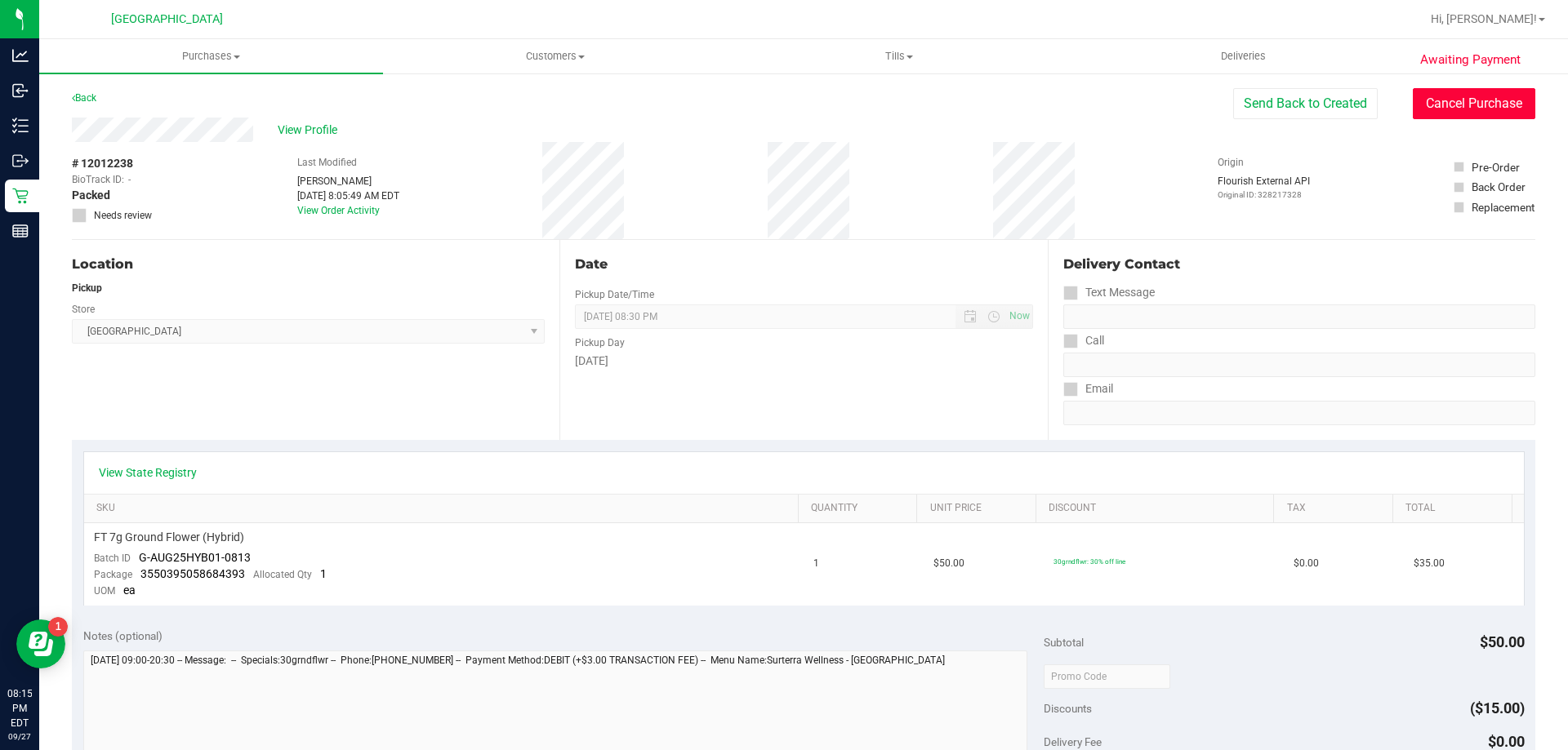
click at [1469, 111] on button "Cancel Purchase" at bounding box center [1473, 103] width 122 height 31
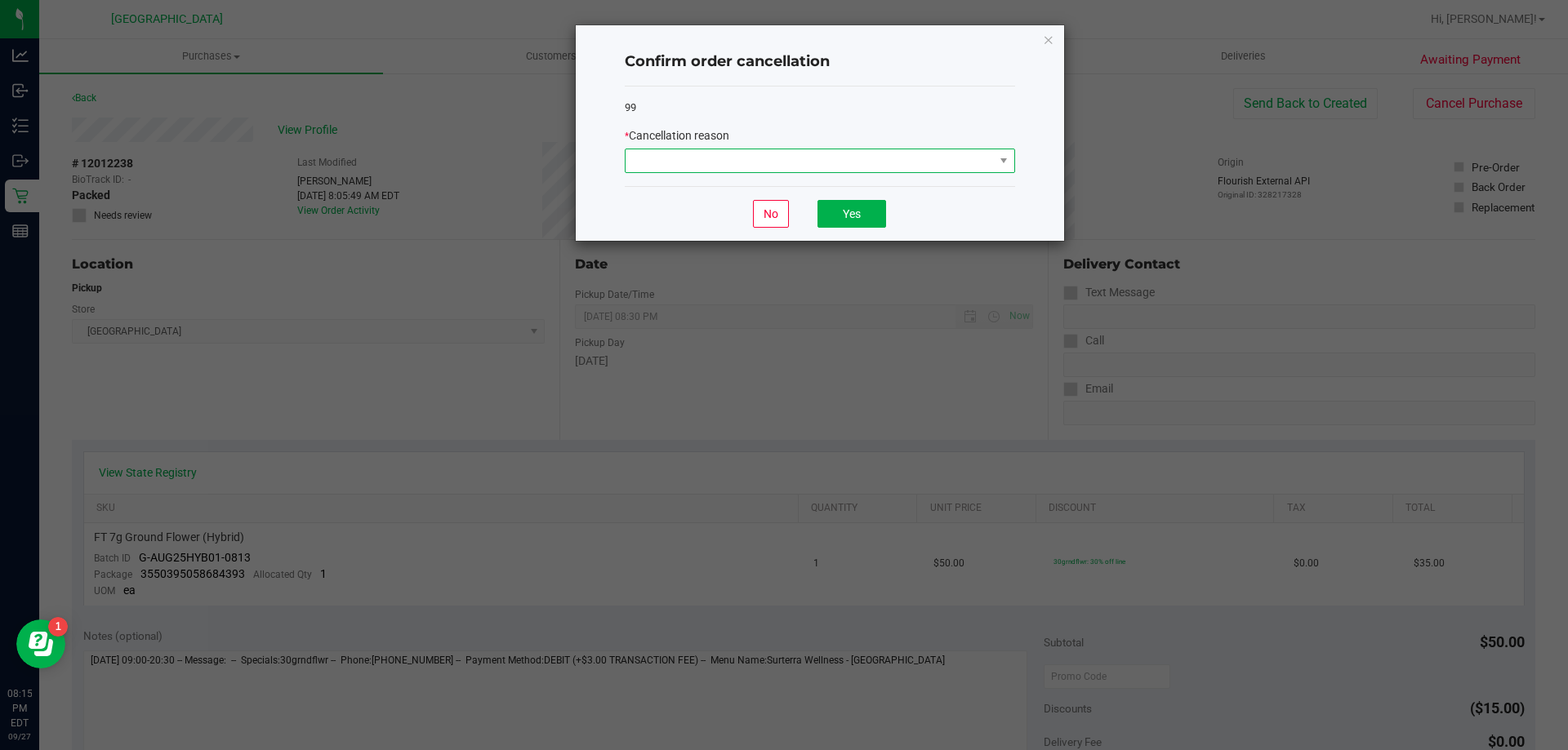
click at [782, 155] on span at bounding box center [809, 160] width 368 height 23
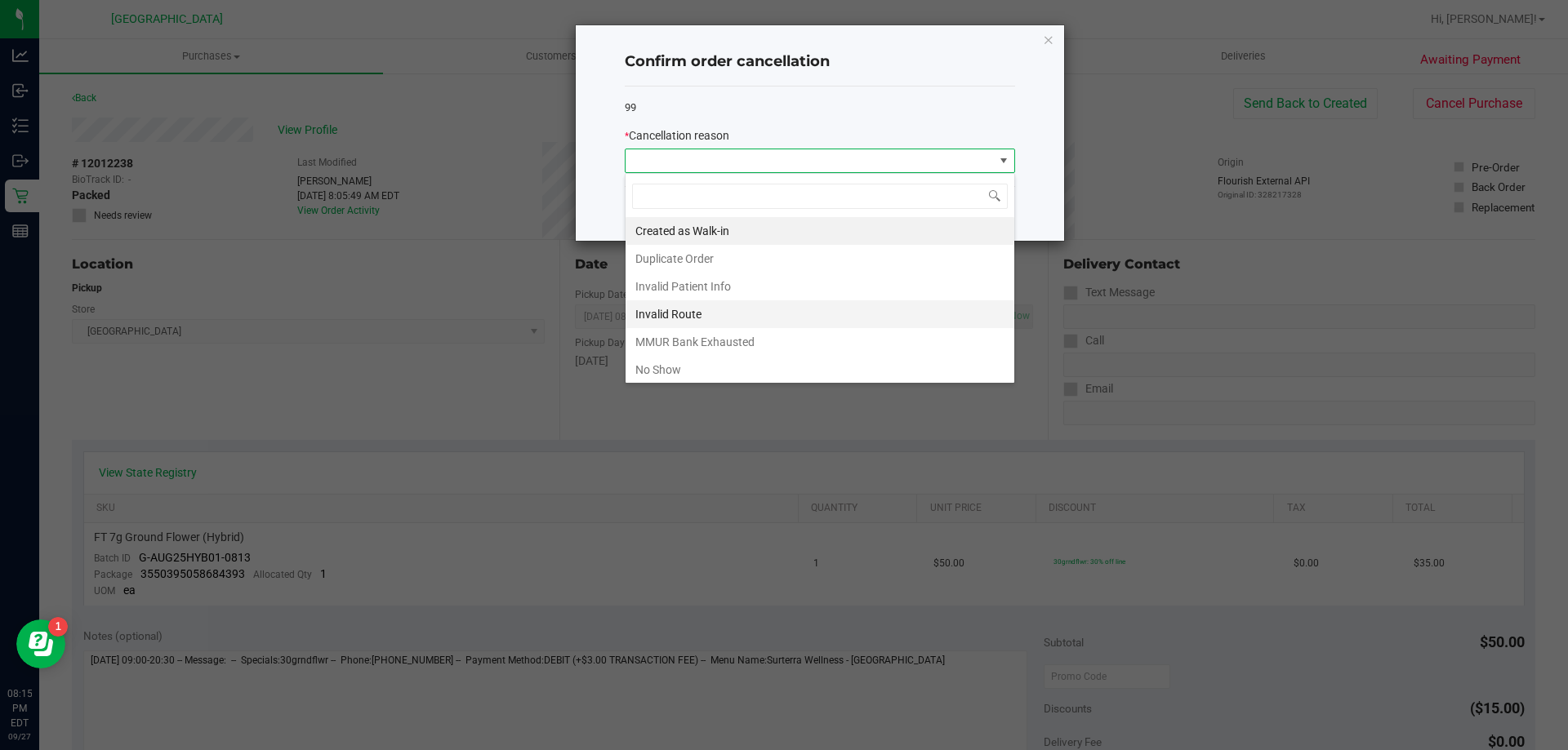
scroll to position [24, 390]
click at [714, 367] on li "No Show" at bounding box center [819, 369] width 389 height 28
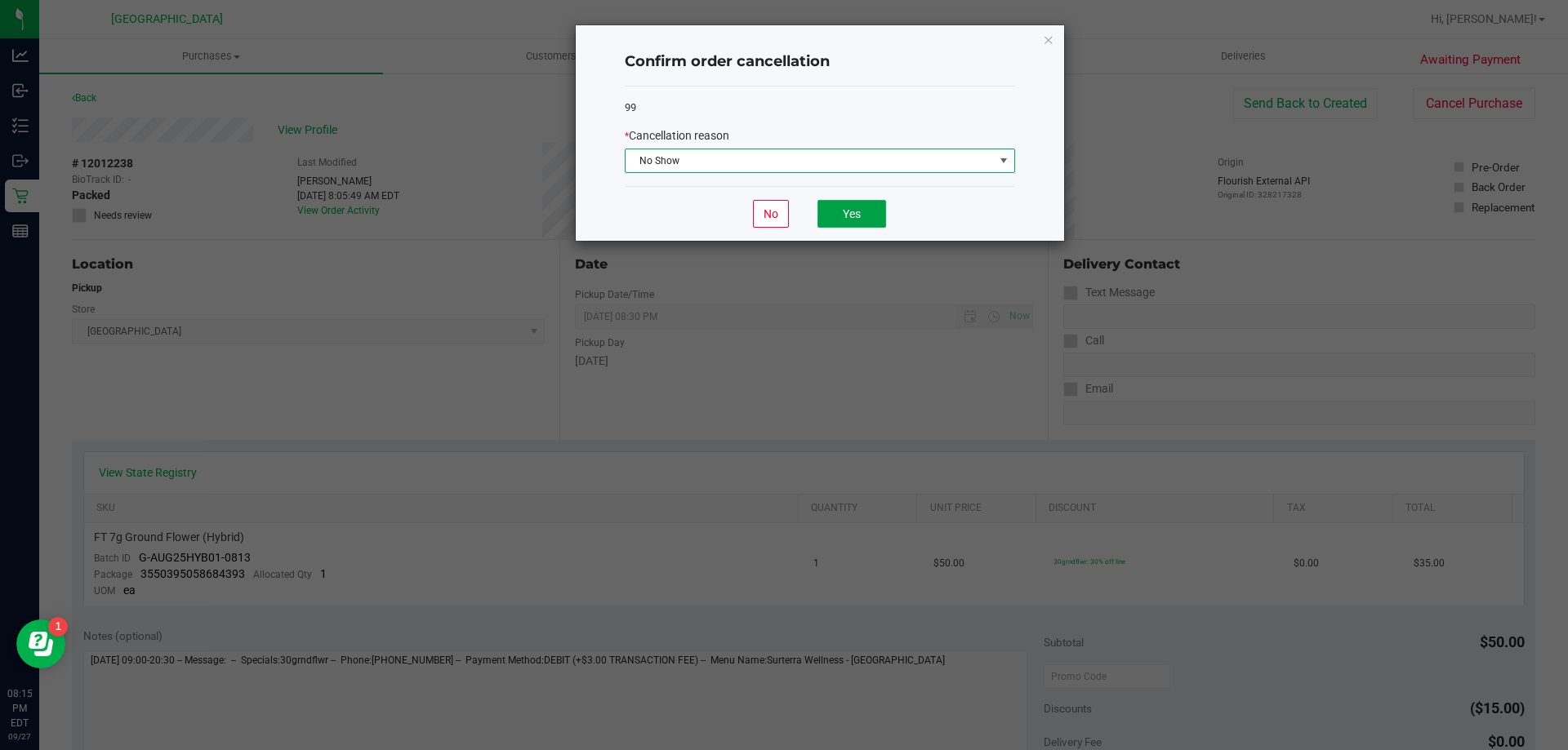
click at [841, 213] on button "Yes" at bounding box center [851, 214] width 68 height 28
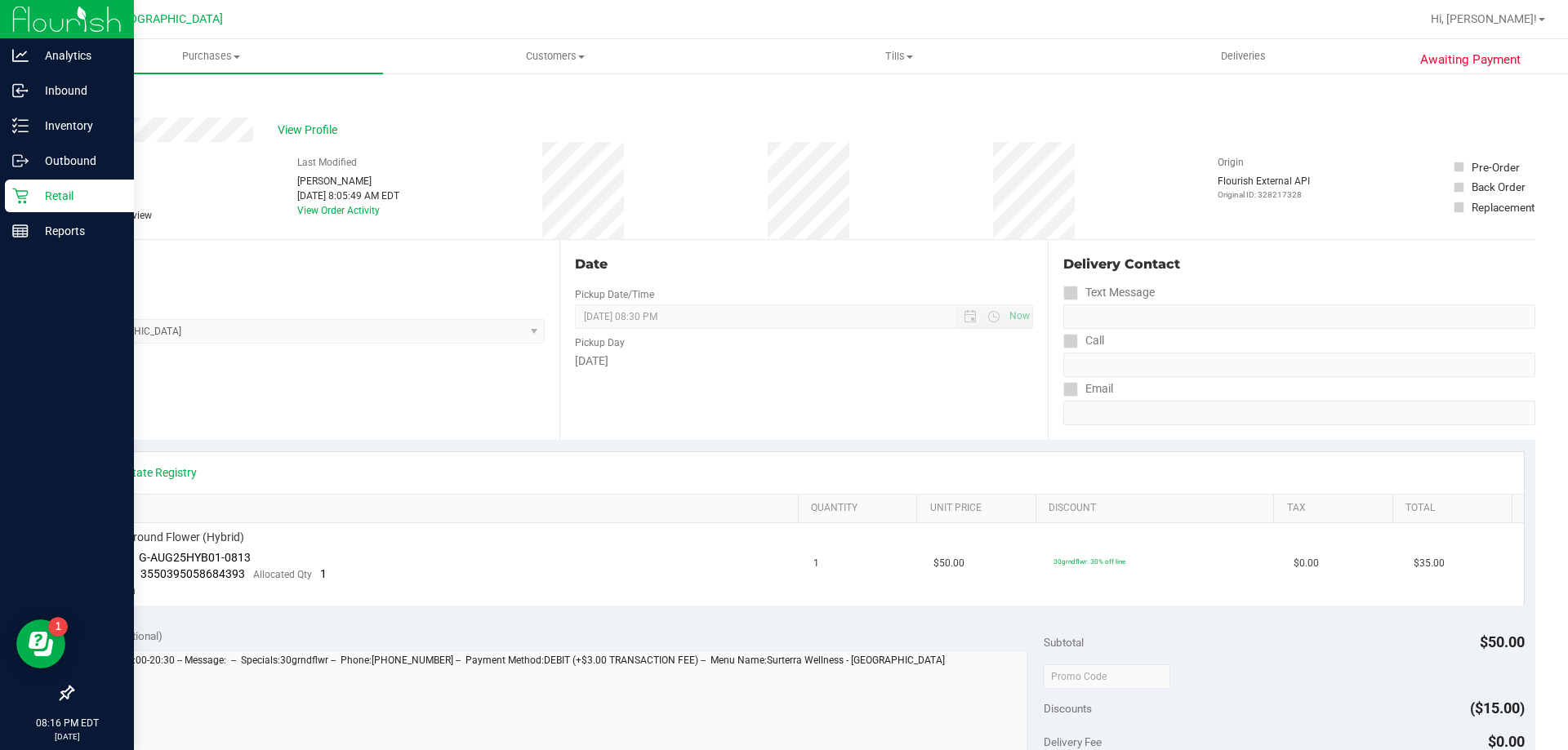
click at [8, 195] on div "Retail" at bounding box center [69, 196] width 129 height 33
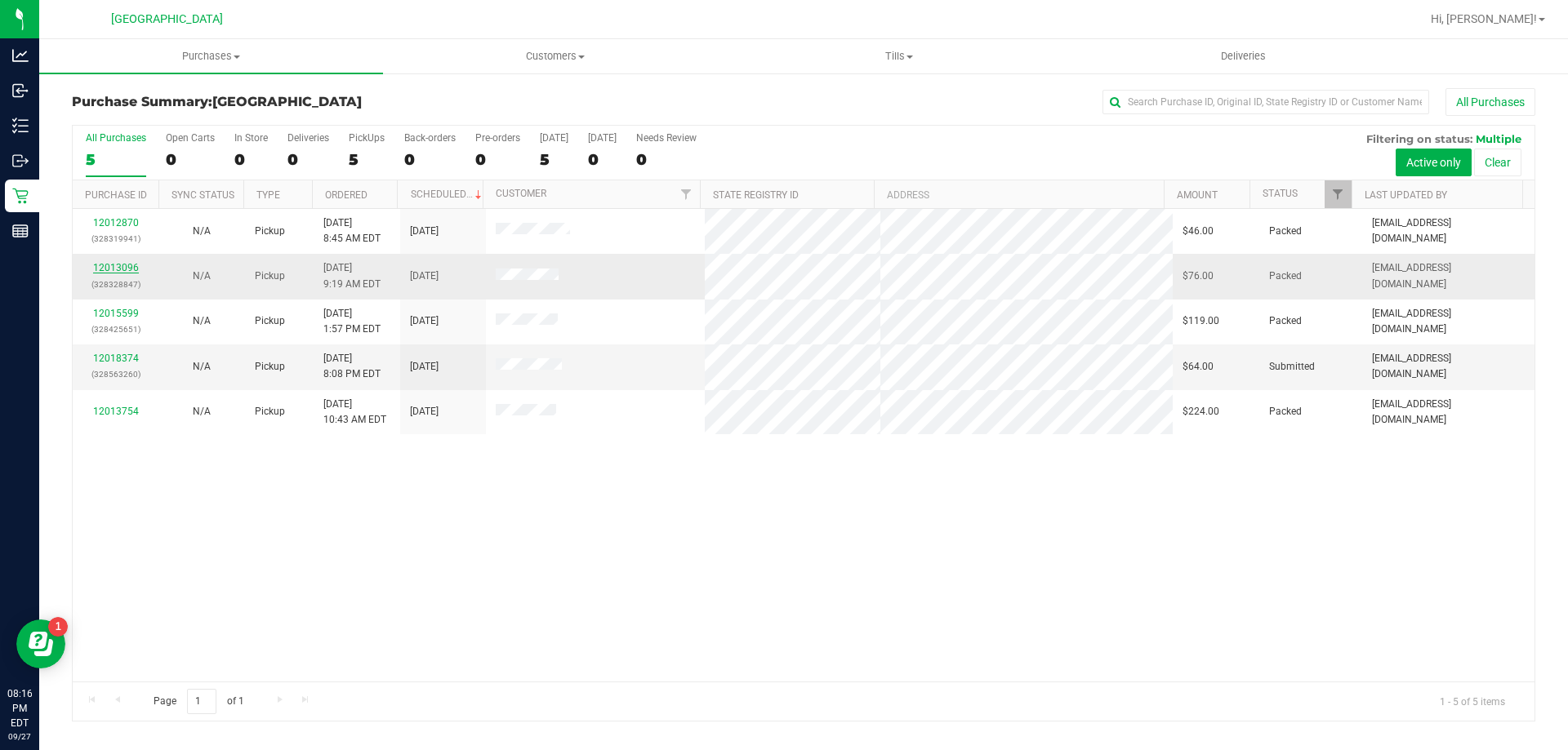
click at [115, 268] on link "12013096" at bounding box center [116, 268] width 46 height 12
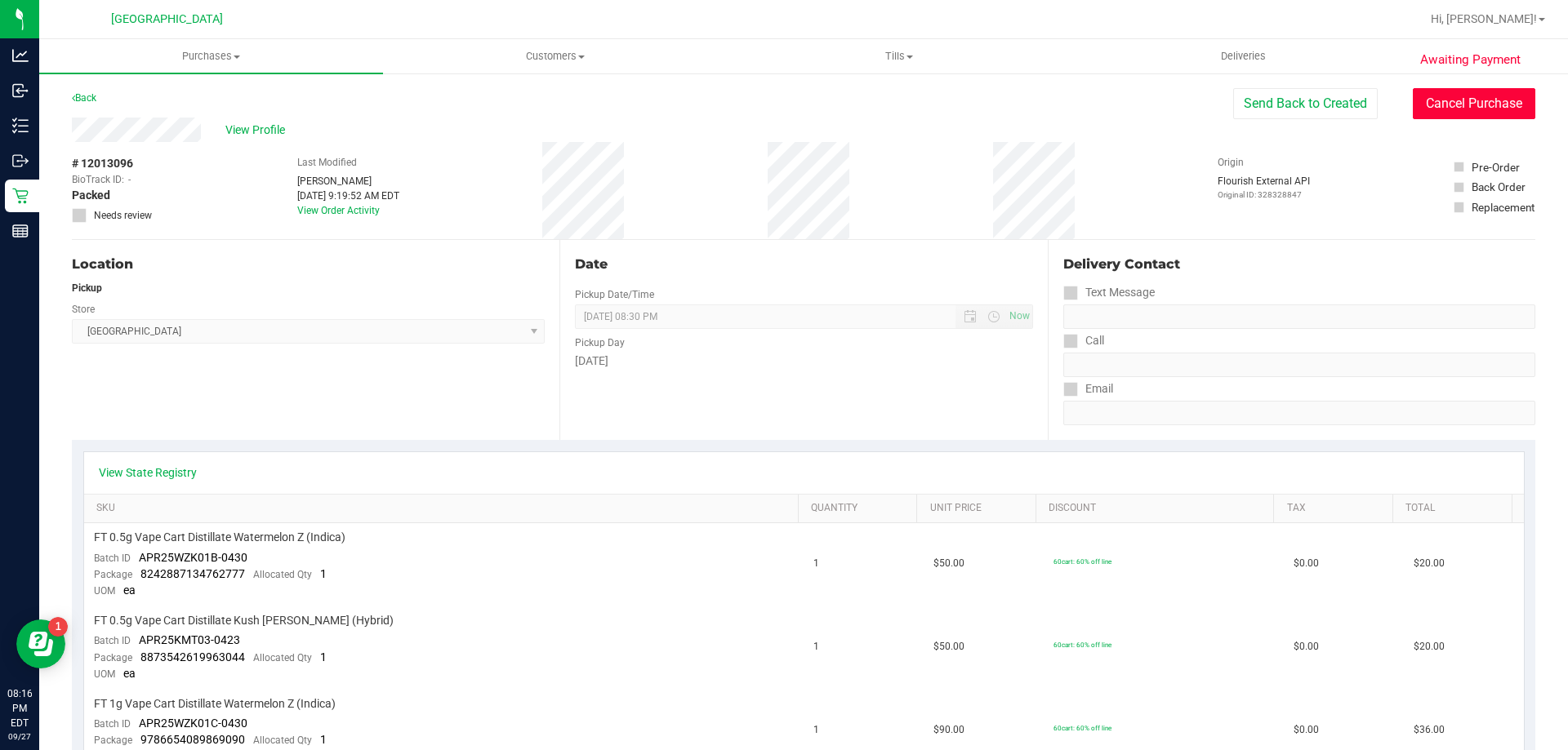
click at [1489, 115] on button "Cancel Purchase" at bounding box center [1473, 103] width 122 height 31
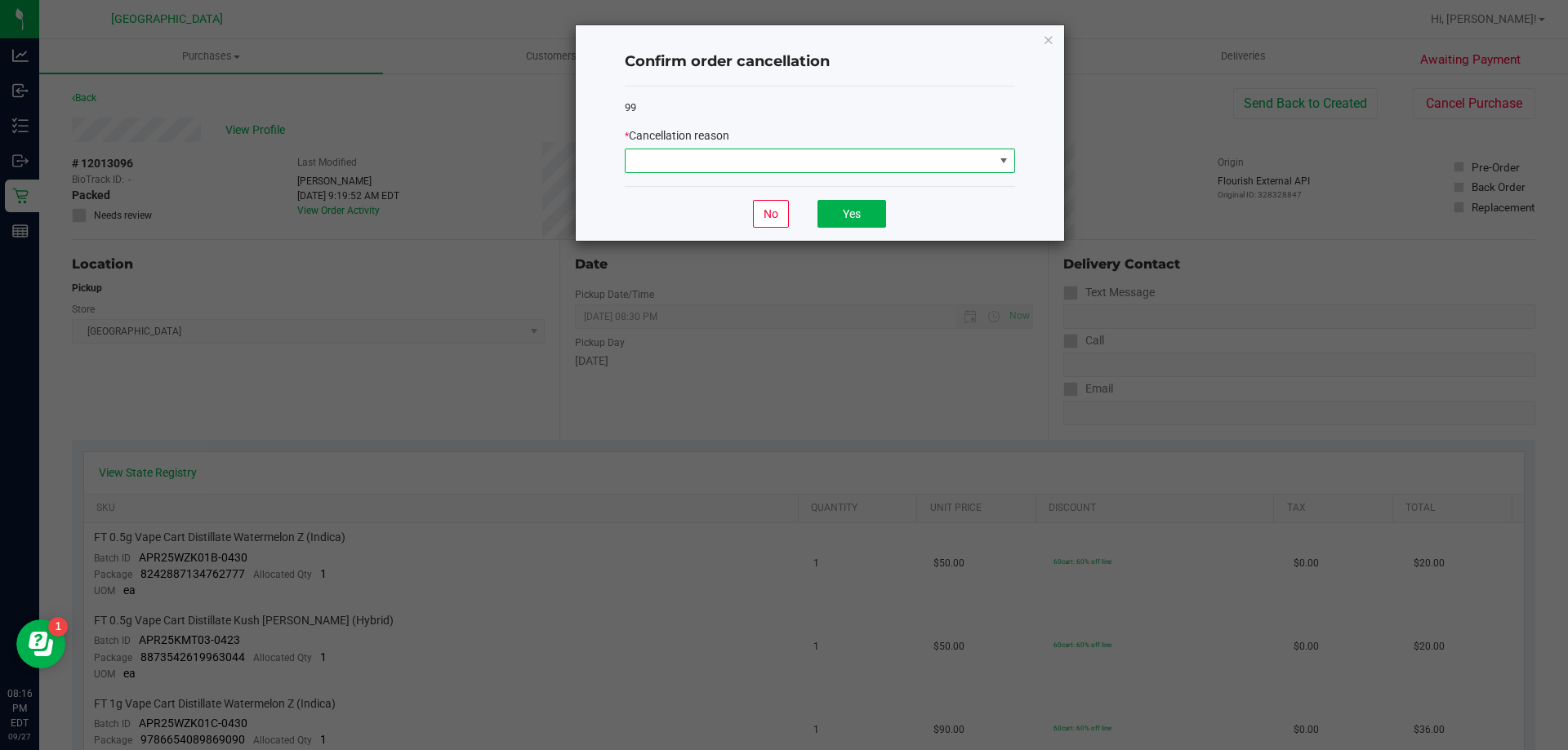
click at [738, 166] on span at bounding box center [809, 160] width 368 height 23
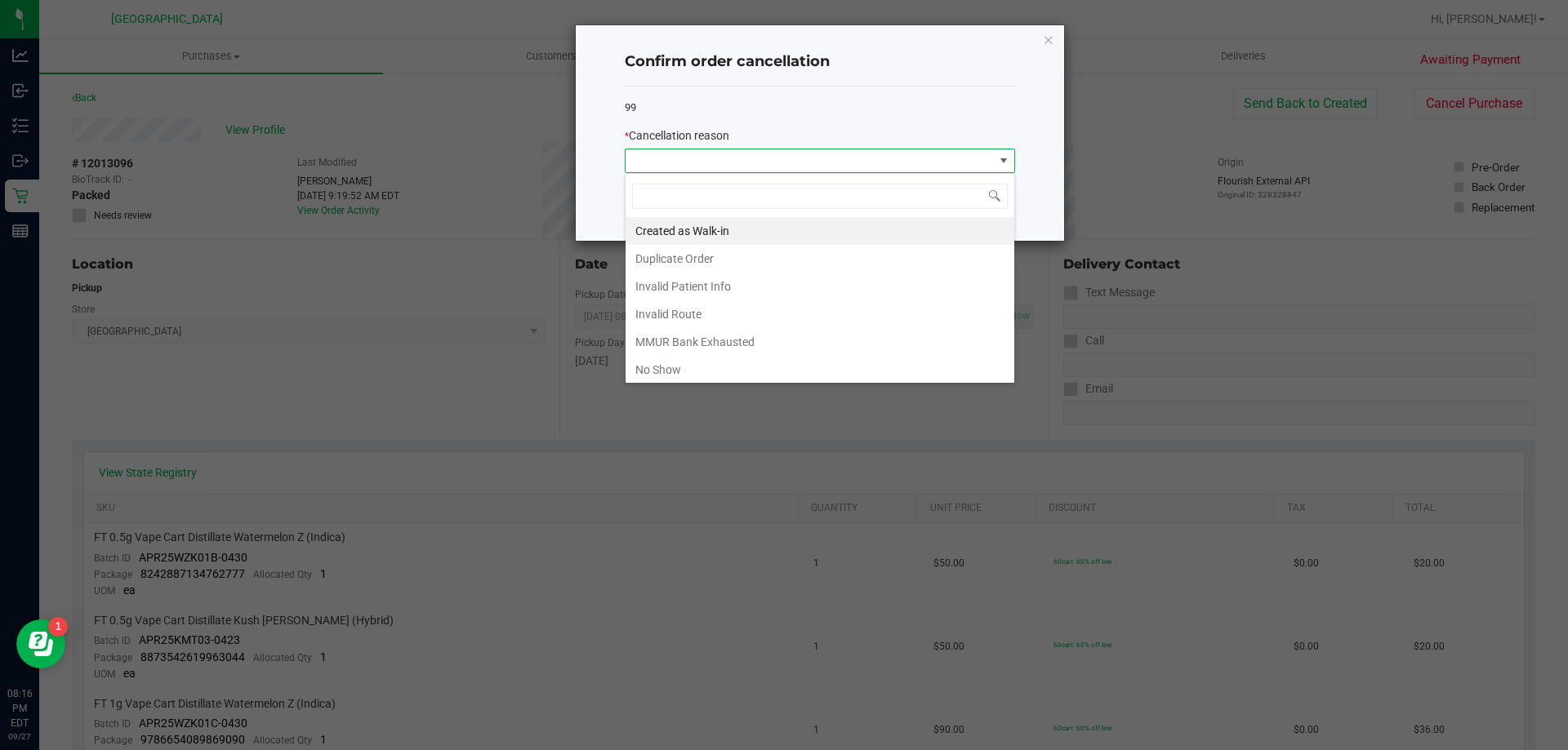
scroll to position [24, 390]
click at [683, 376] on li "No Show" at bounding box center [819, 369] width 389 height 28
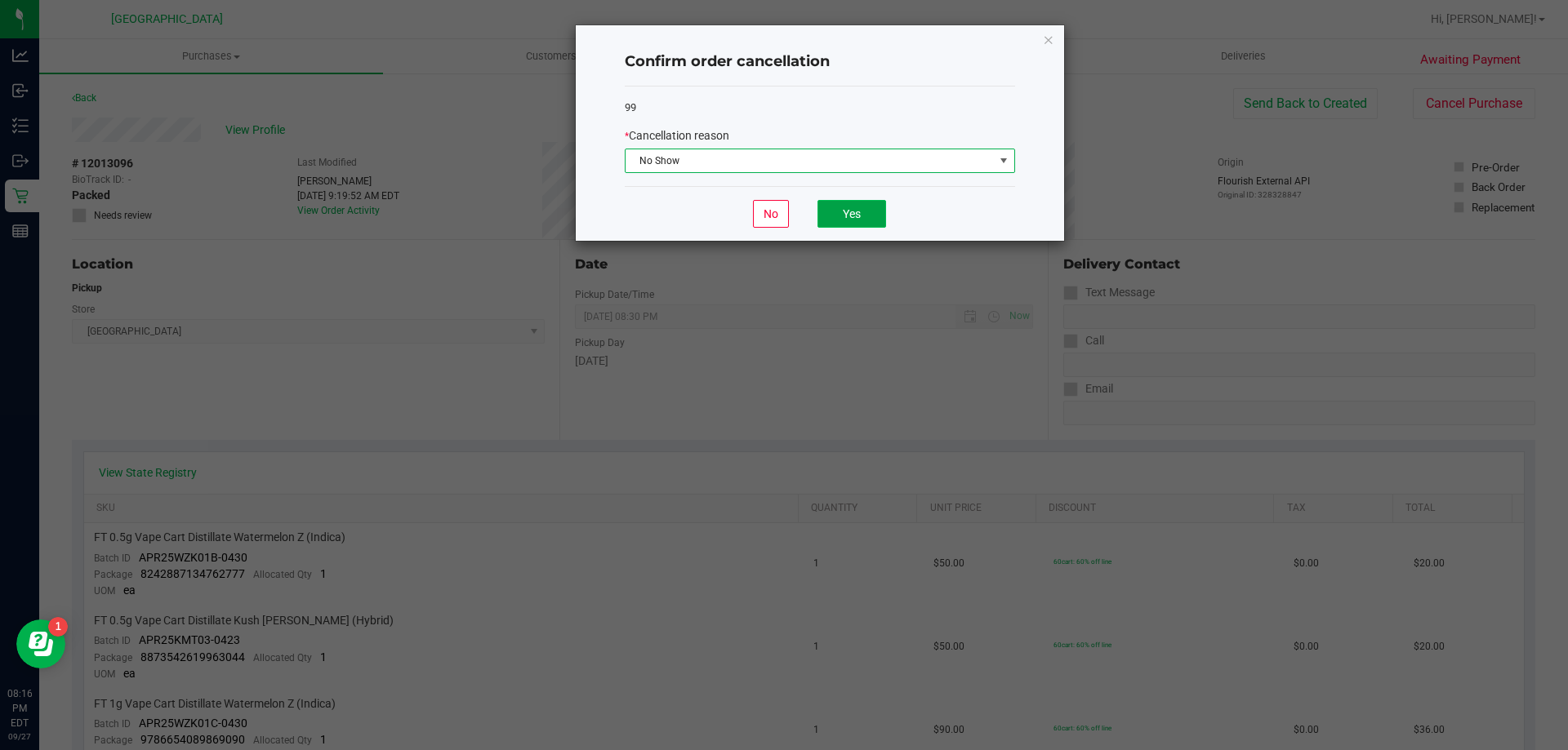
click at [854, 207] on button "Yes" at bounding box center [851, 214] width 68 height 28
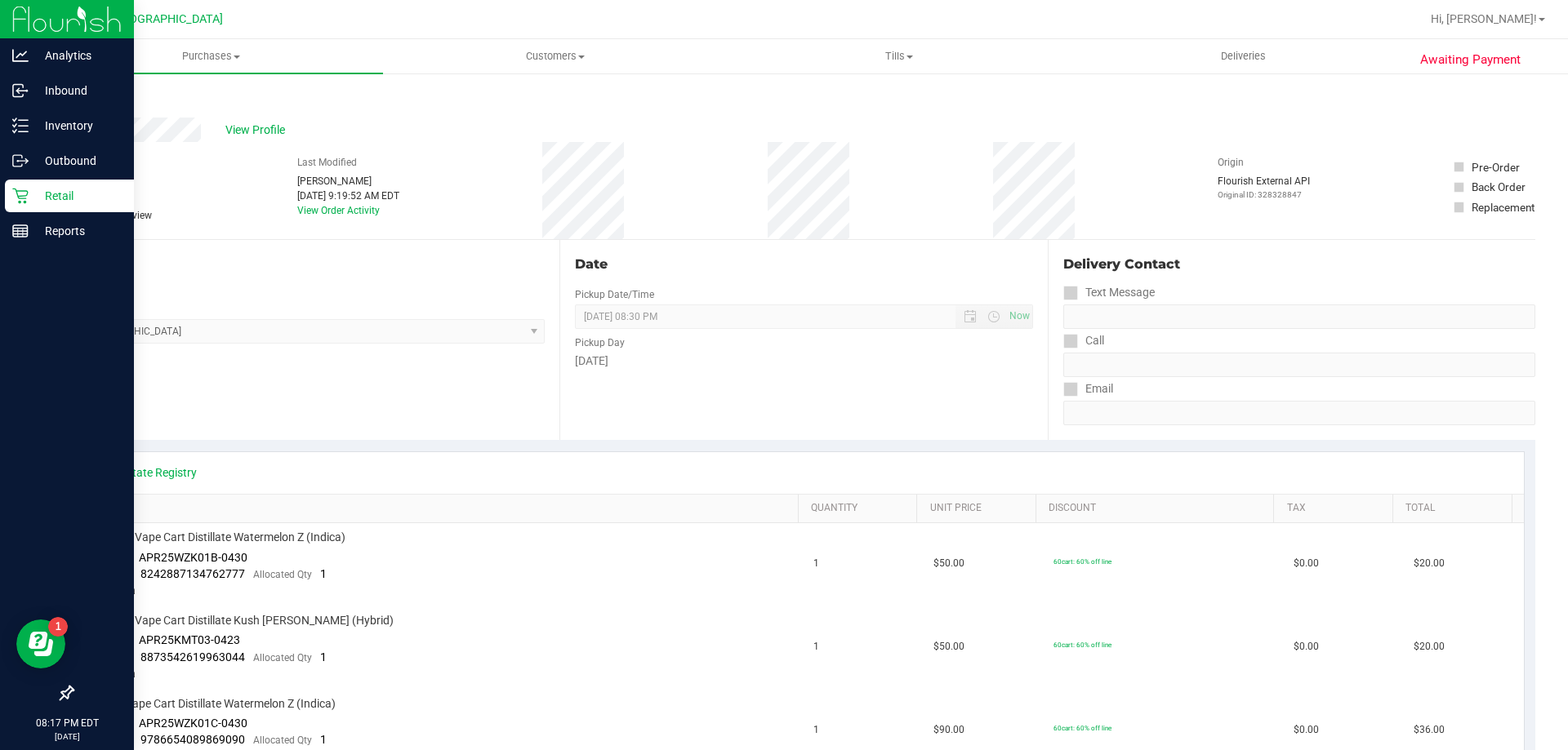
click at [29, 193] on p "Retail" at bounding box center [78, 195] width 98 height 19
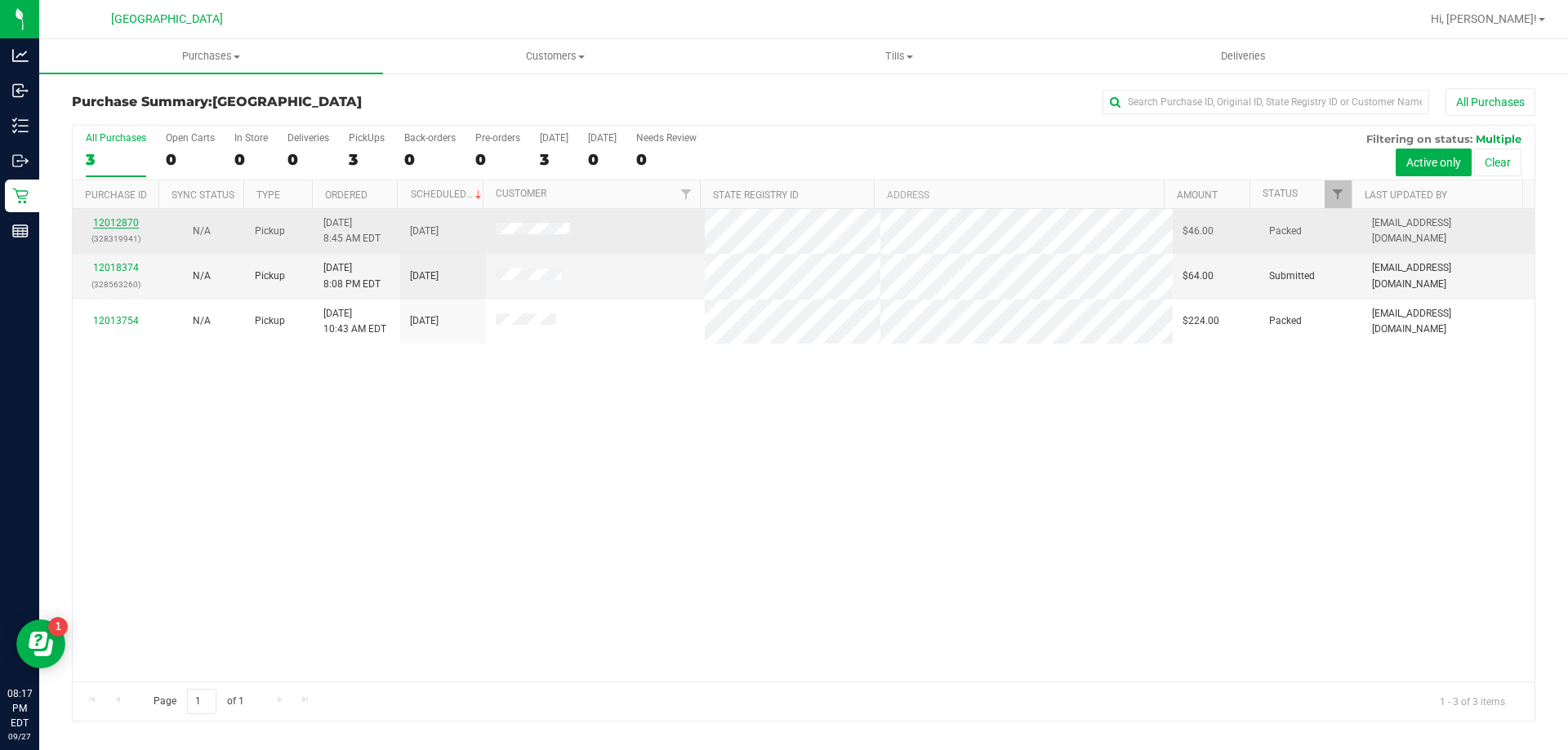
click at [127, 220] on link "12012870" at bounding box center [116, 223] width 46 height 12
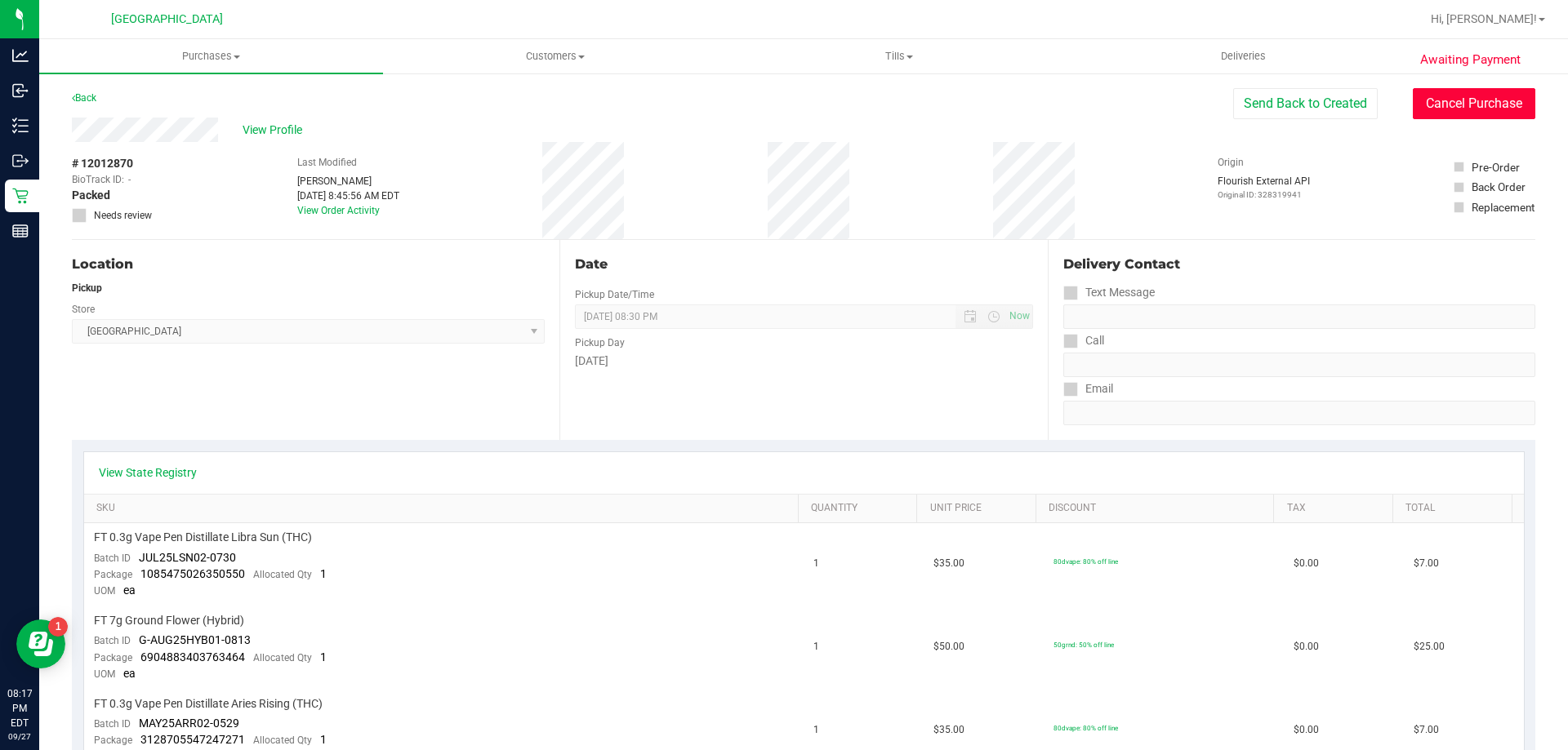
click at [1447, 104] on button "Cancel Purchase" at bounding box center [1473, 103] width 122 height 31
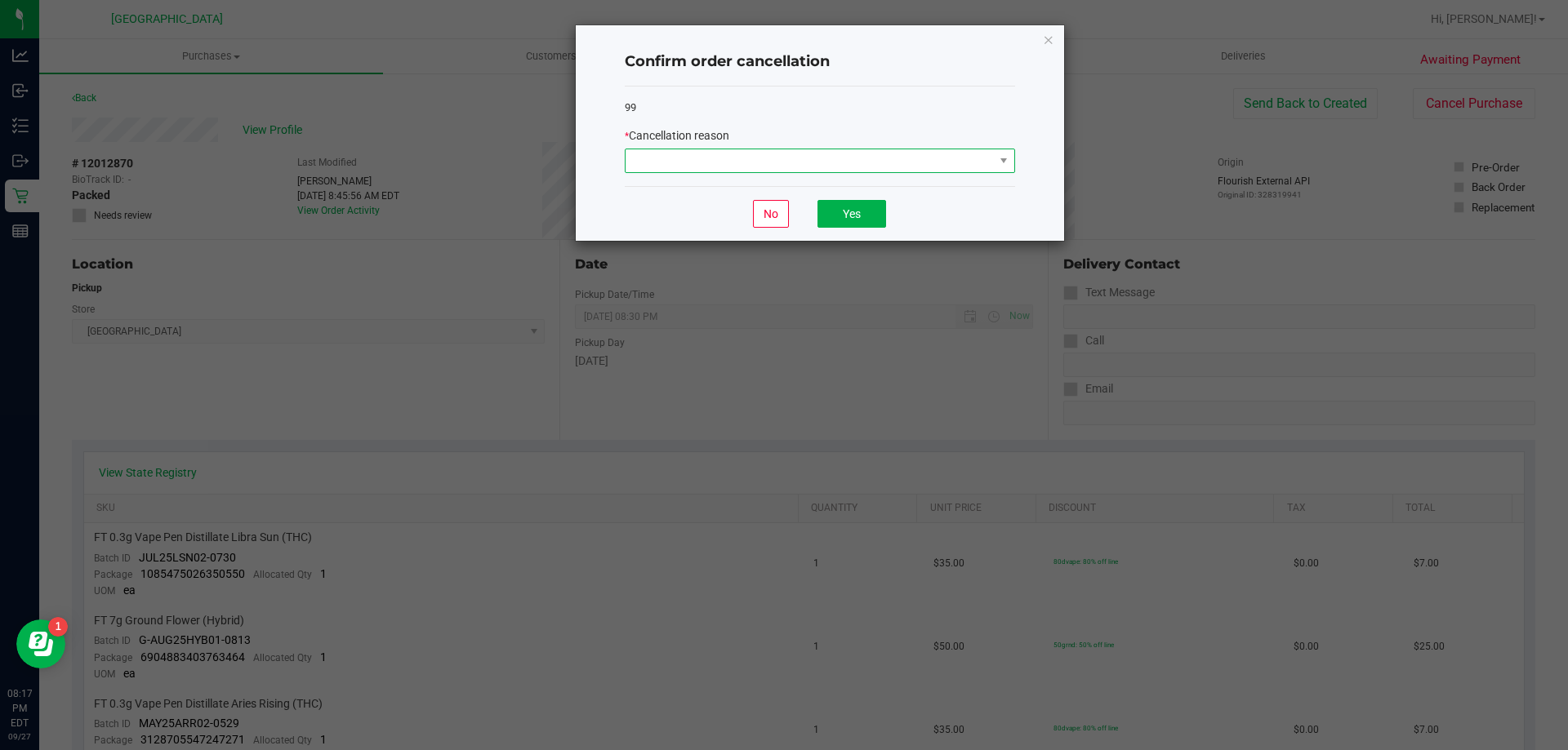
click at [774, 167] on span at bounding box center [809, 160] width 368 height 23
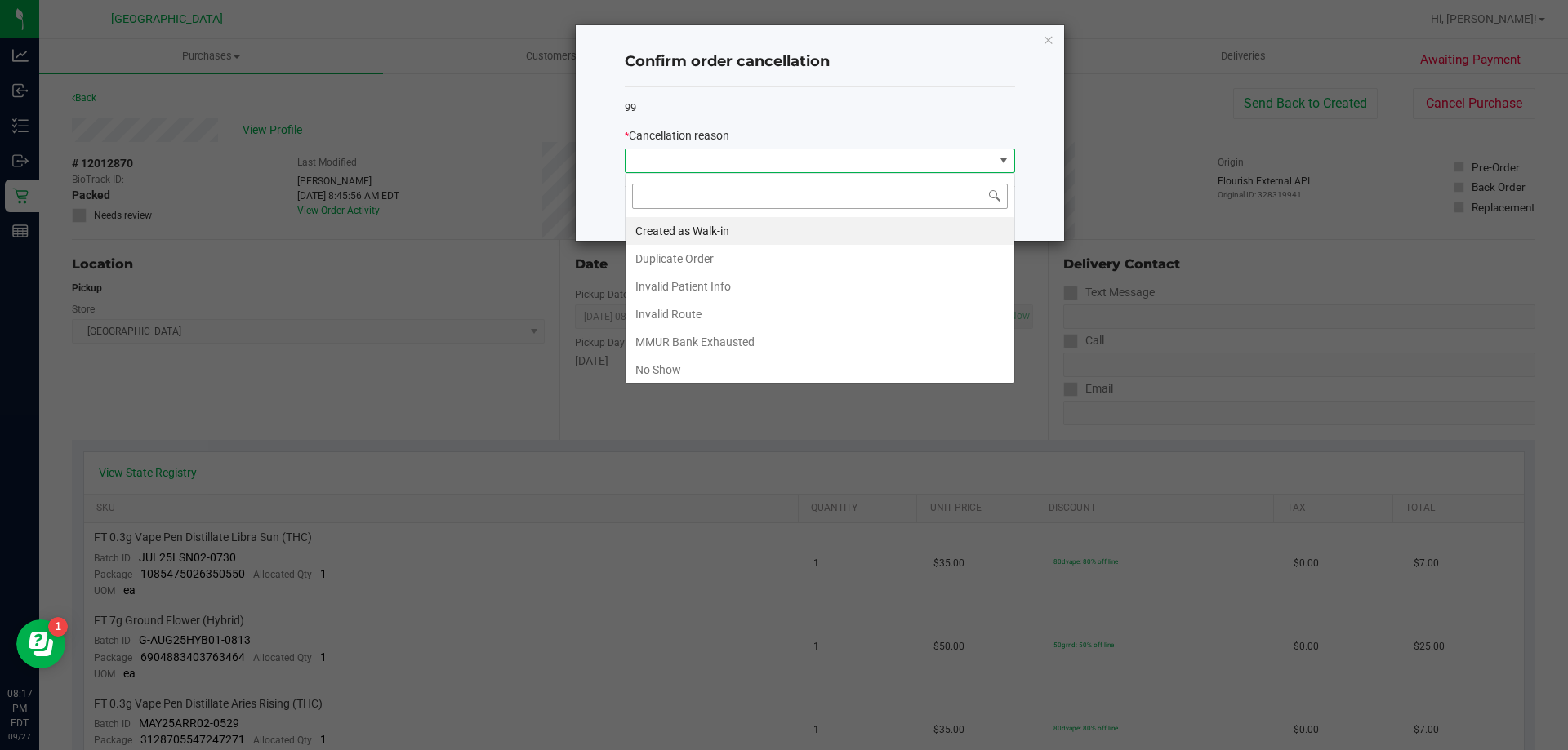
scroll to position [24, 390]
click at [732, 372] on li "No Show" at bounding box center [819, 369] width 389 height 28
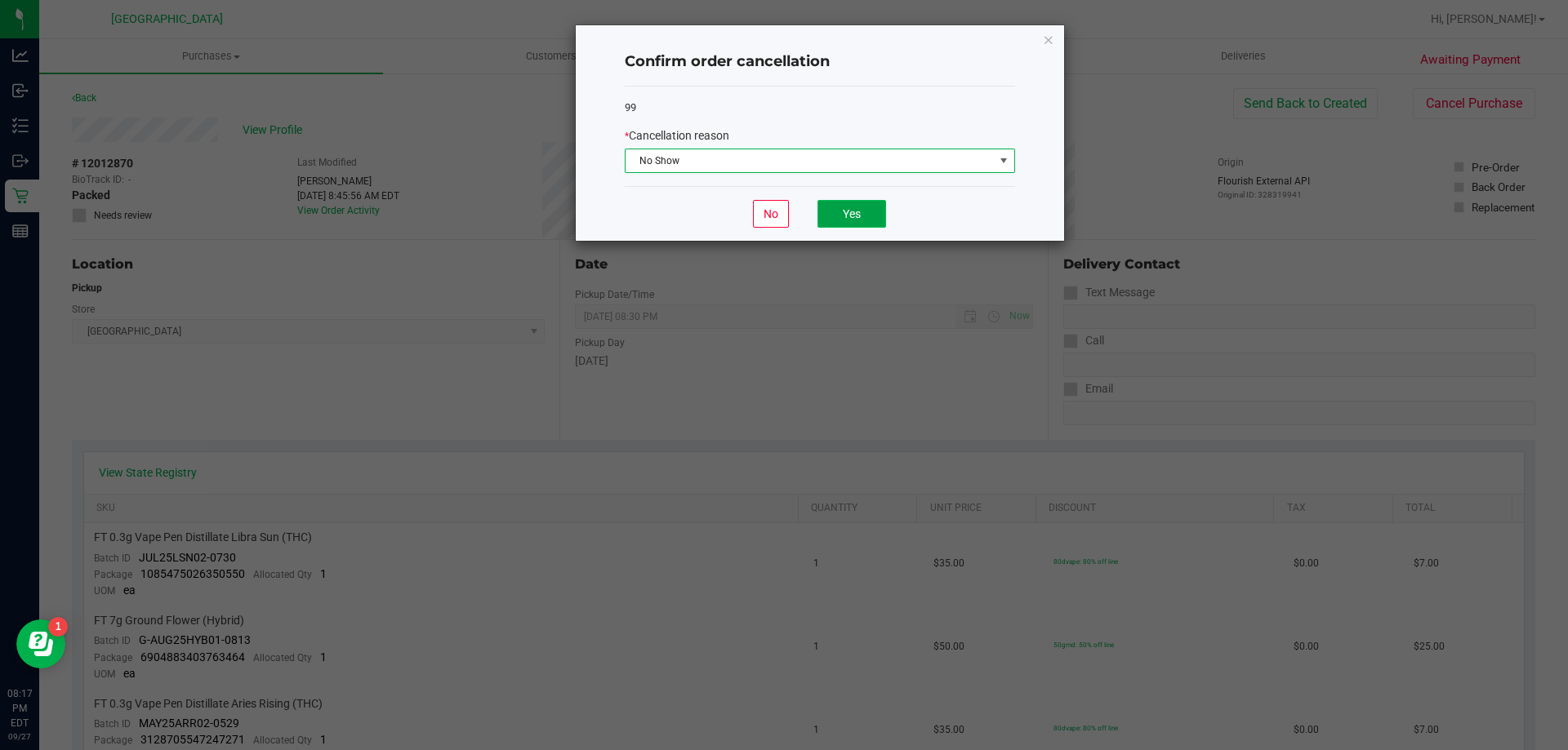
click at [863, 211] on button "Yes" at bounding box center [851, 214] width 68 height 28
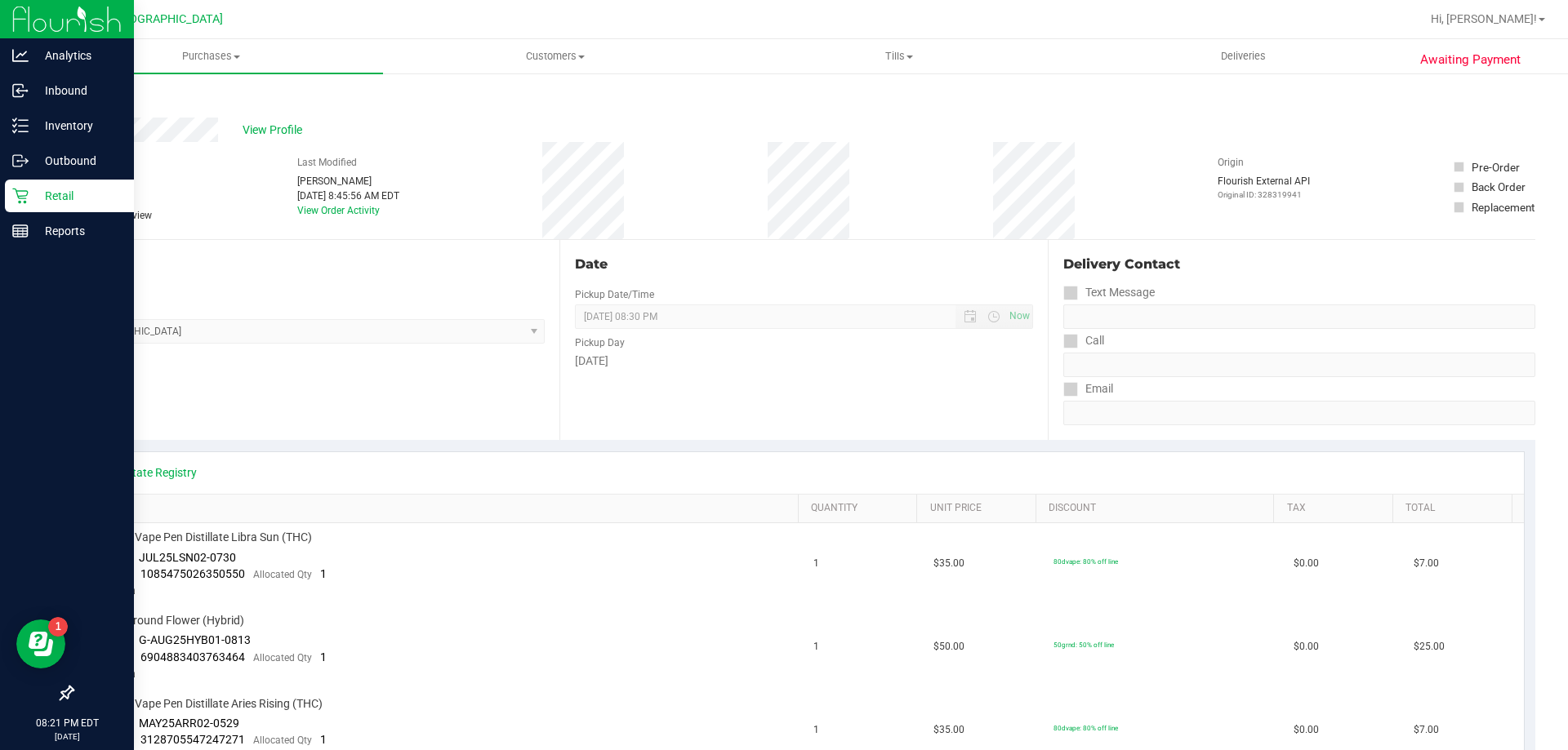
click at [24, 195] on icon at bounding box center [19, 195] width 16 height 16
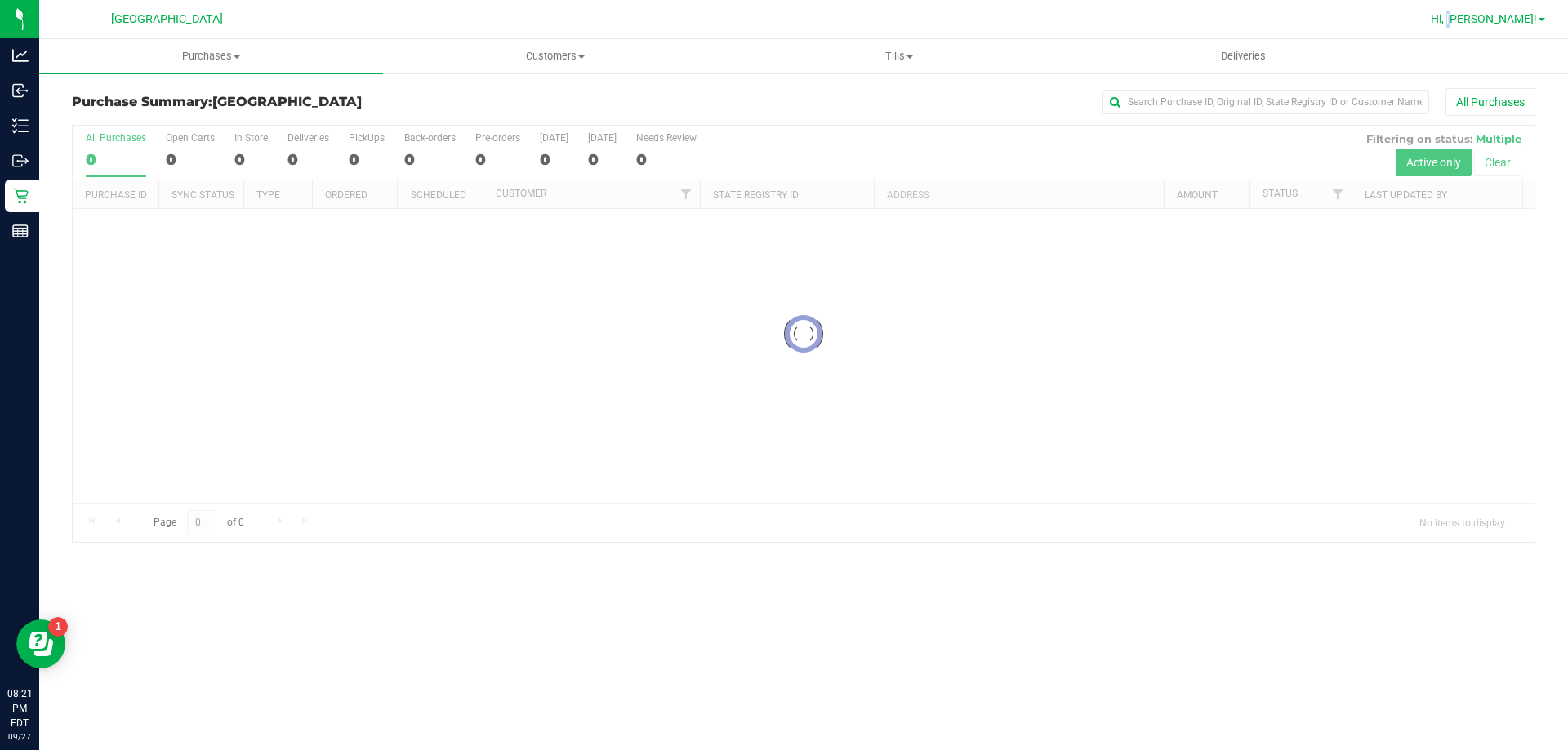
click at [1511, 21] on span "Hi, [PERSON_NAME]!" at bounding box center [1484, 18] width 106 height 13
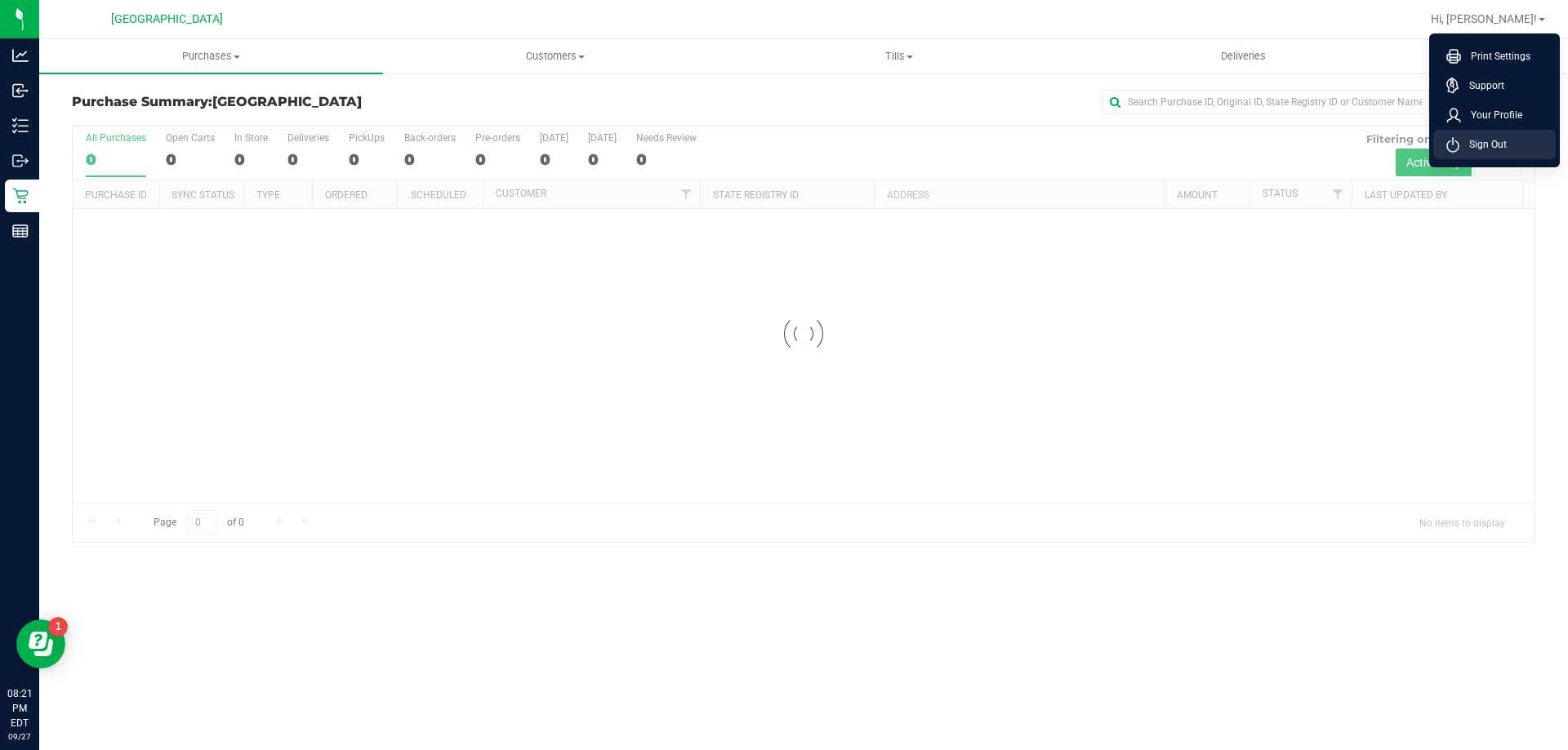
click at [1477, 147] on span "Sign Out" at bounding box center [1483, 144] width 47 height 16
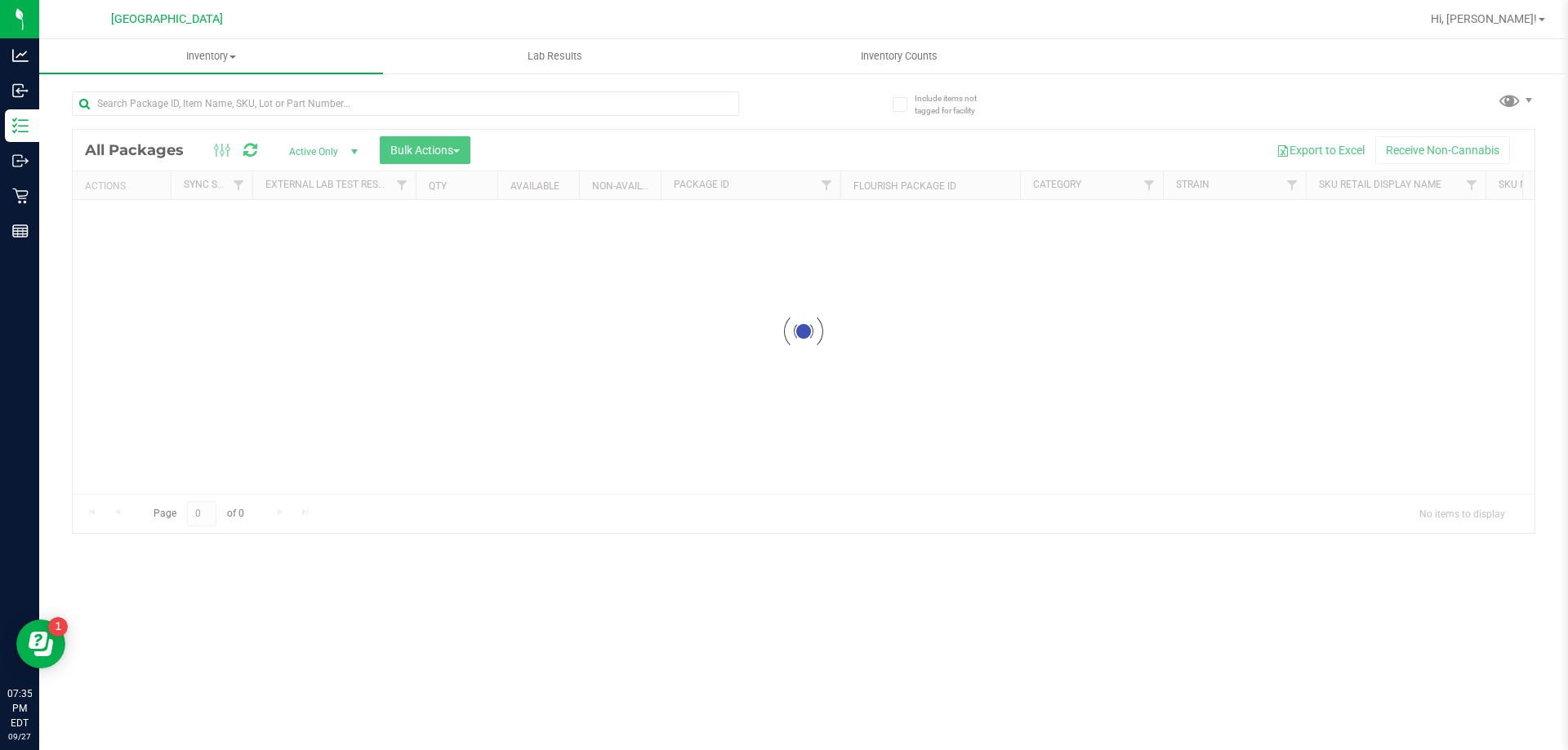
click at [326, 90] on div at bounding box center [438, 103] width 732 height 52
click at [326, 101] on input "text" at bounding box center [406, 103] width 667 height 24
click at [326, 102] on input "text" at bounding box center [406, 103] width 667 height 24
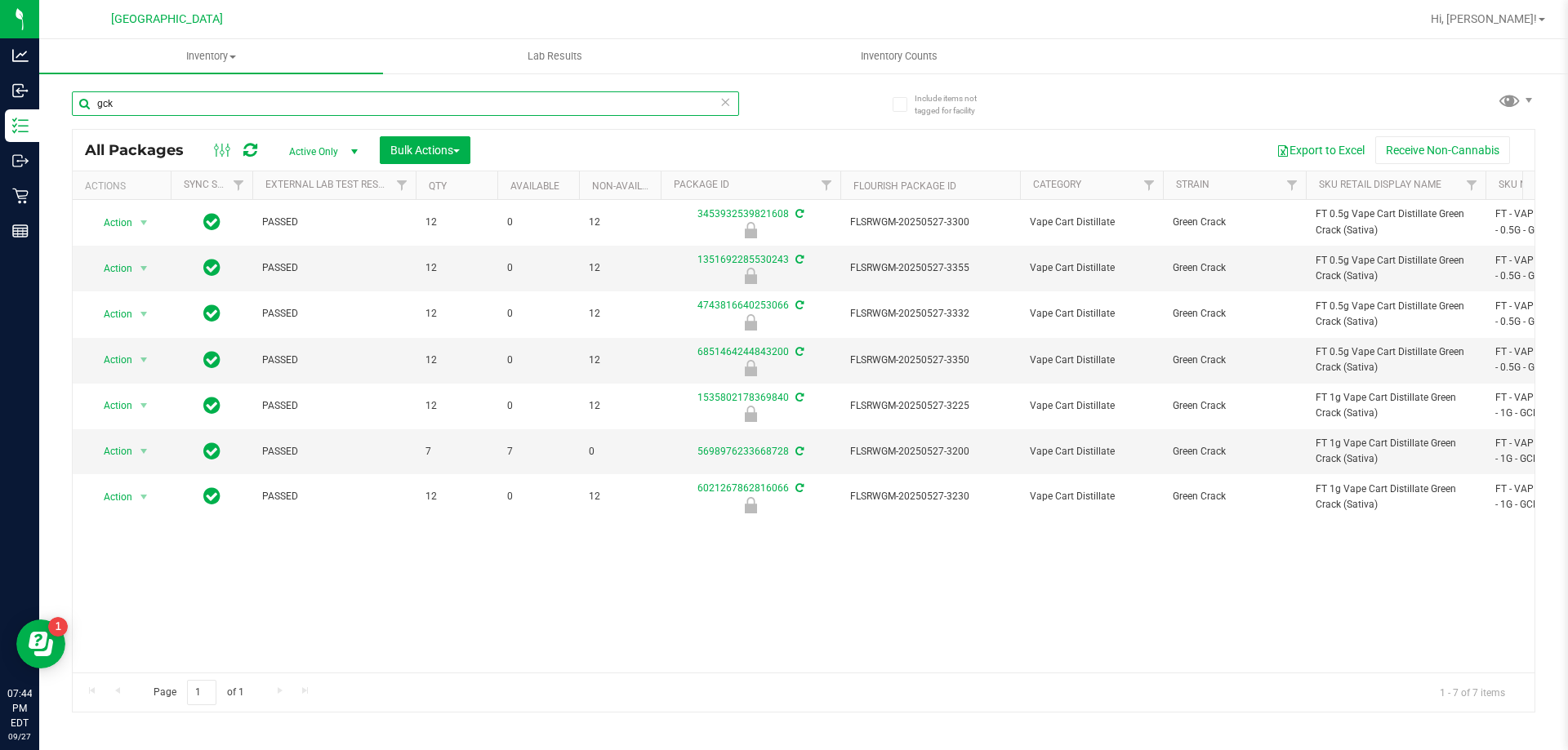
click at [407, 108] on input "gck" at bounding box center [406, 103] width 667 height 24
click at [408, 108] on input "gck" at bounding box center [406, 103] width 667 height 24
type input "lmn"
